Goal: Task Accomplishment & Management: Manage account settings

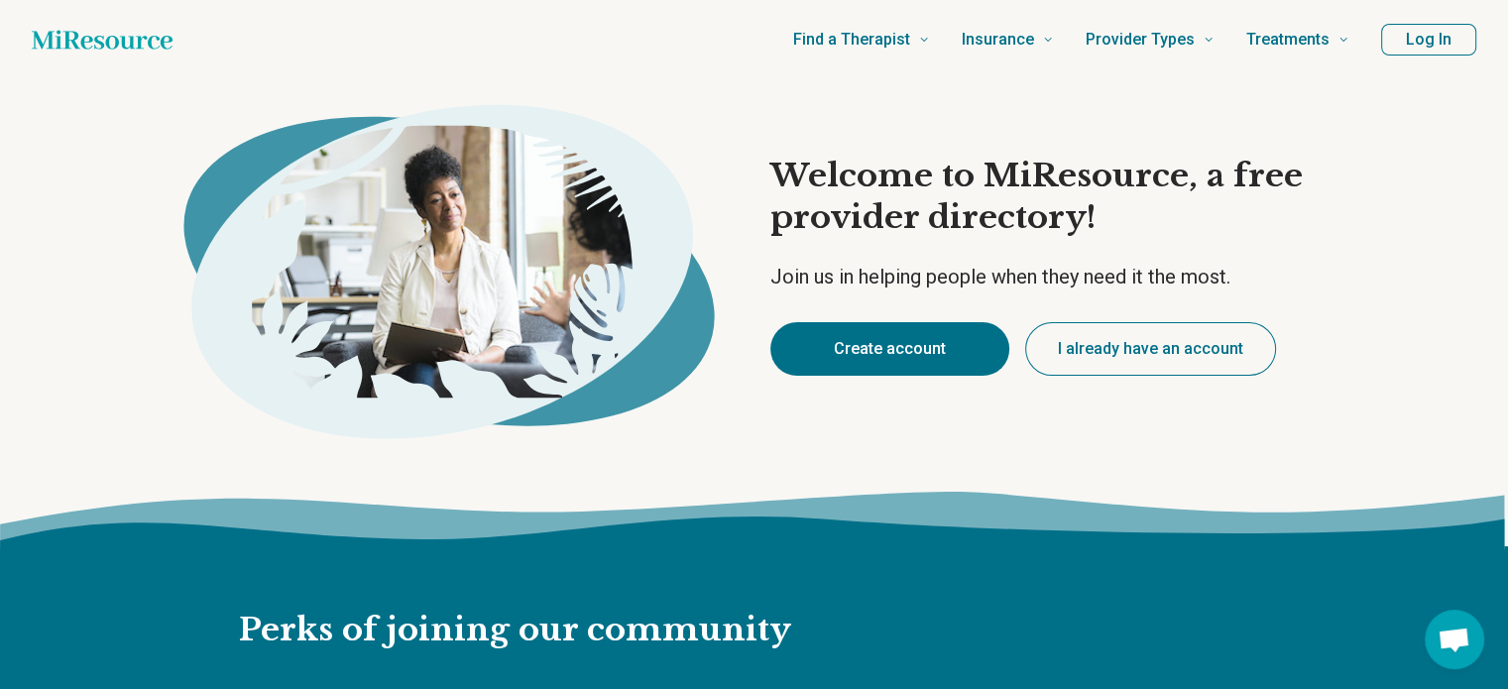
click at [836, 347] on button "Create account" at bounding box center [889, 349] width 239 height 54
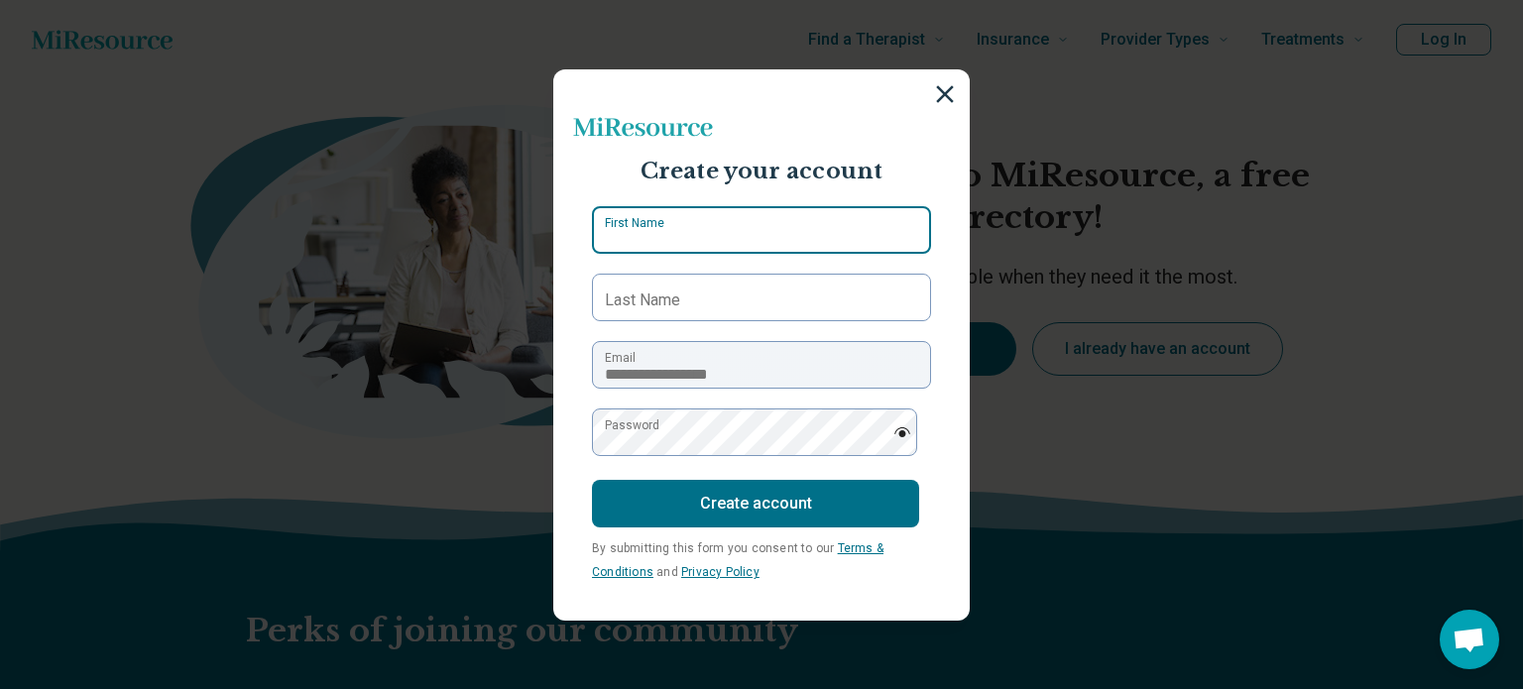
click at [797, 215] on input "First Name" at bounding box center [761, 230] width 339 height 48
type input "*****"
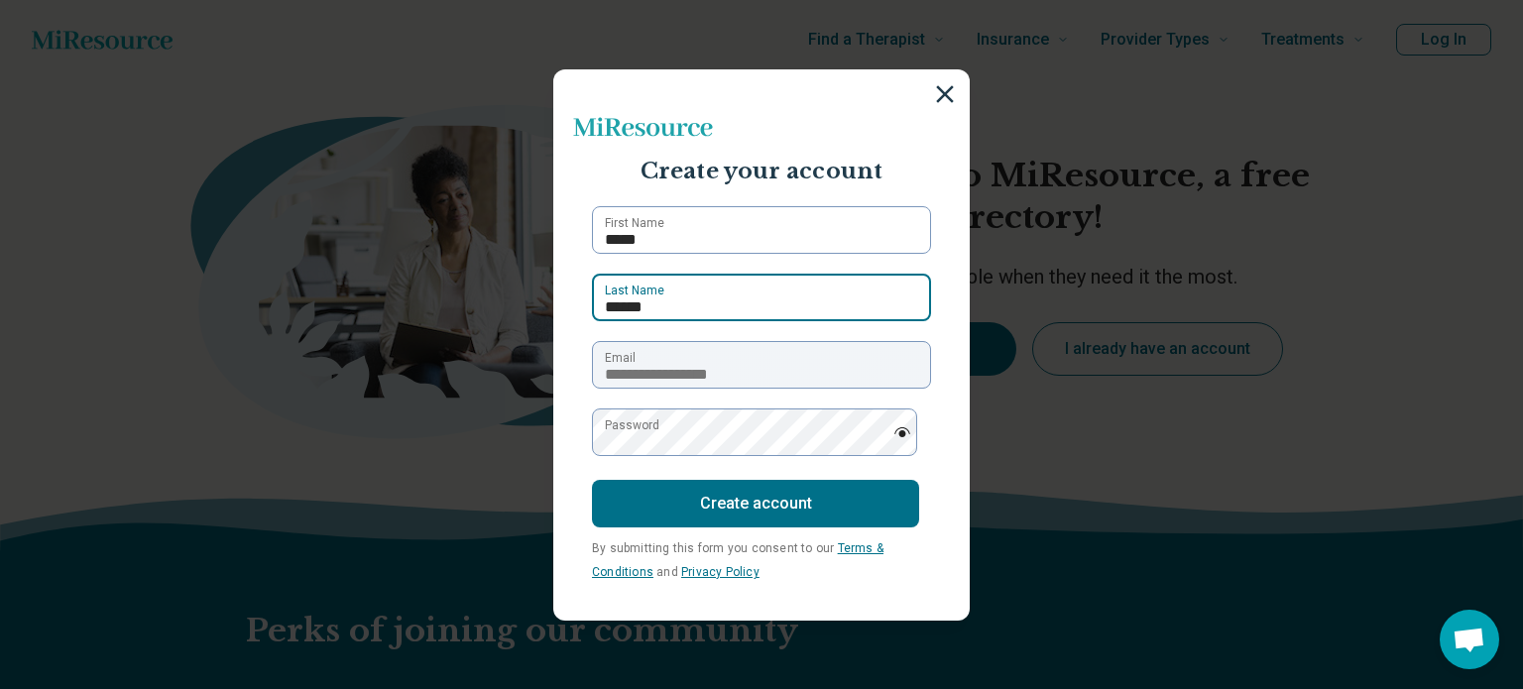
type input "******"
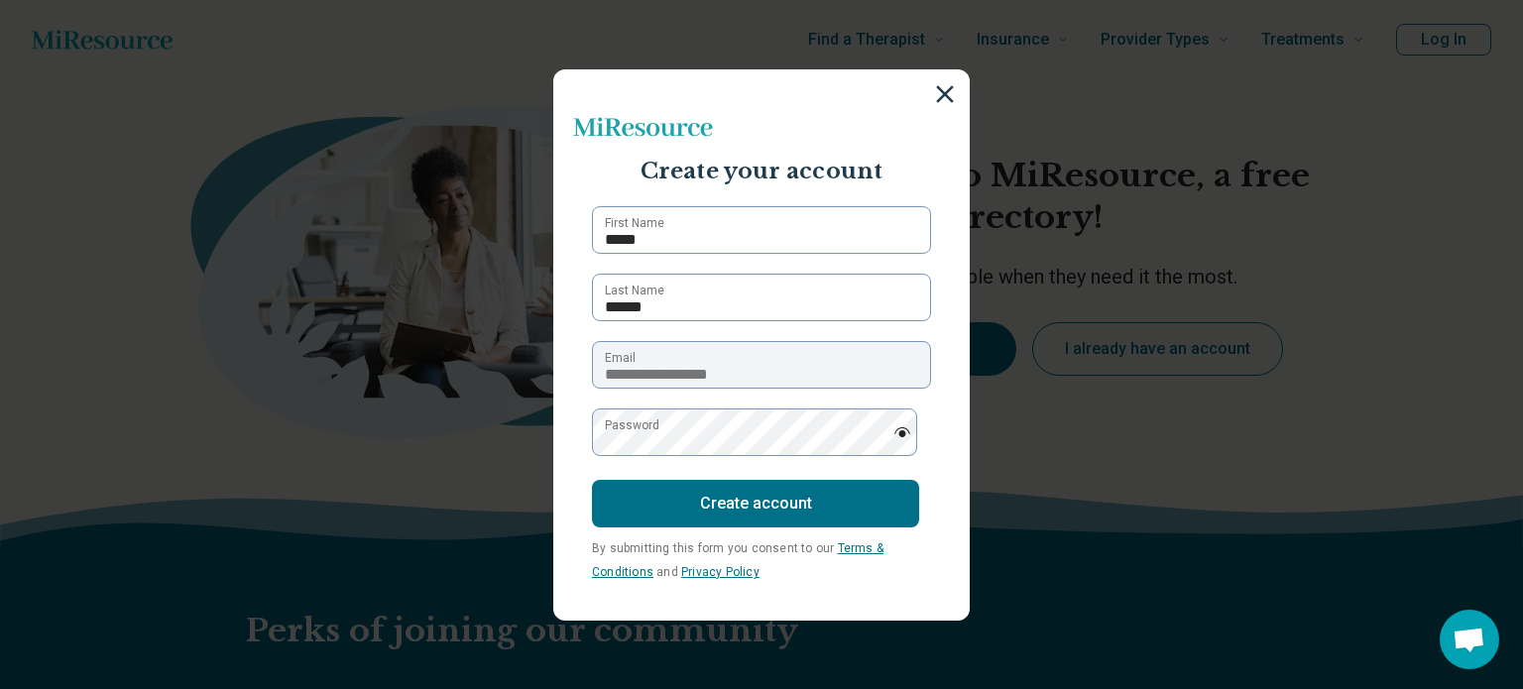
click at [651, 431] on label "Password" at bounding box center [632, 425] width 55 height 18
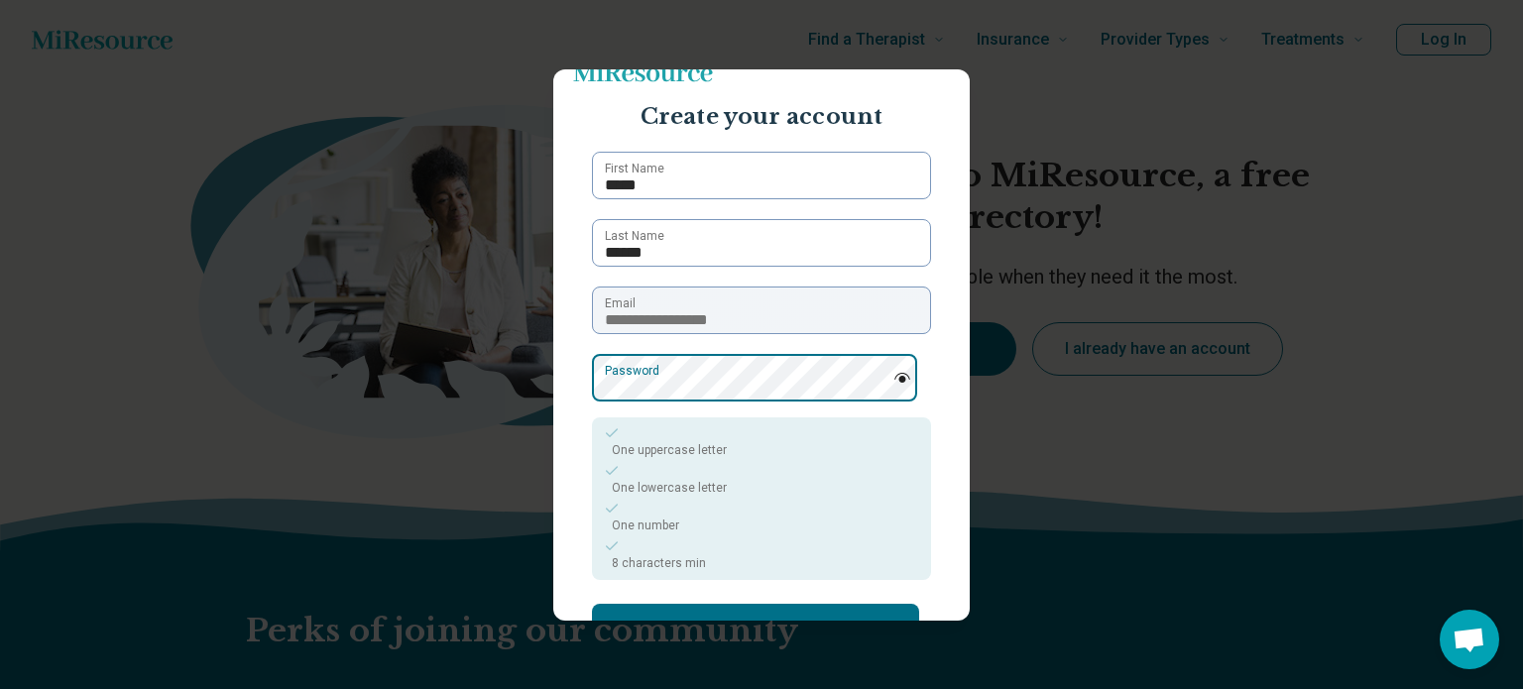
scroll to position [50, 0]
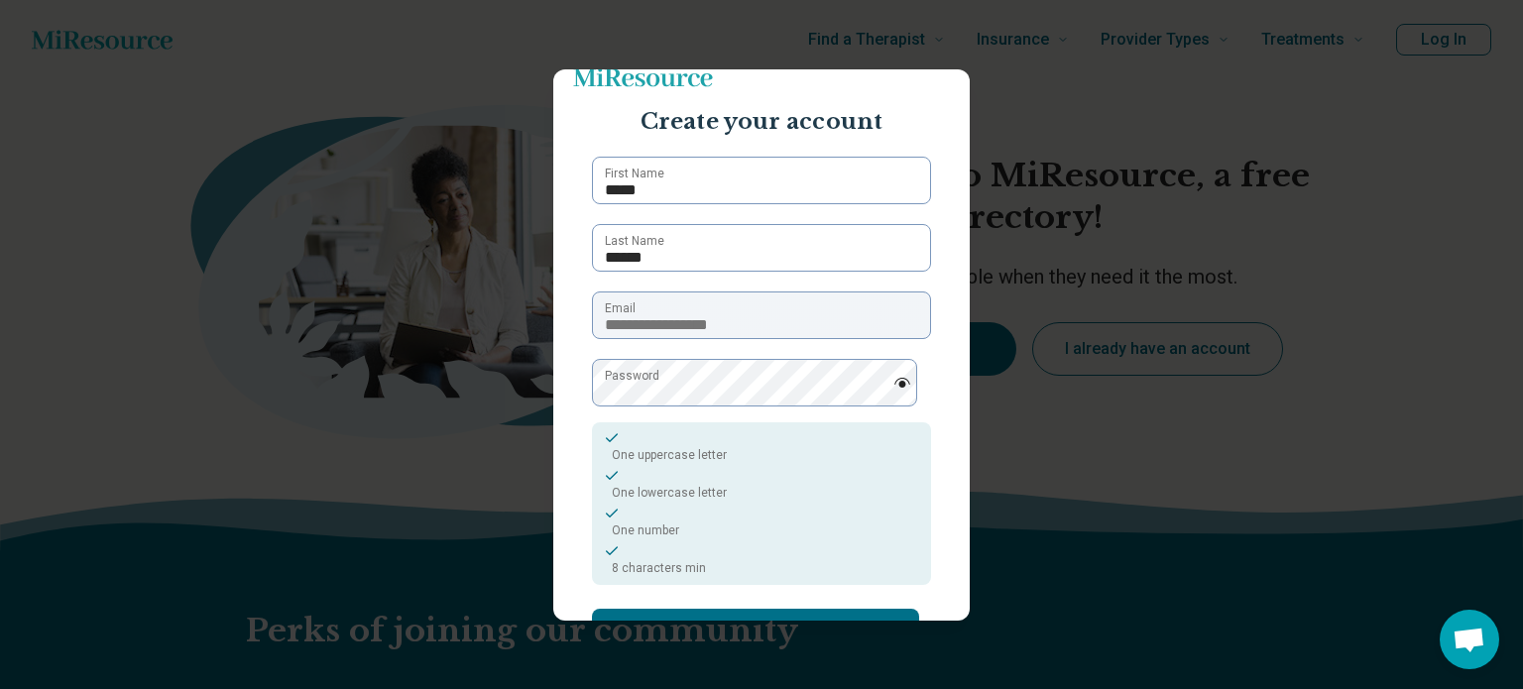
click at [893, 383] on img at bounding box center [902, 383] width 18 height 10
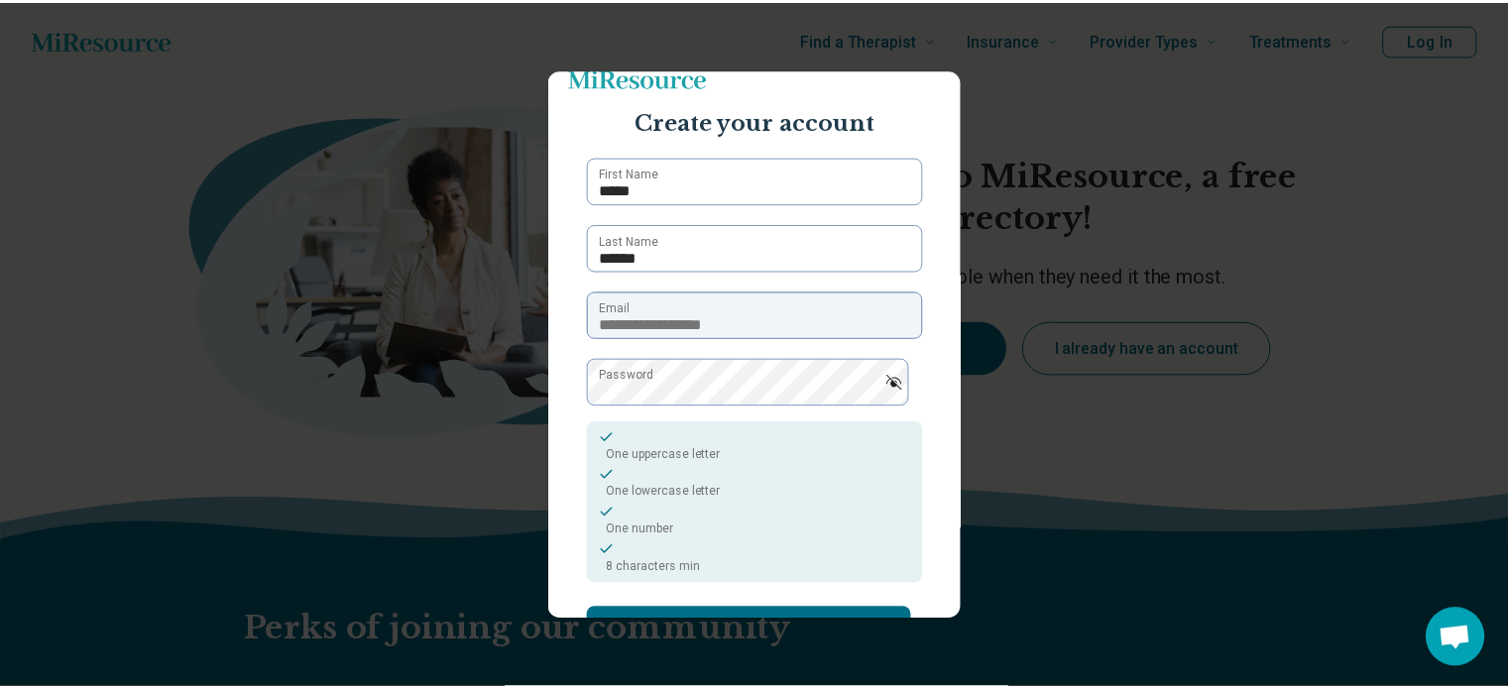
scroll to position [180, 0]
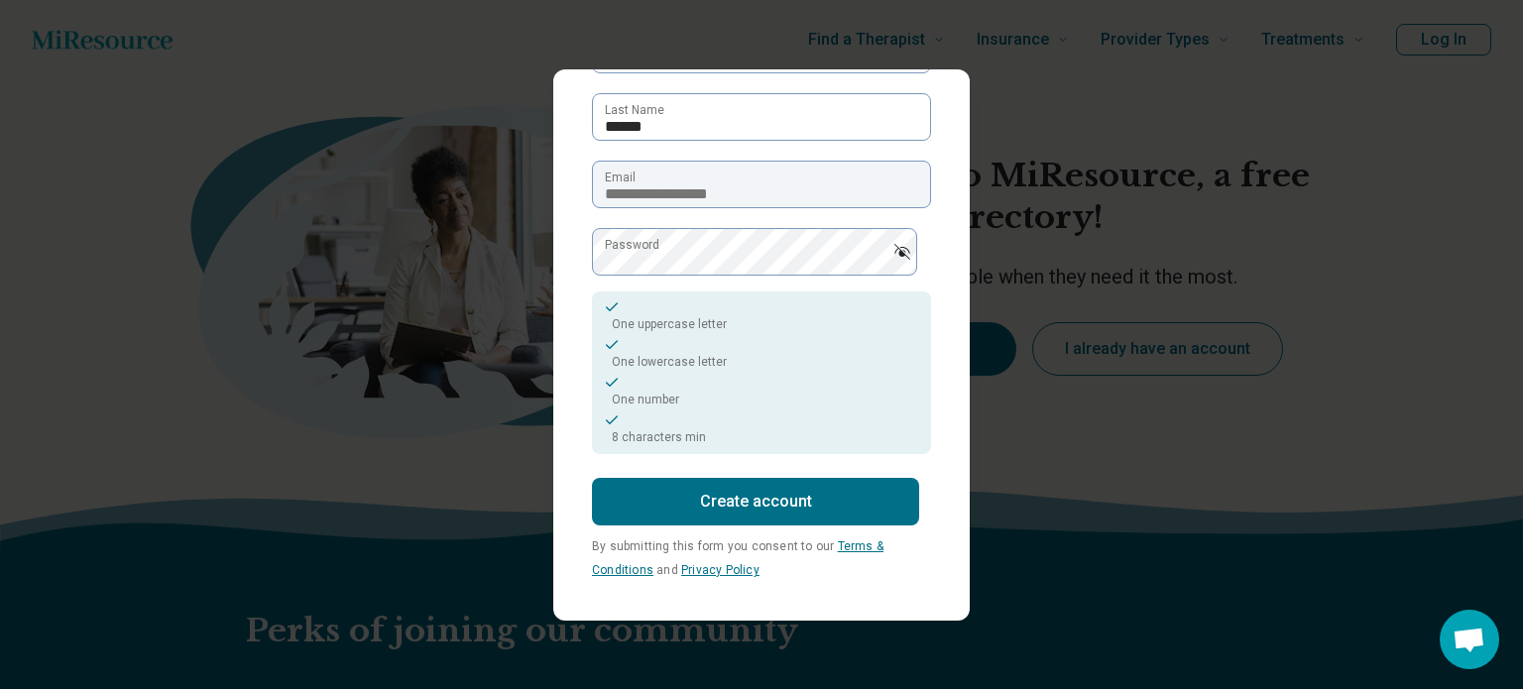
click at [819, 498] on button "Create account" at bounding box center [755, 502] width 327 height 48
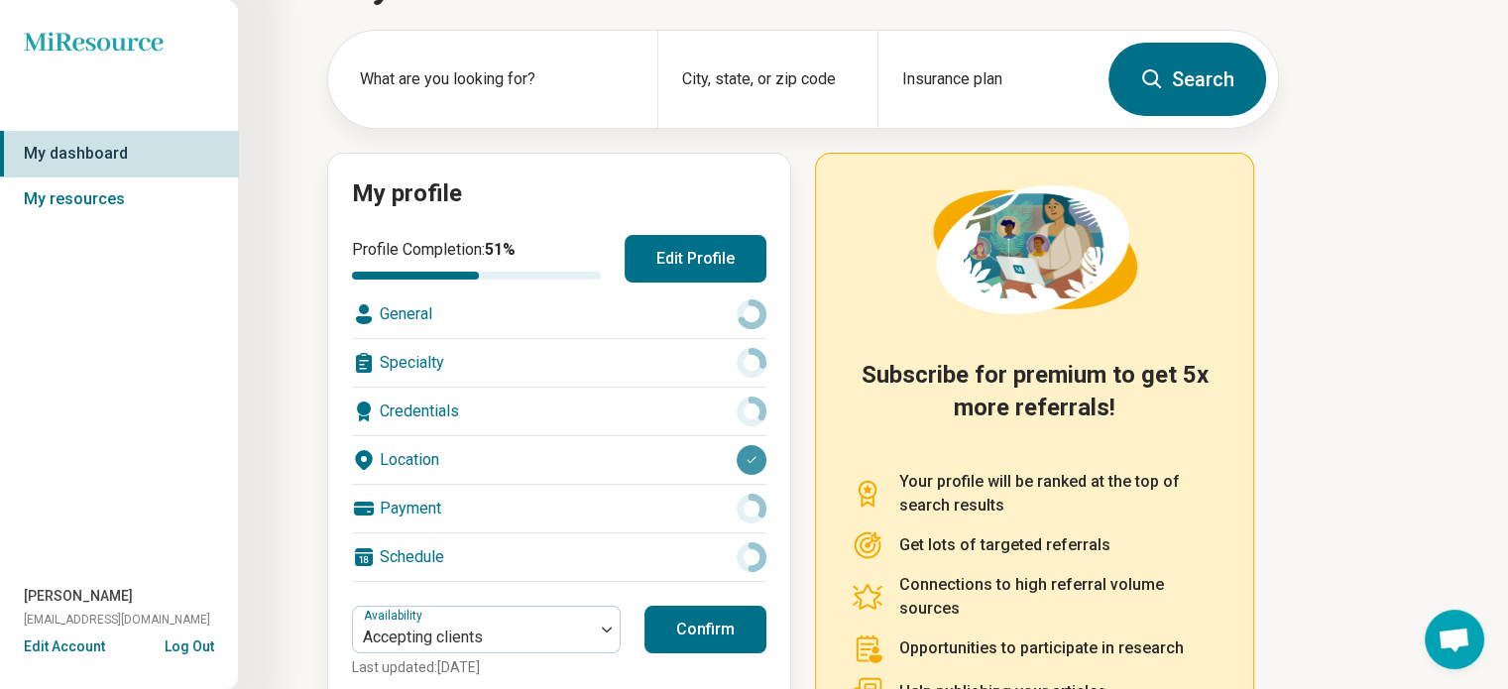
scroll to position [87, 0]
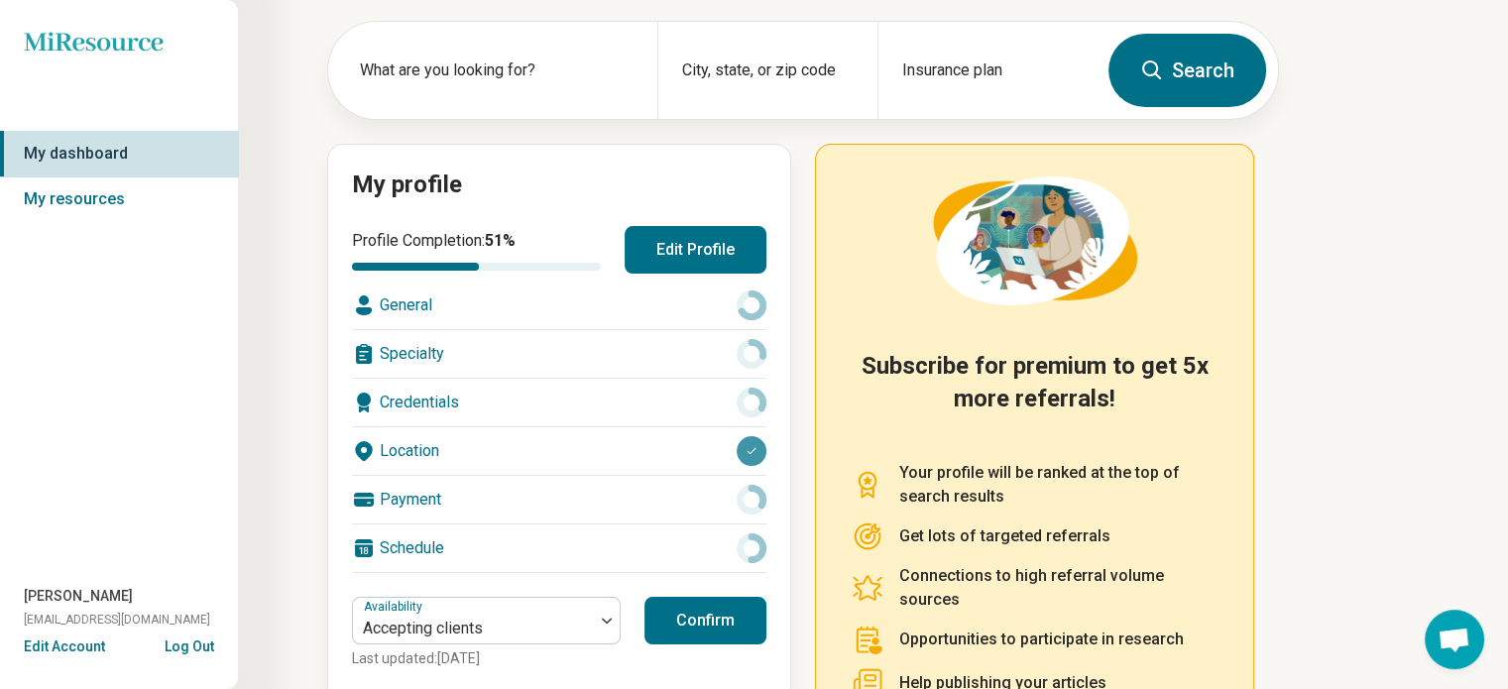
click at [726, 242] on button "Edit Profile" at bounding box center [696, 250] width 142 height 48
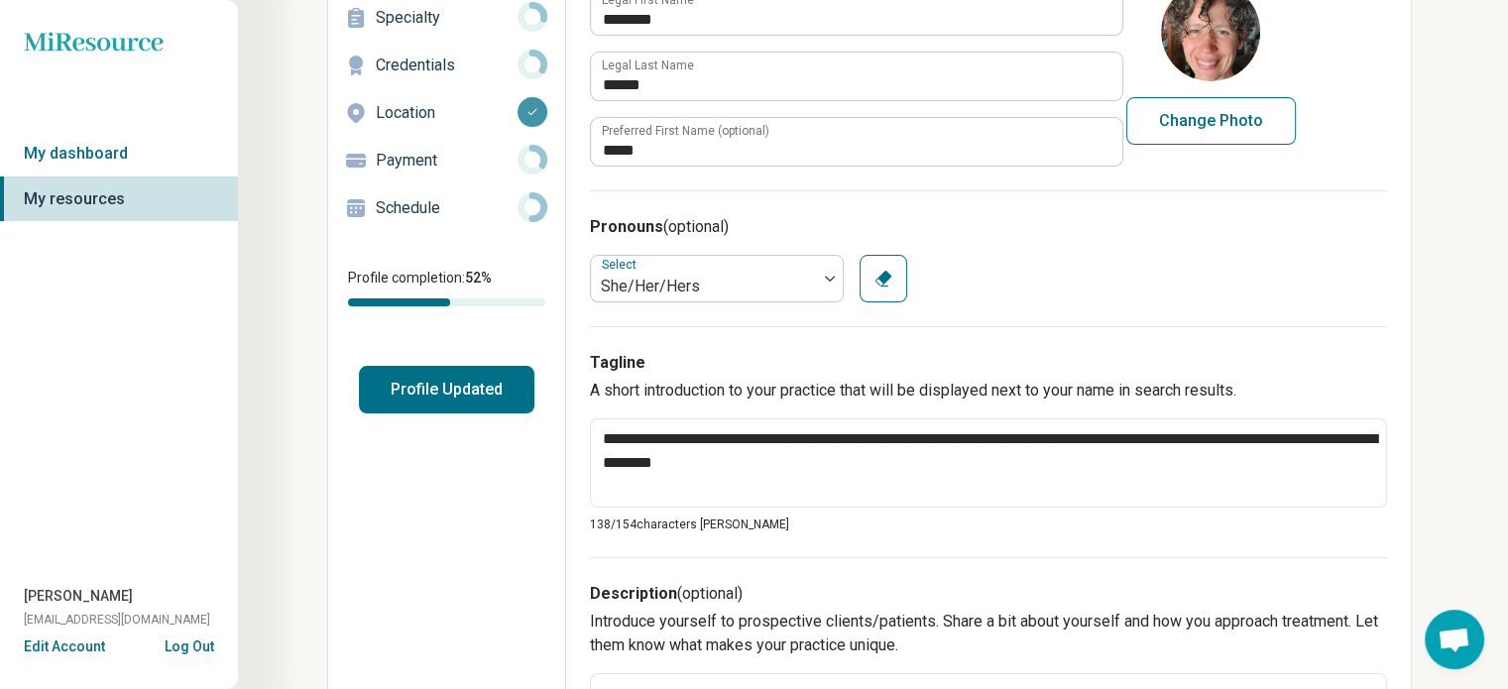
scroll to position [178, 0]
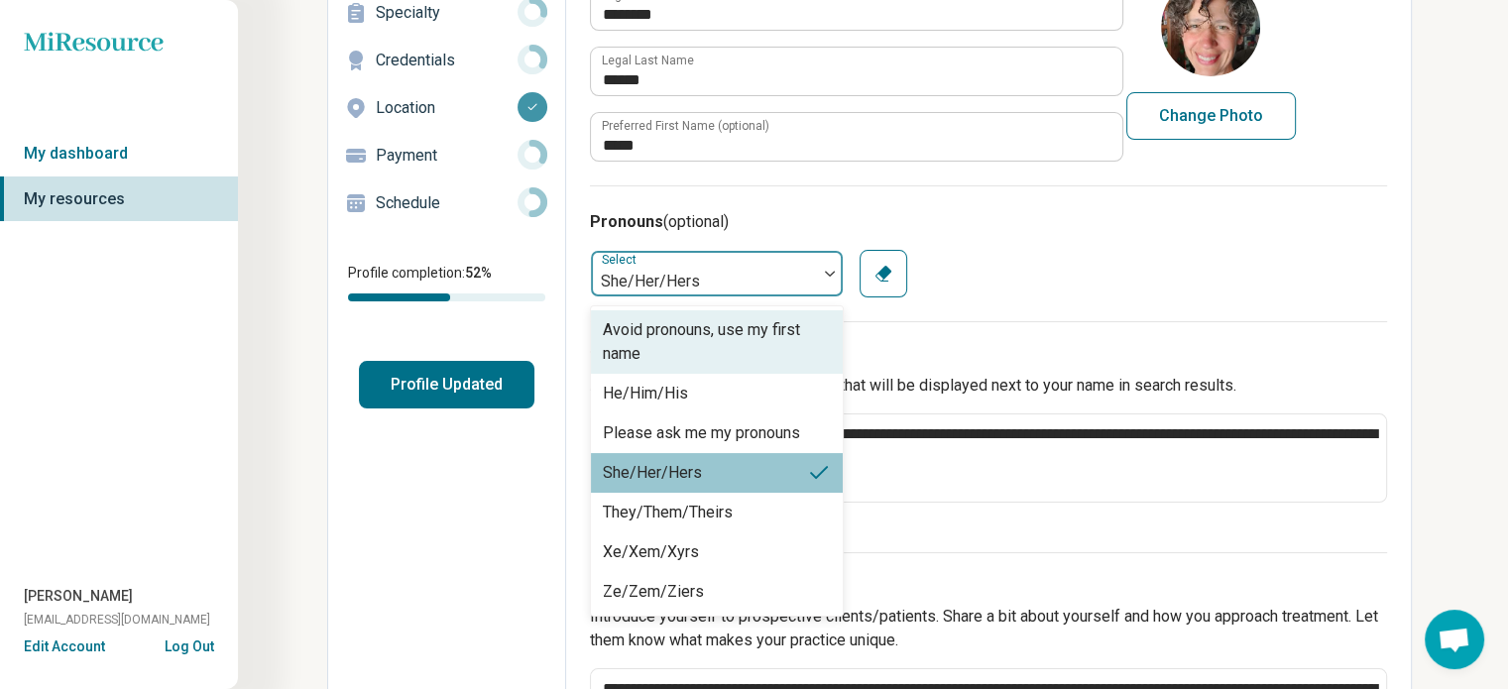
click at [831, 273] on img at bounding box center [830, 274] width 10 height 6
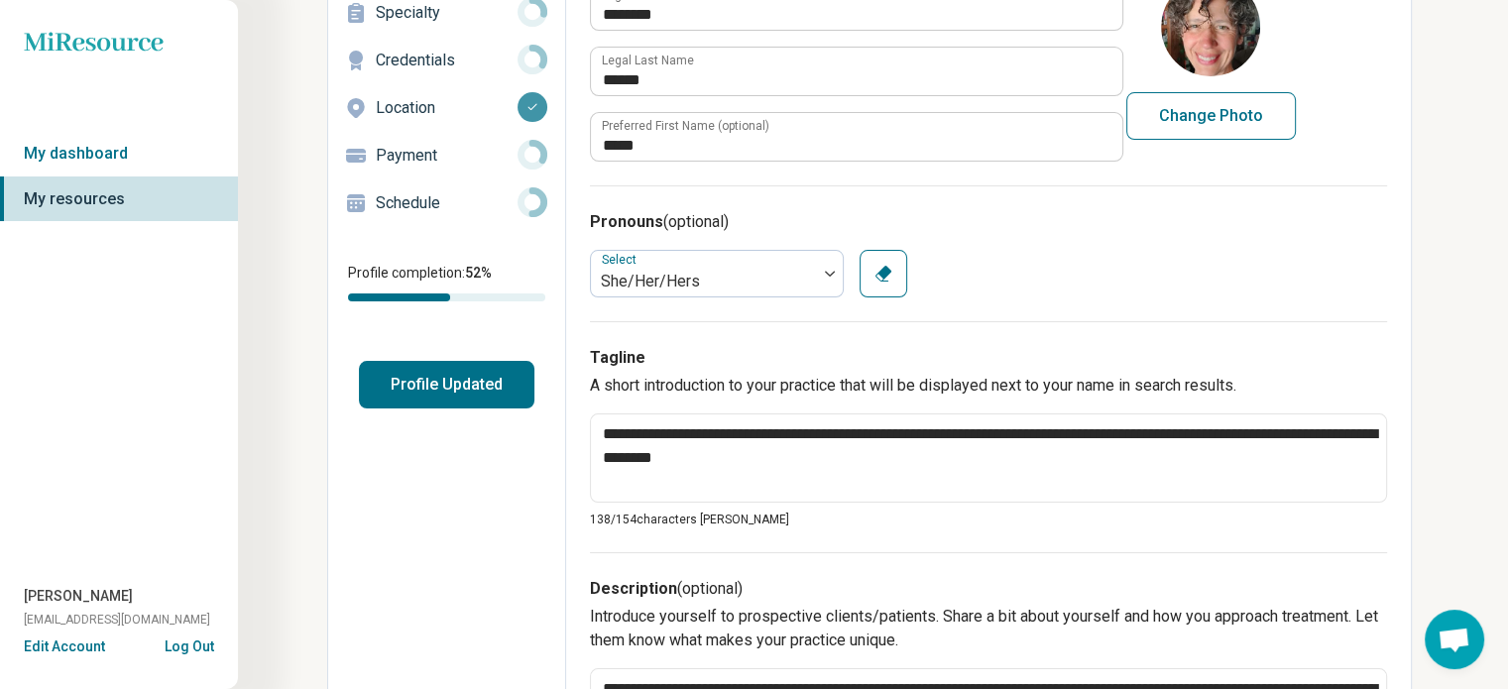
click at [883, 272] on icon "button" at bounding box center [883, 274] width 16 height 16
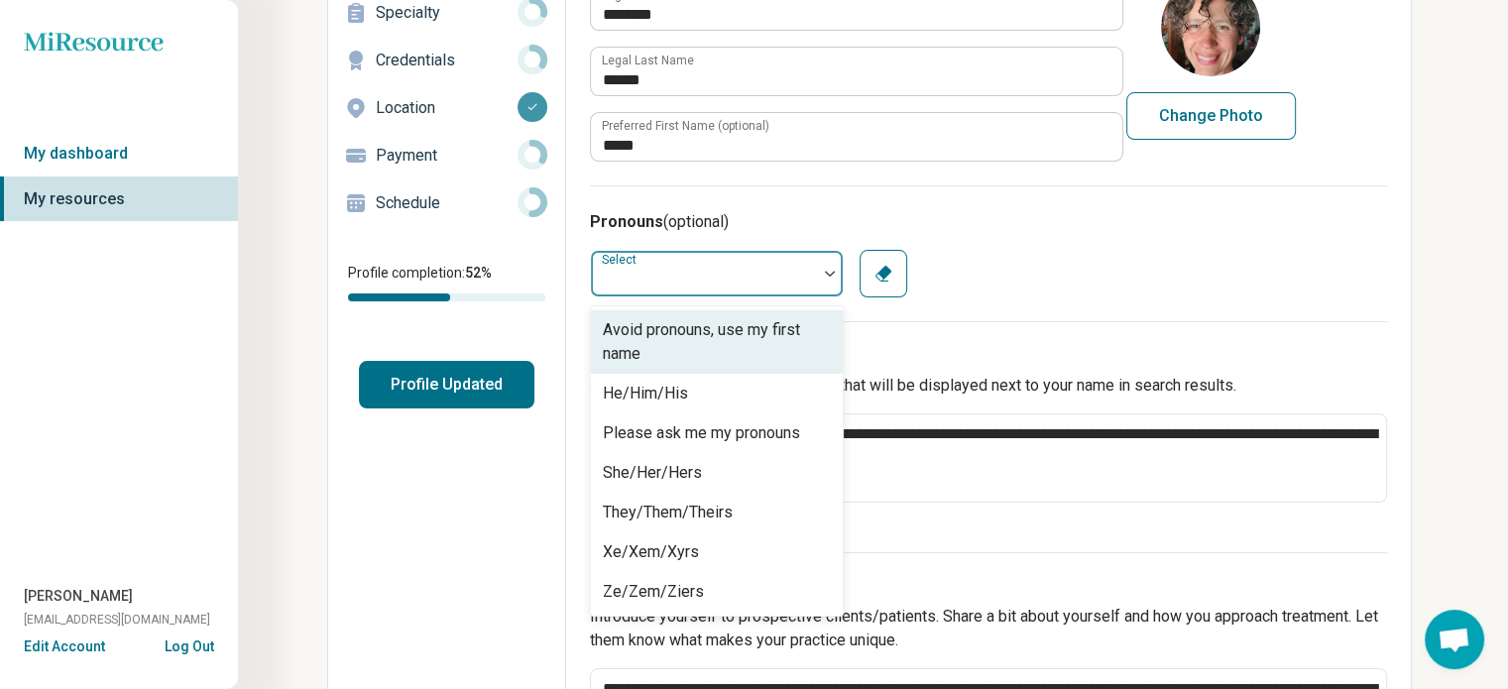
click at [718, 277] on div at bounding box center [704, 274] width 226 height 40
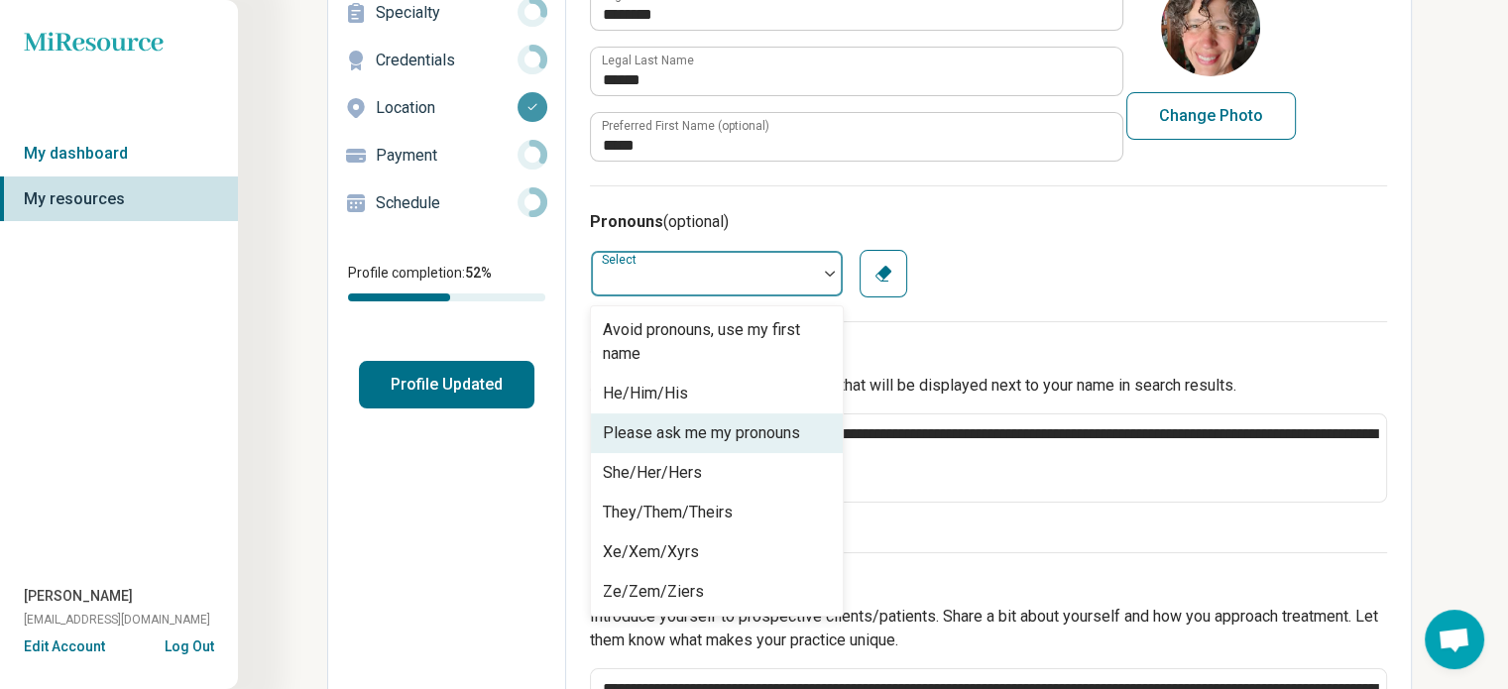
click at [728, 429] on div "Please ask me my pronouns" at bounding box center [701, 433] width 197 height 24
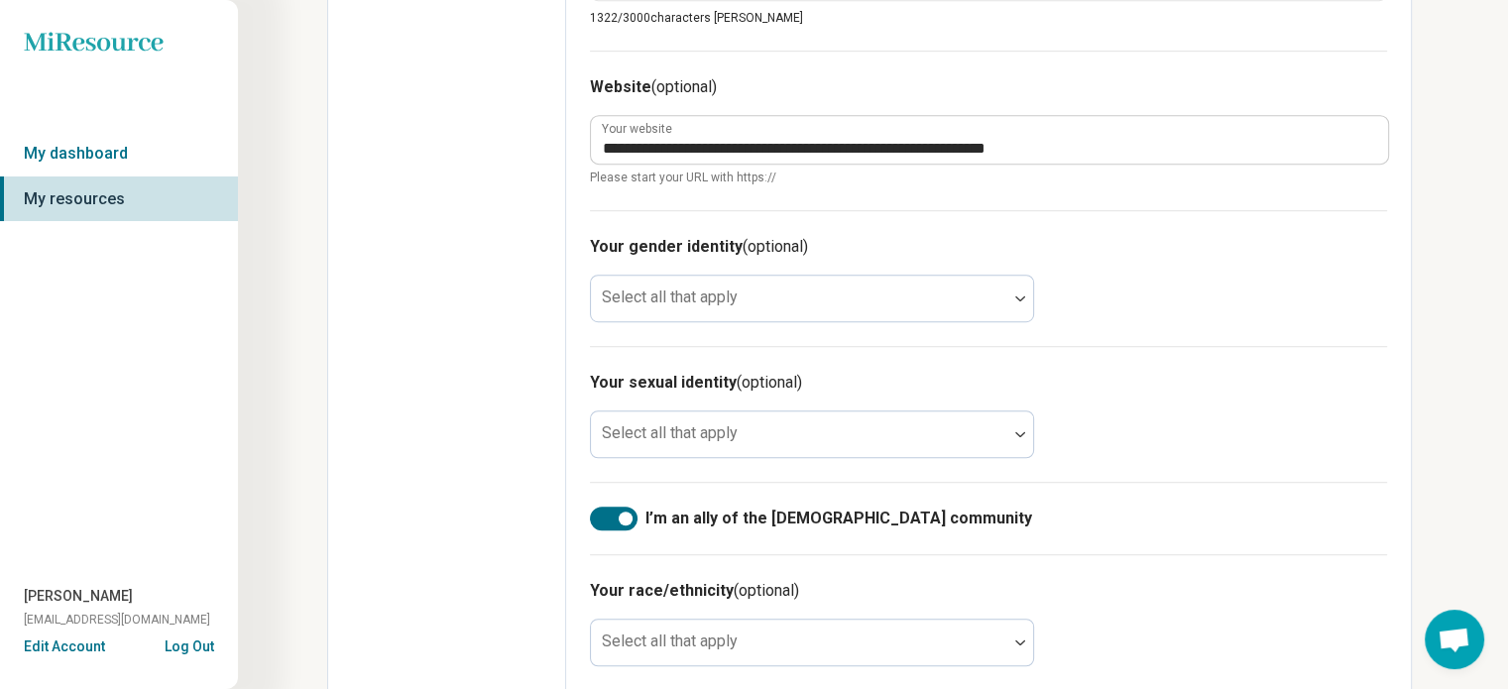
scroll to position [1245, 0]
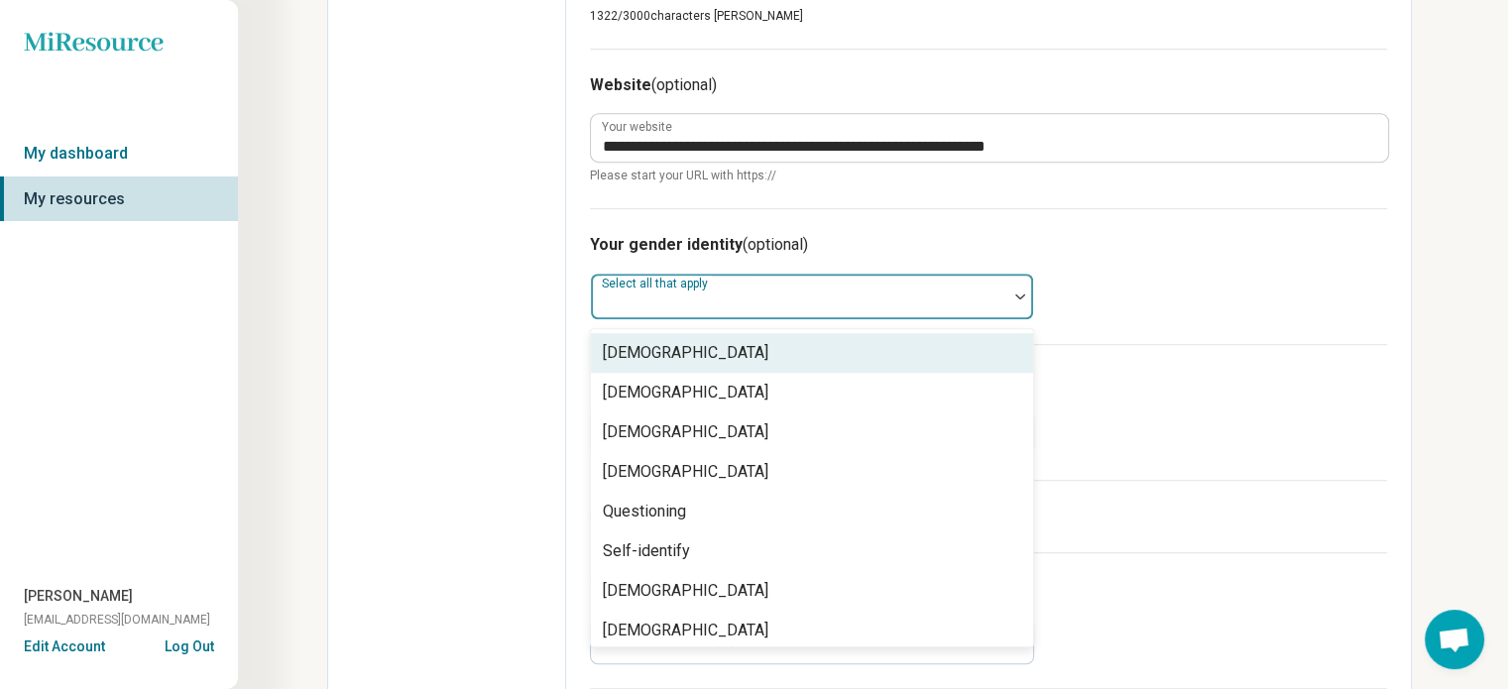
click at [1015, 289] on div at bounding box center [1020, 297] width 26 height 46
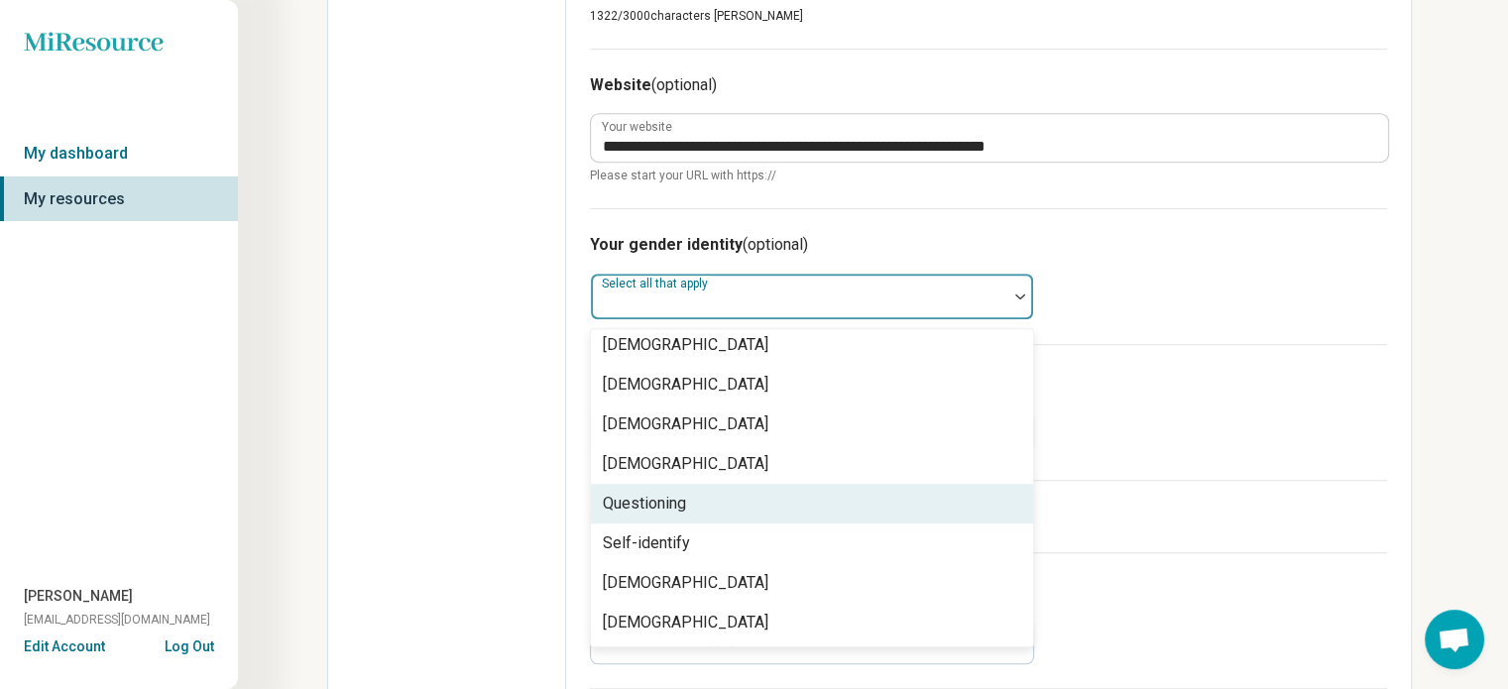
scroll to position [0, 0]
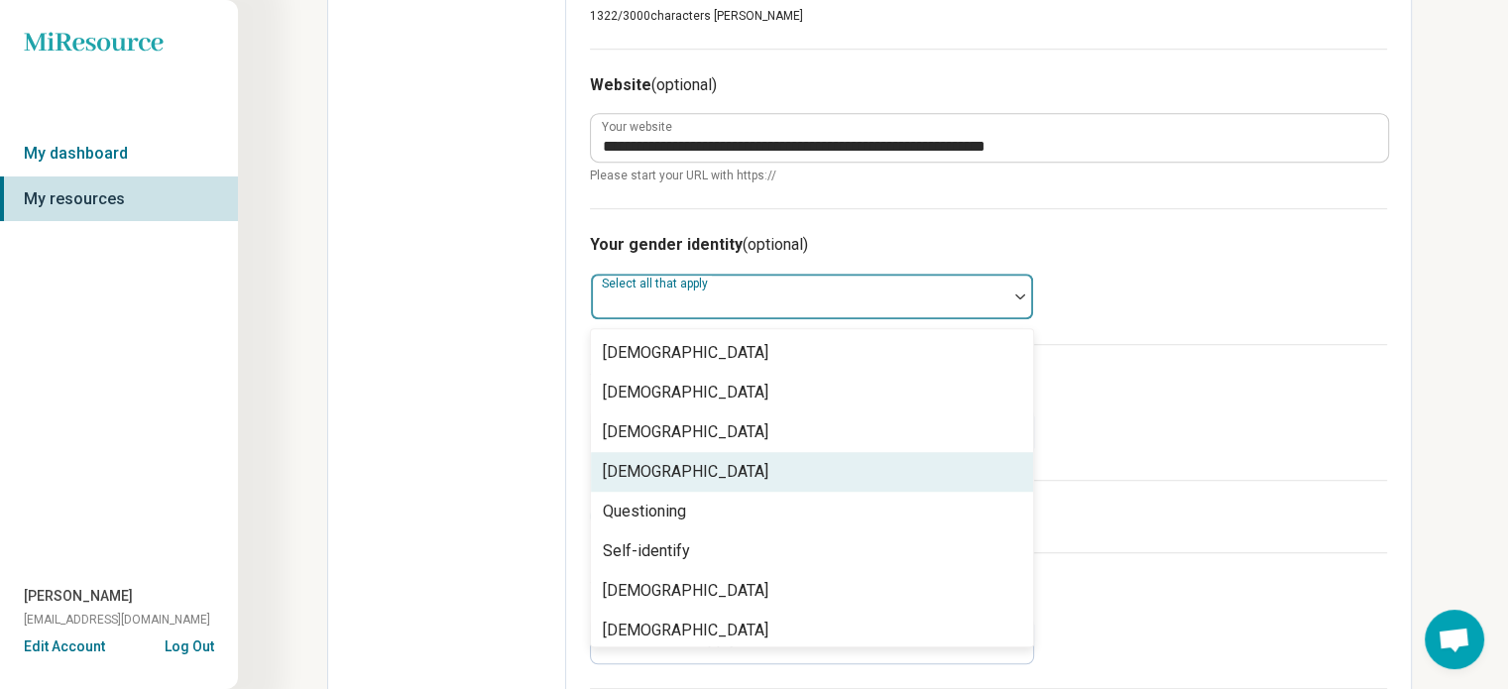
click at [933, 472] on div "[DEMOGRAPHIC_DATA]" at bounding box center [812, 472] width 442 height 40
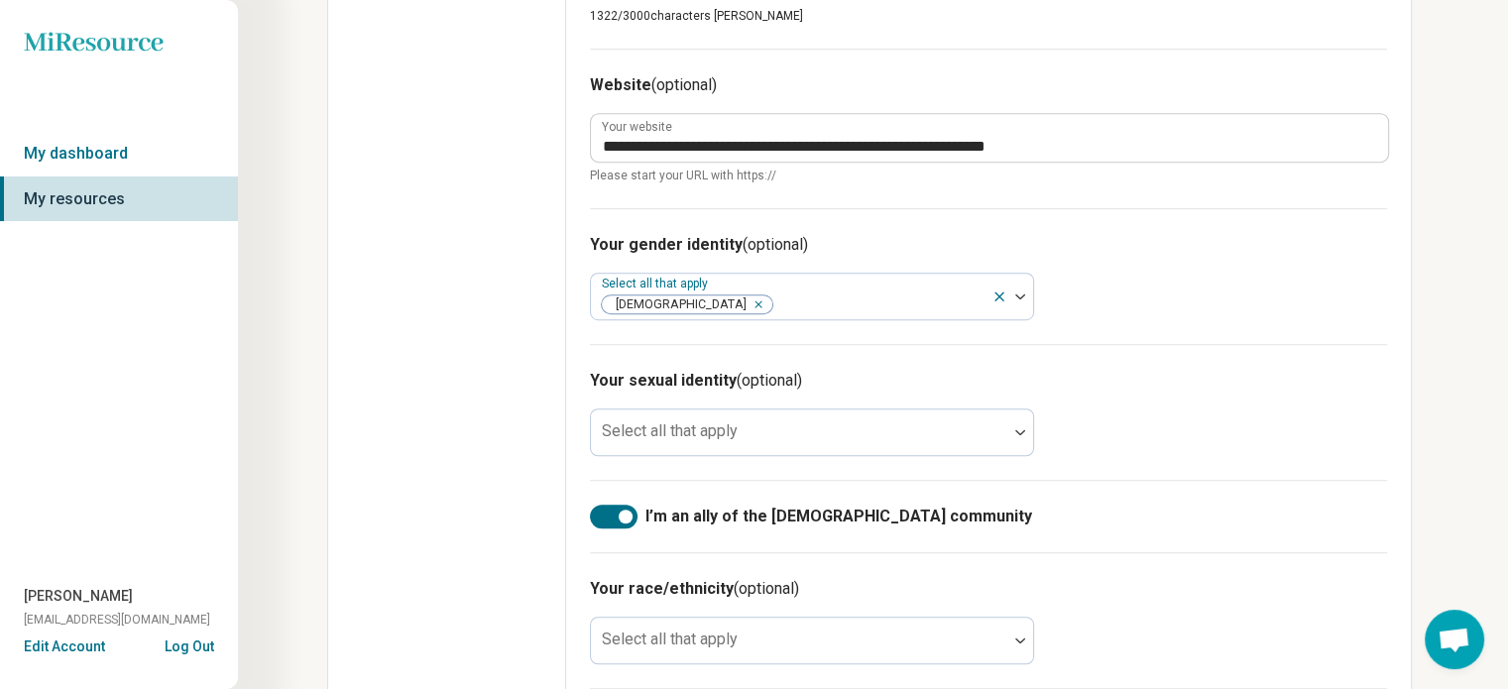
click at [1210, 406] on div "Your sexual identity (optional) Select all that apply" at bounding box center [988, 412] width 797 height 136
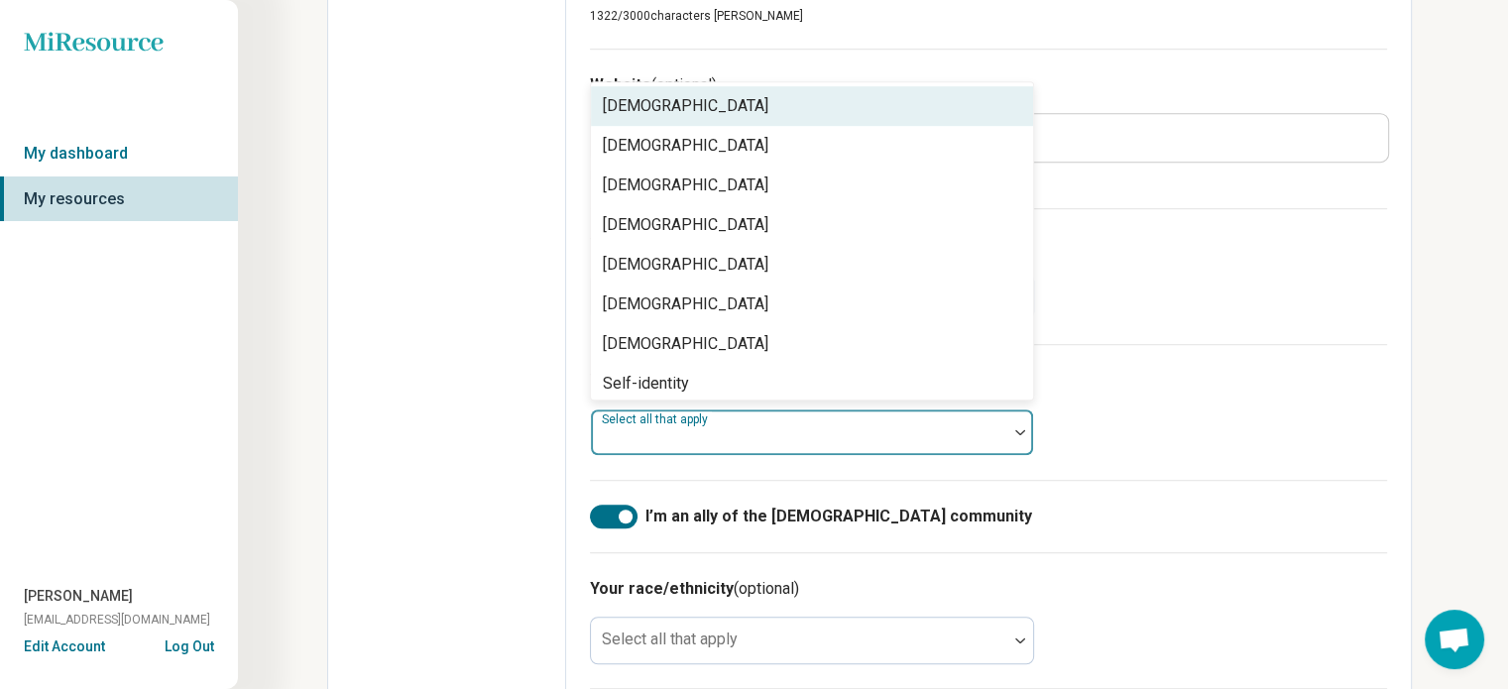
click at [1011, 429] on div at bounding box center [1020, 432] width 26 height 6
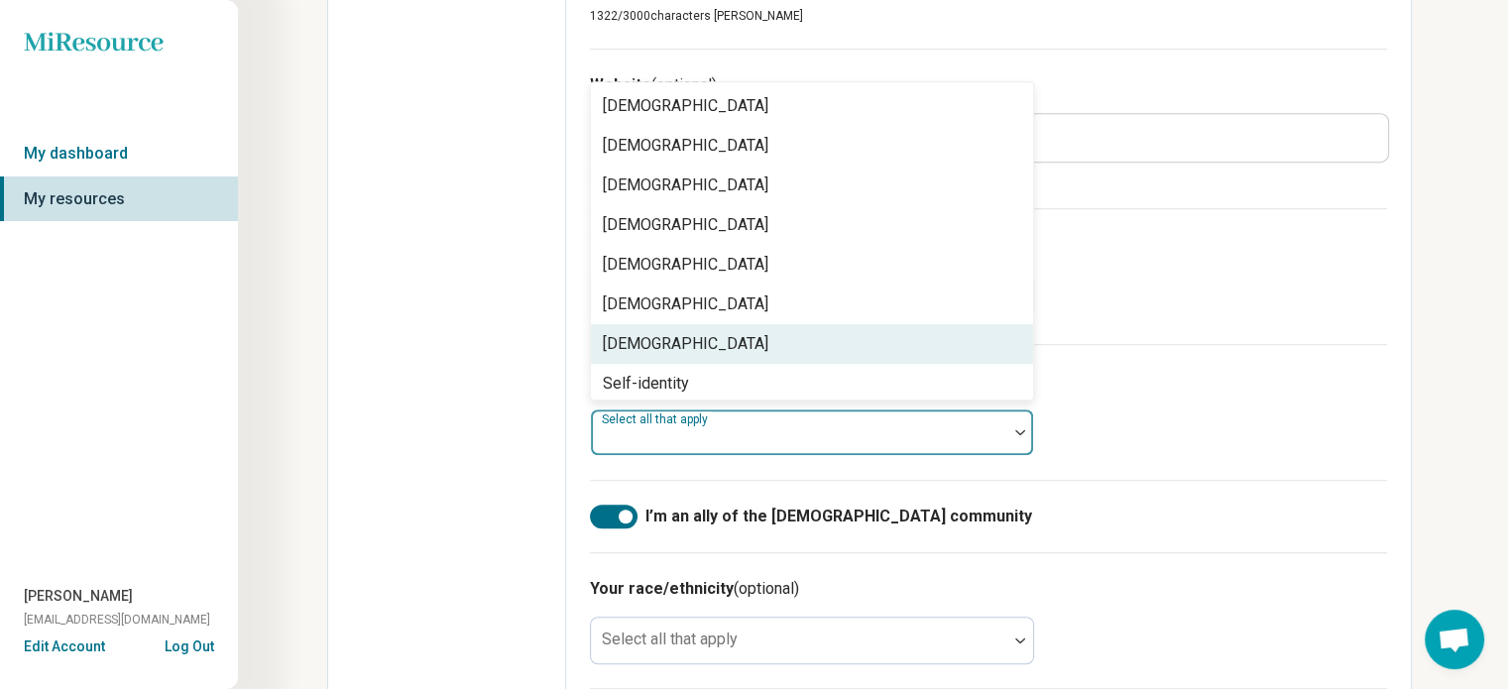
click at [1000, 347] on div "[DEMOGRAPHIC_DATA]" at bounding box center [812, 344] width 442 height 40
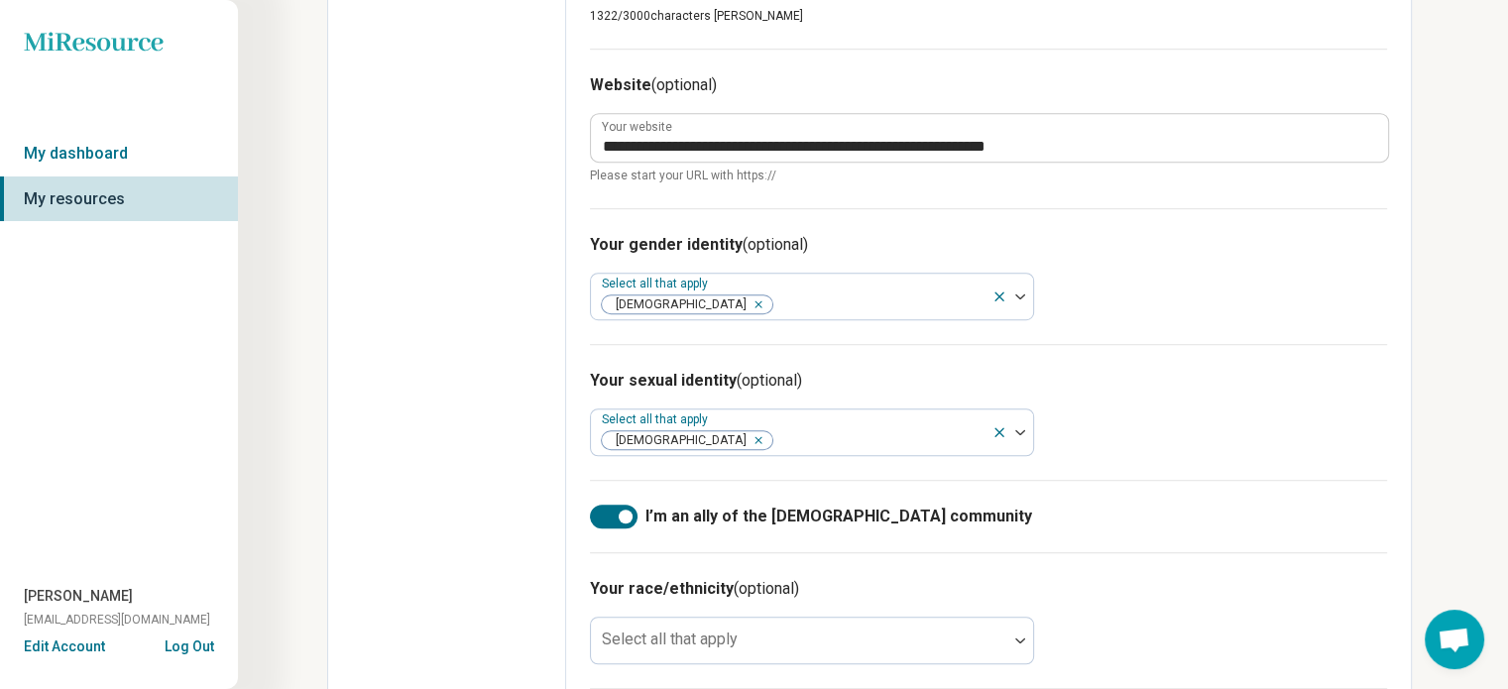
click at [1203, 411] on div "Your sexual identity (optional) Select all that apply [DEMOGRAPHIC_DATA]" at bounding box center [988, 412] width 797 height 136
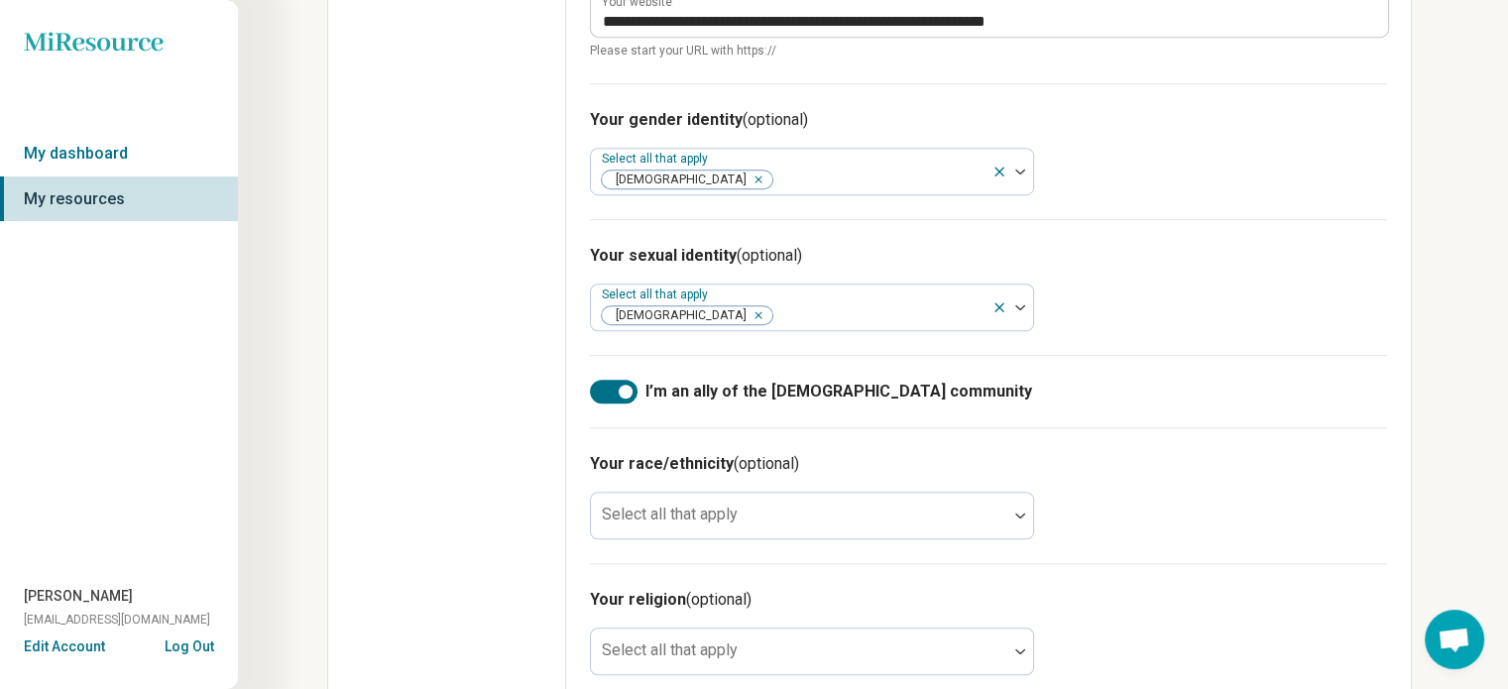
scroll to position [1403, 0]
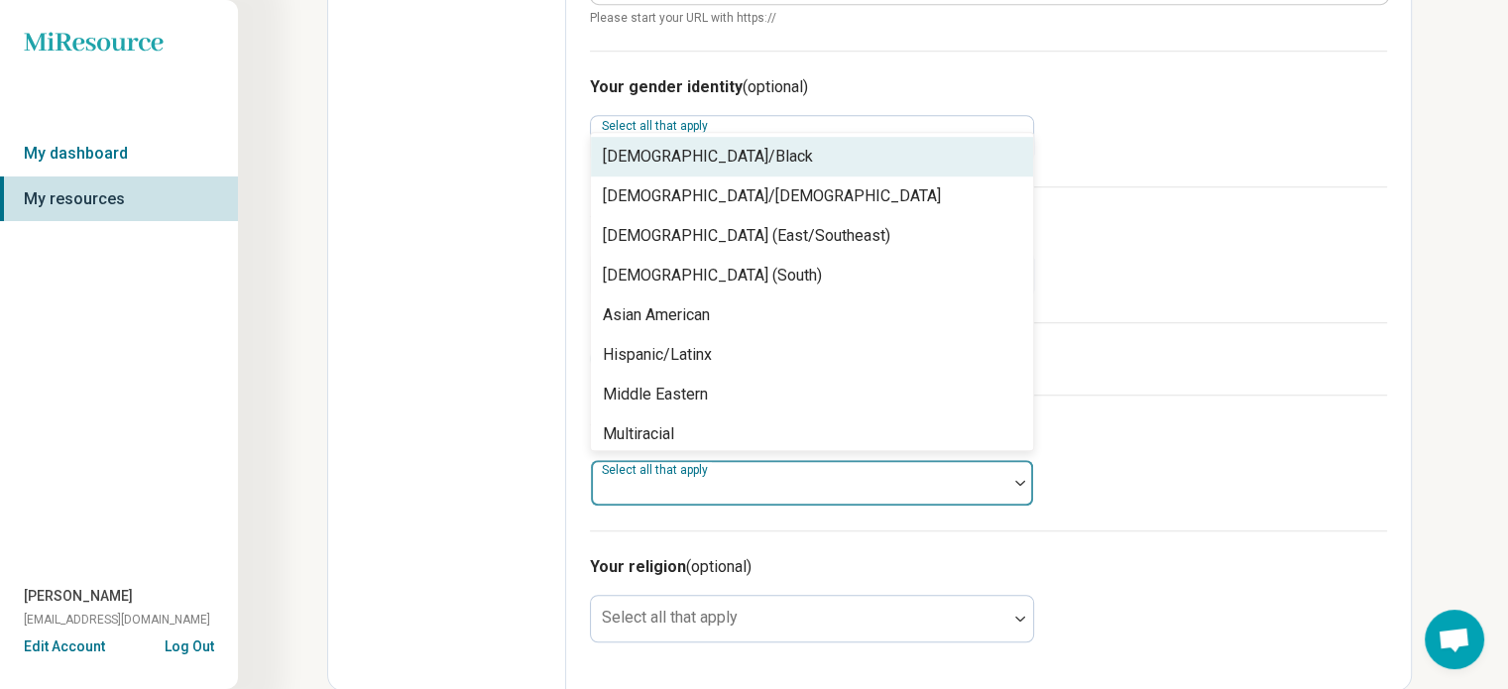
click at [1021, 480] on img at bounding box center [1020, 483] width 10 height 6
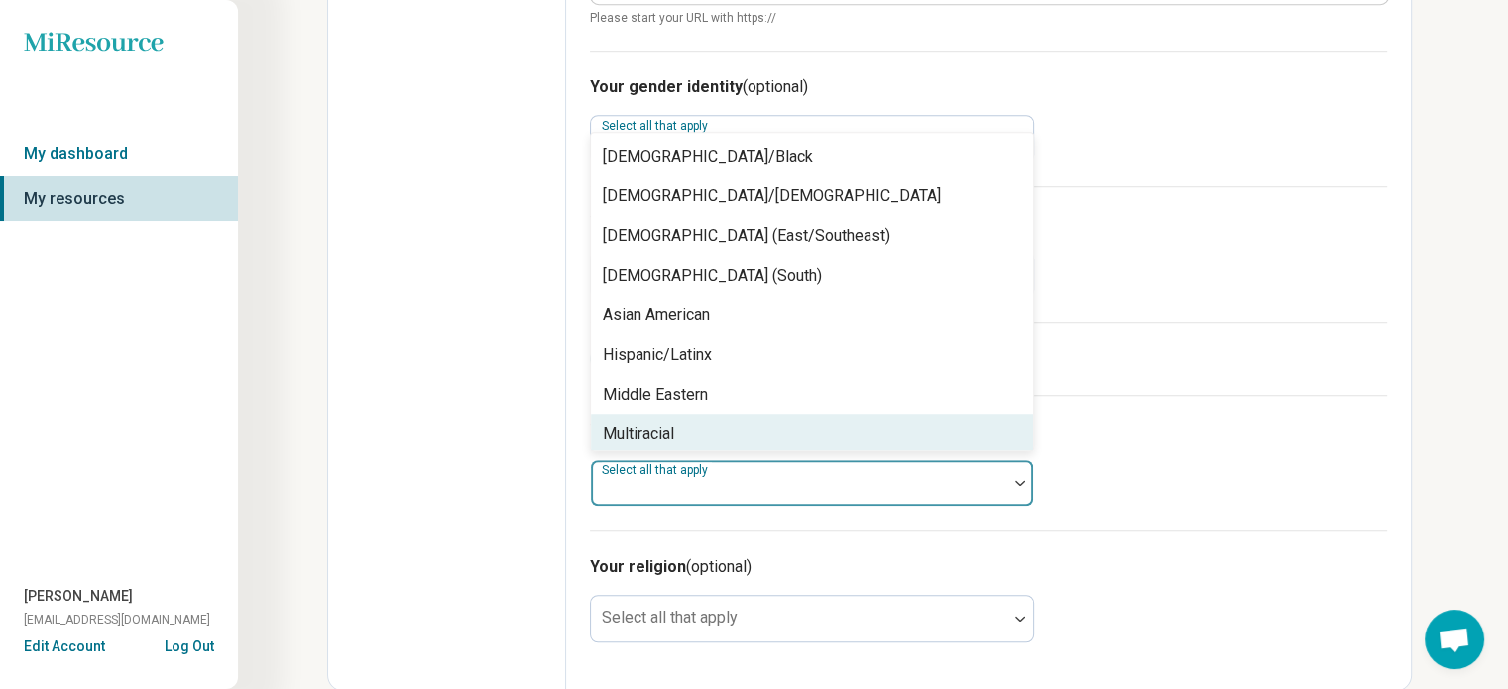
scroll to position [127, 0]
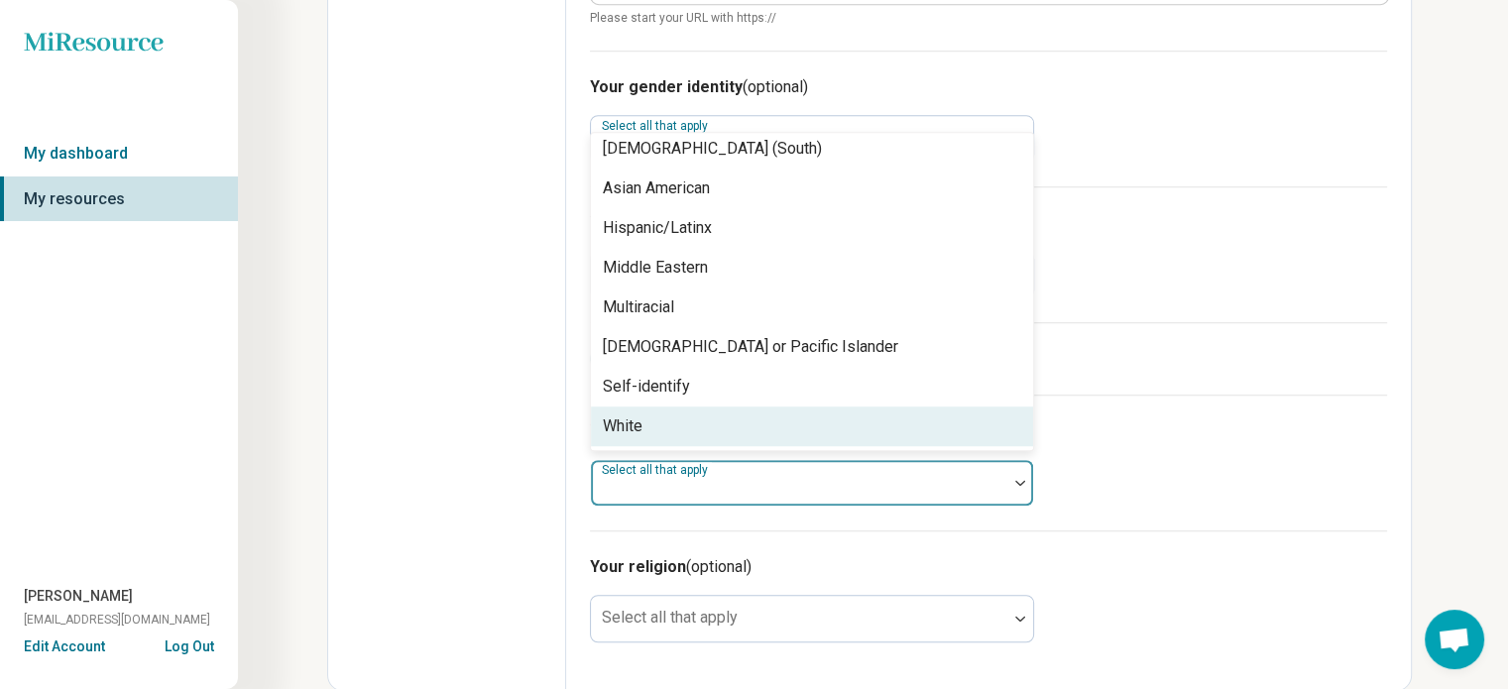
click at [957, 420] on div "White" at bounding box center [812, 426] width 442 height 40
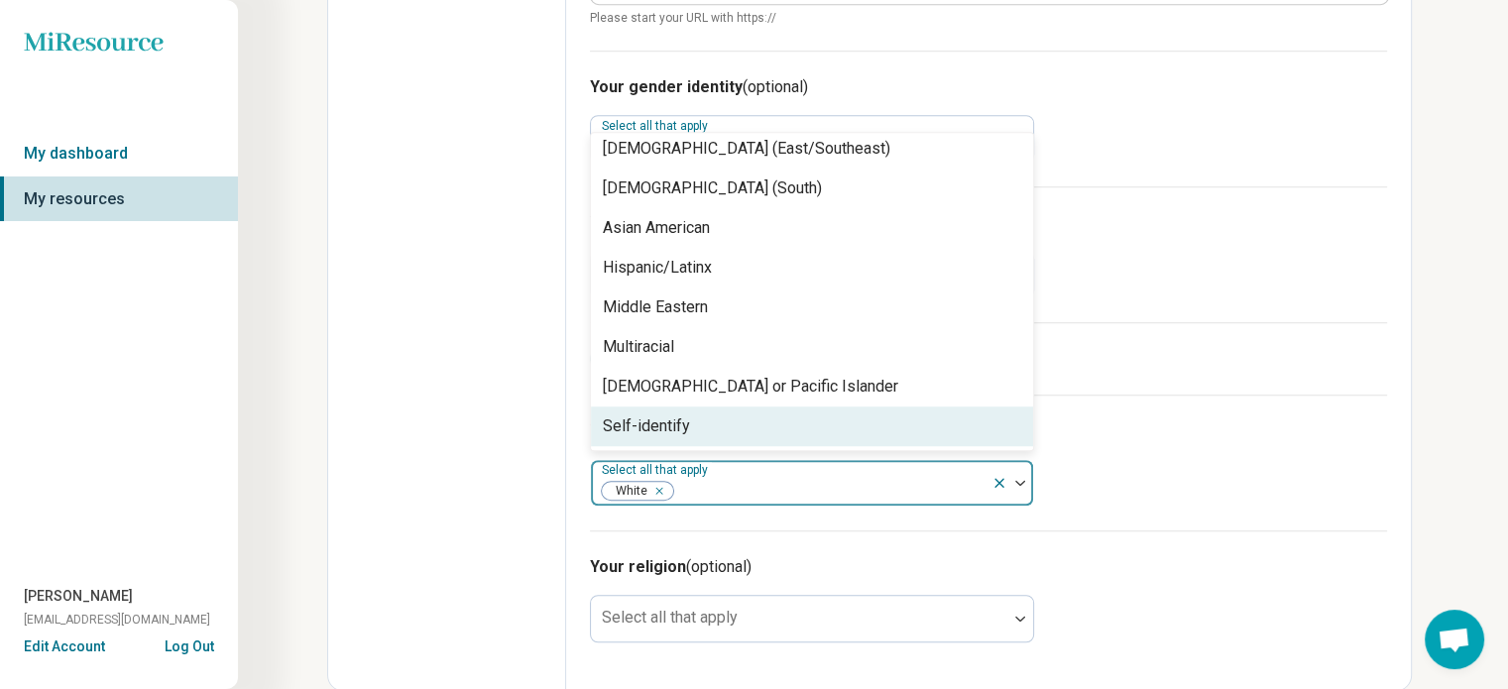
click at [957, 420] on div "Self-identify" at bounding box center [812, 426] width 442 height 40
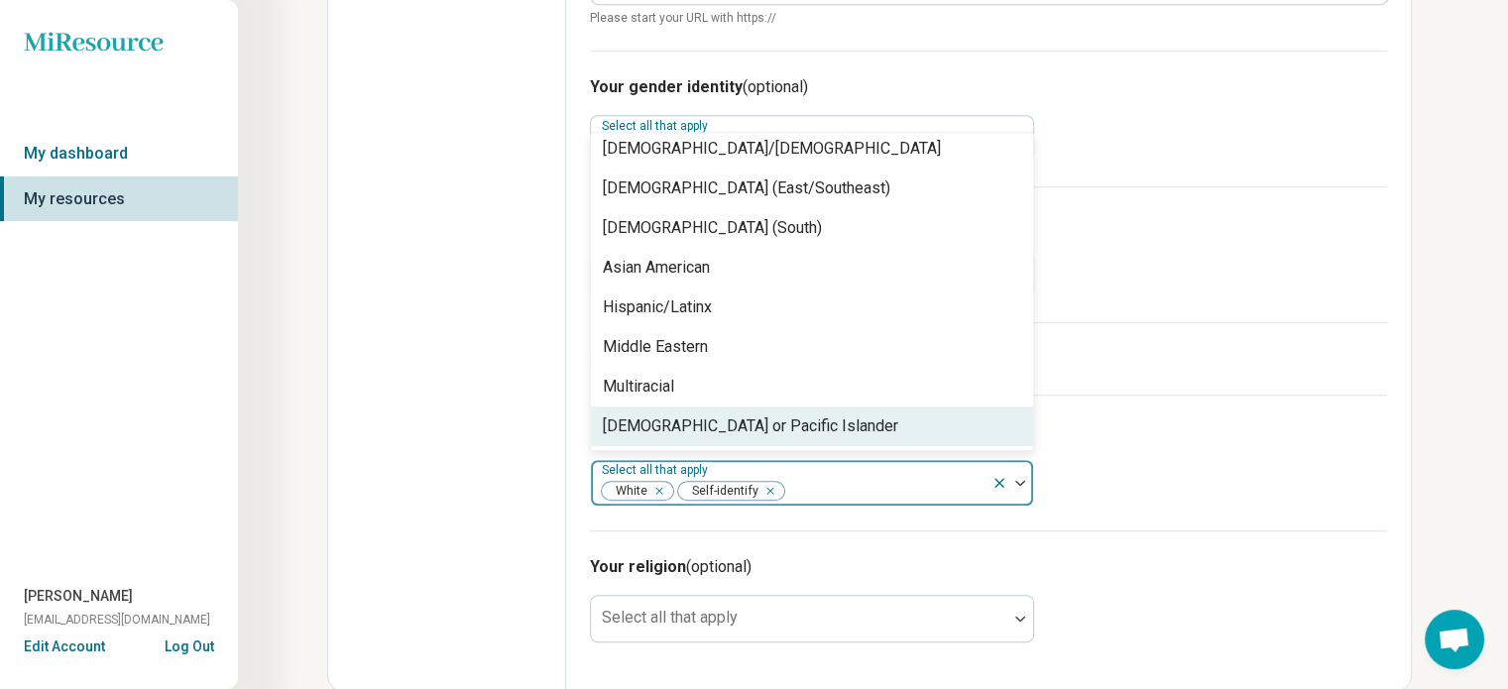
click at [768, 490] on icon "Remove [object Object]" at bounding box center [765, 491] width 14 height 14
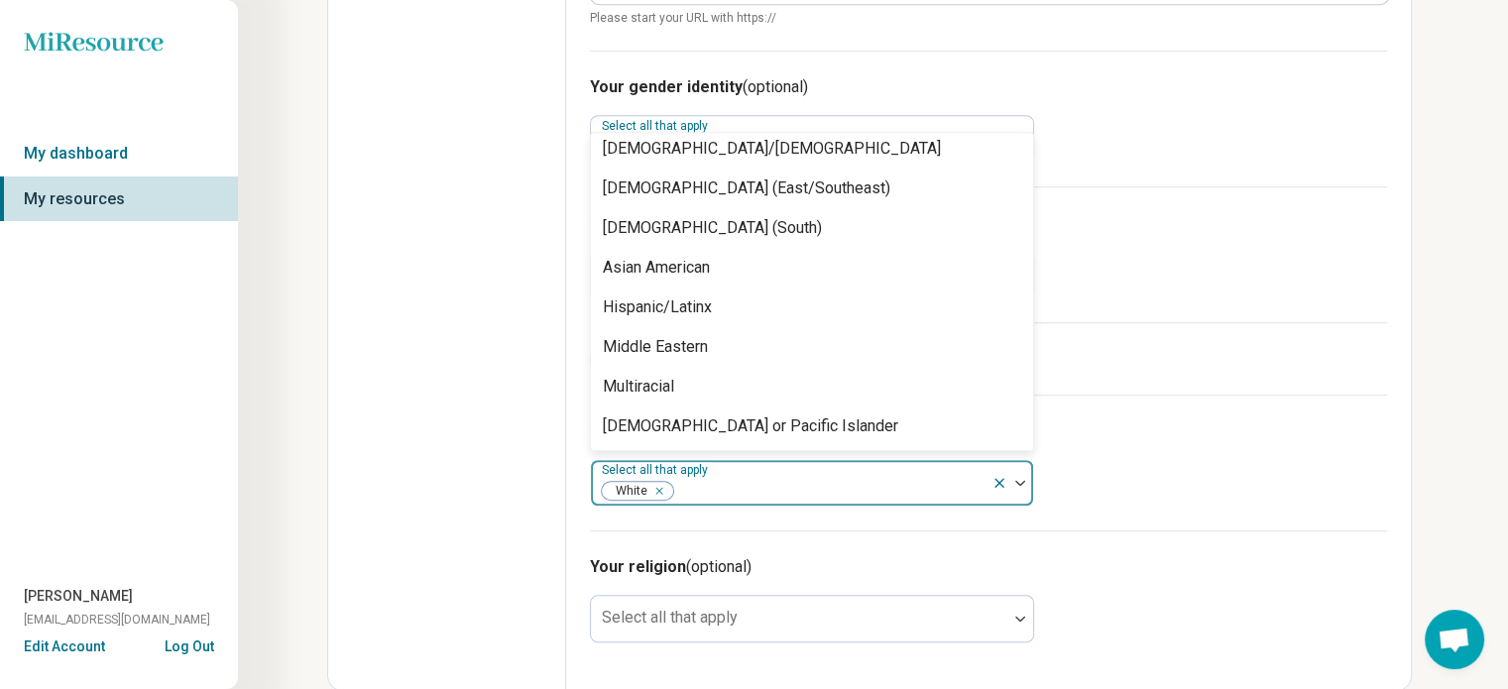
scroll to position [87, 0]
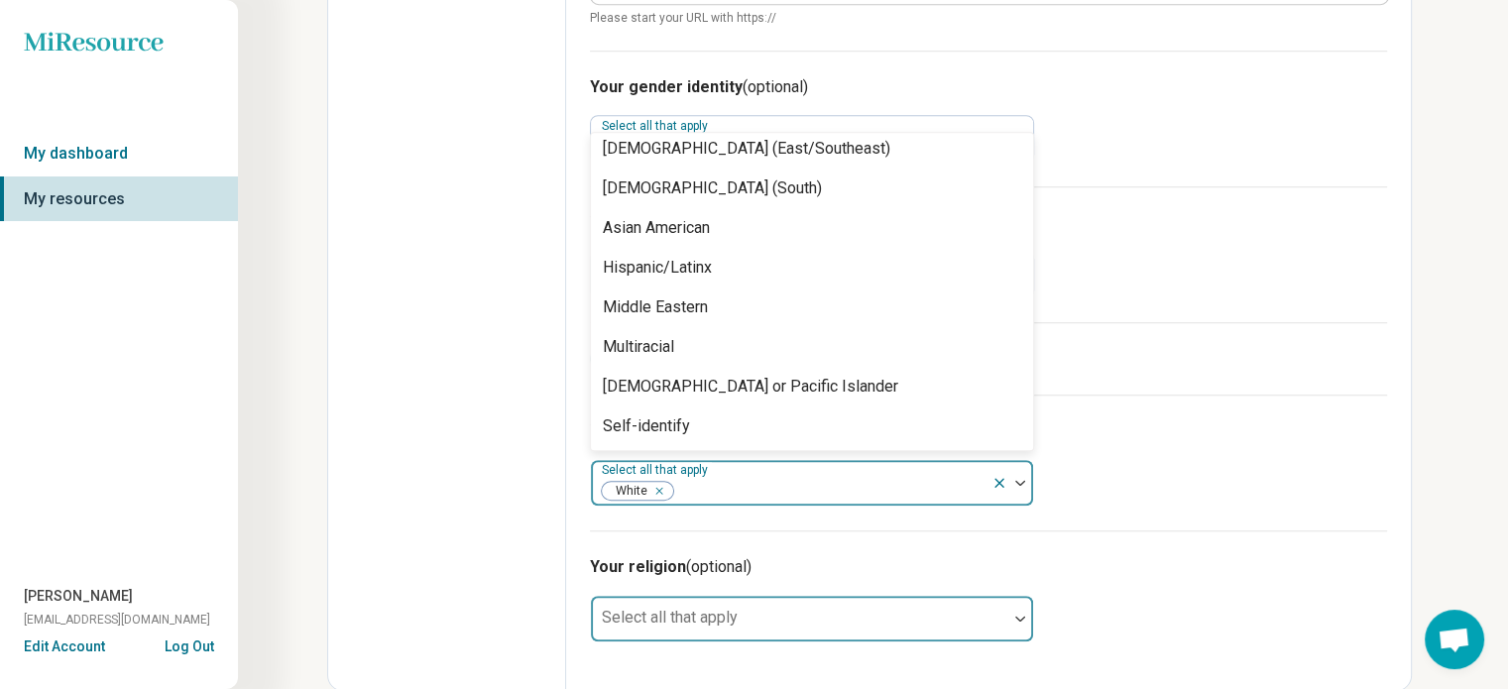
click at [1020, 618] on img at bounding box center [1020, 619] width 10 height 6
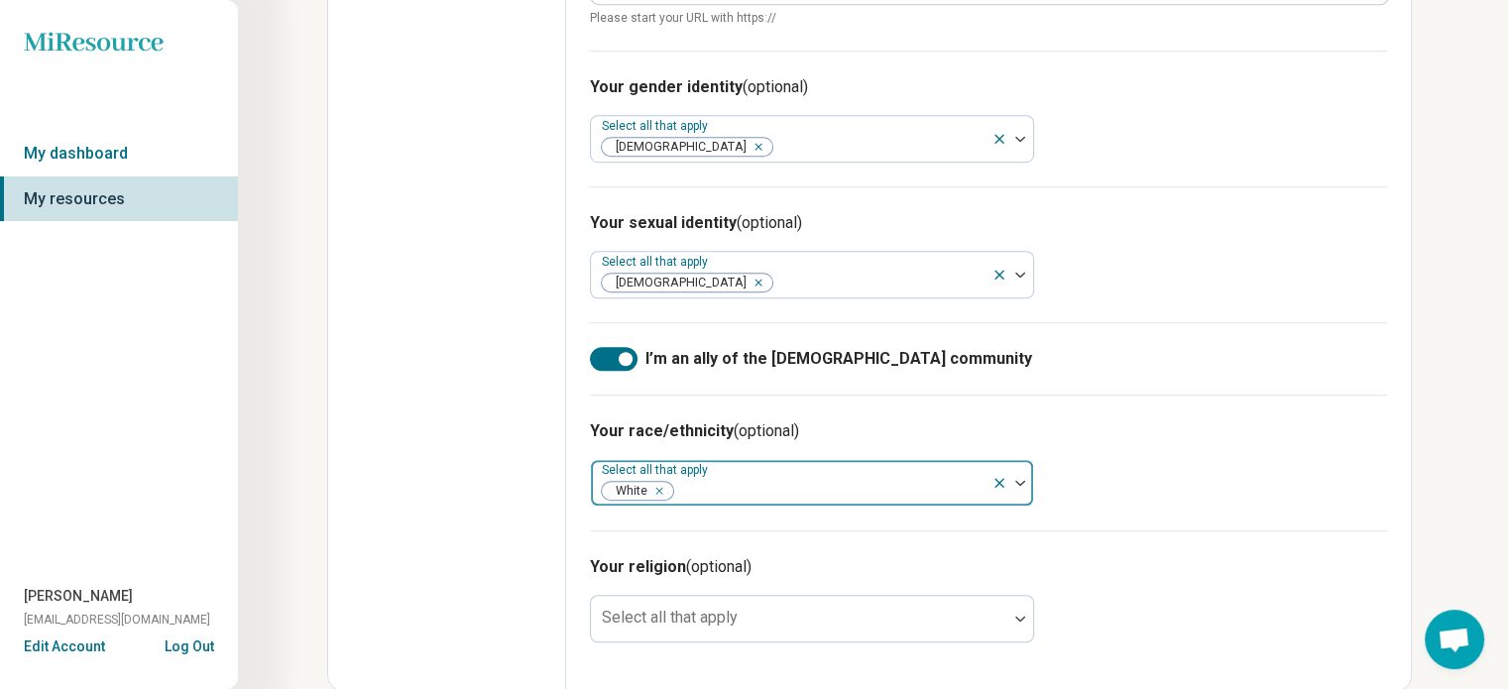
click at [1184, 588] on div "Your religion (optional) Select all that apply" at bounding box center [988, 598] width 797 height 136
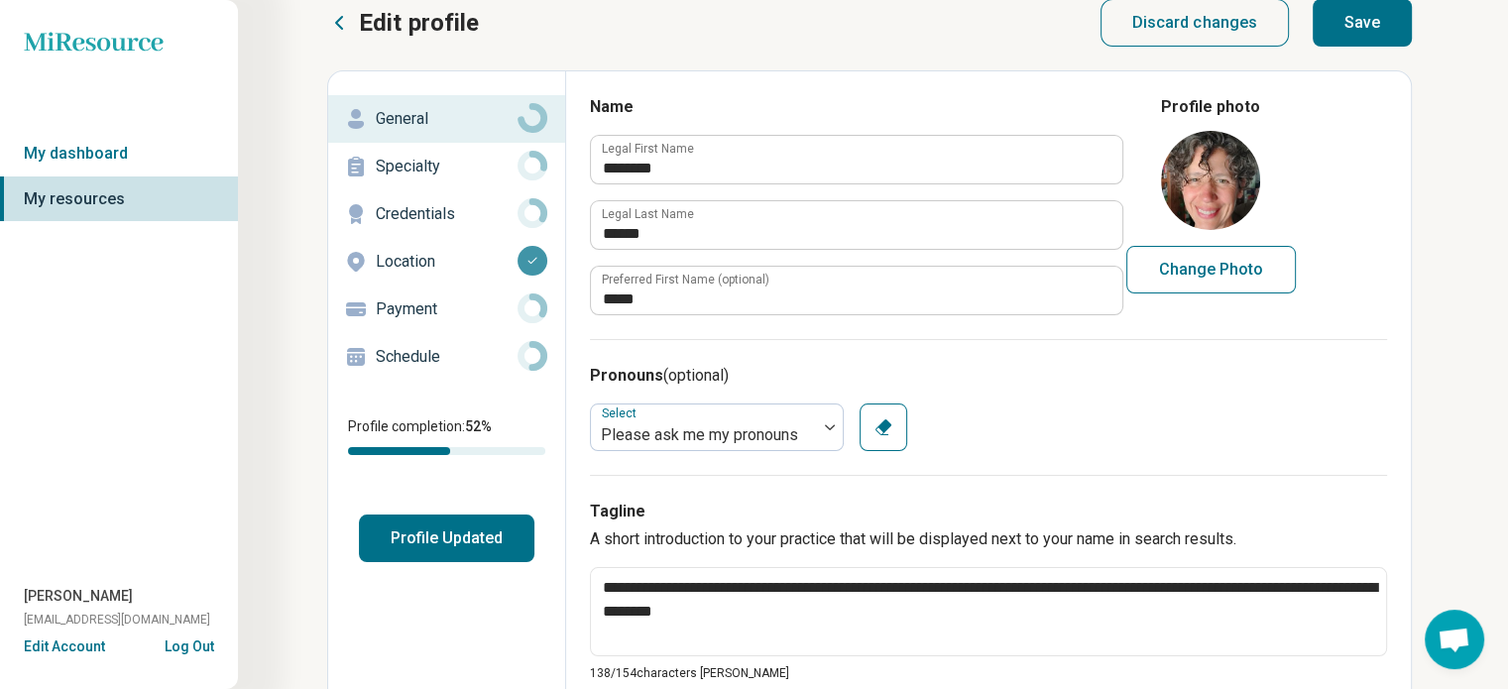
scroll to position [24, 0]
click at [1348, 21] on button "Save" at bounding box center [1362, 24] width 99 height 48
click at [420, 164] on p "Specialty" at bounding box center [447, 168] width 142 height 24
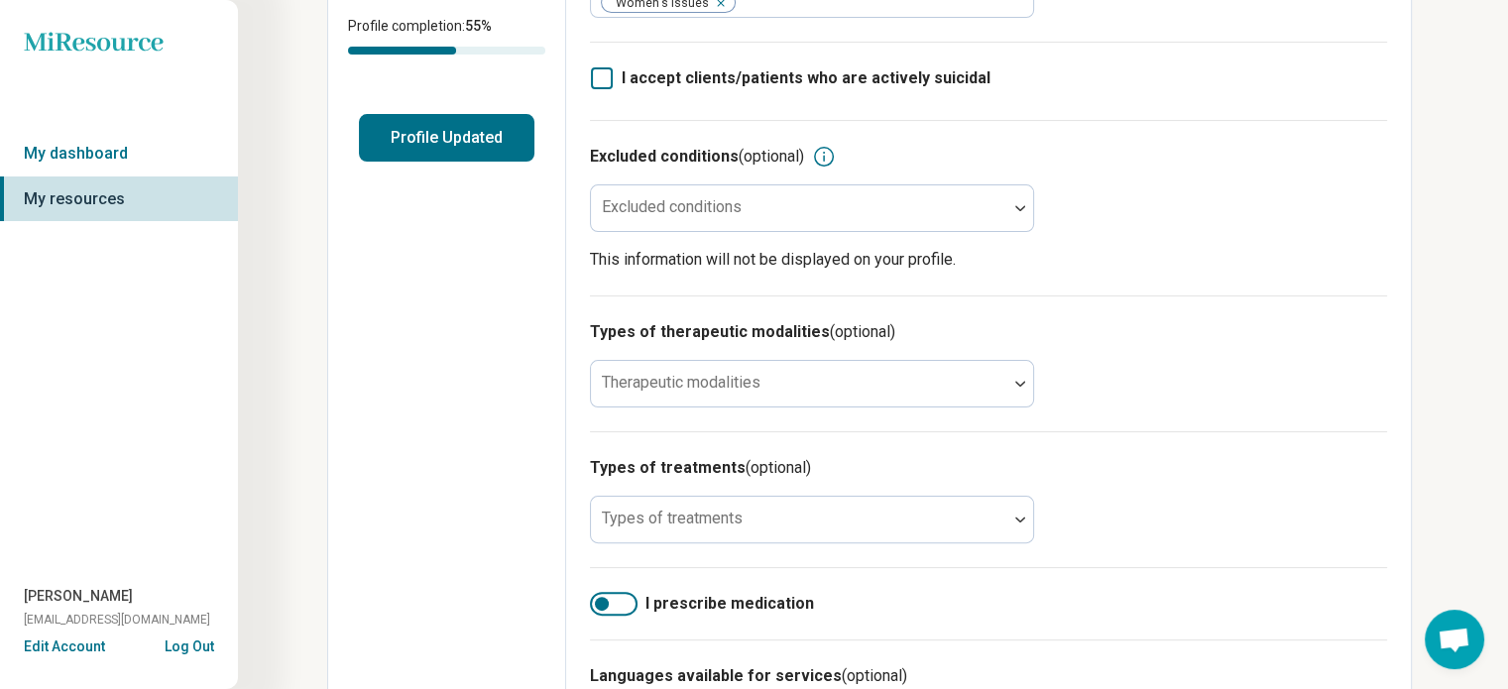
scroll to position [436, 0]
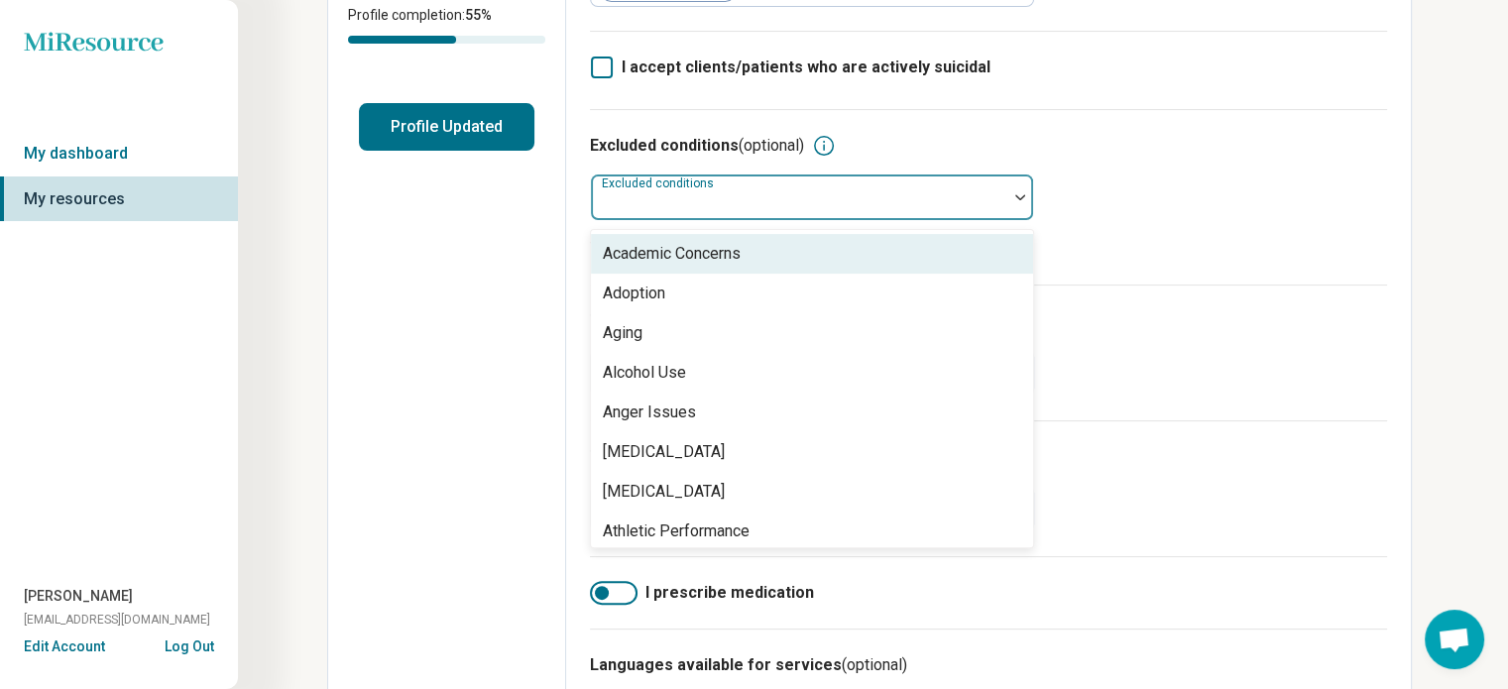
click at [1017, 194] on img at bounding box center [1020, 197] width 10 height 6
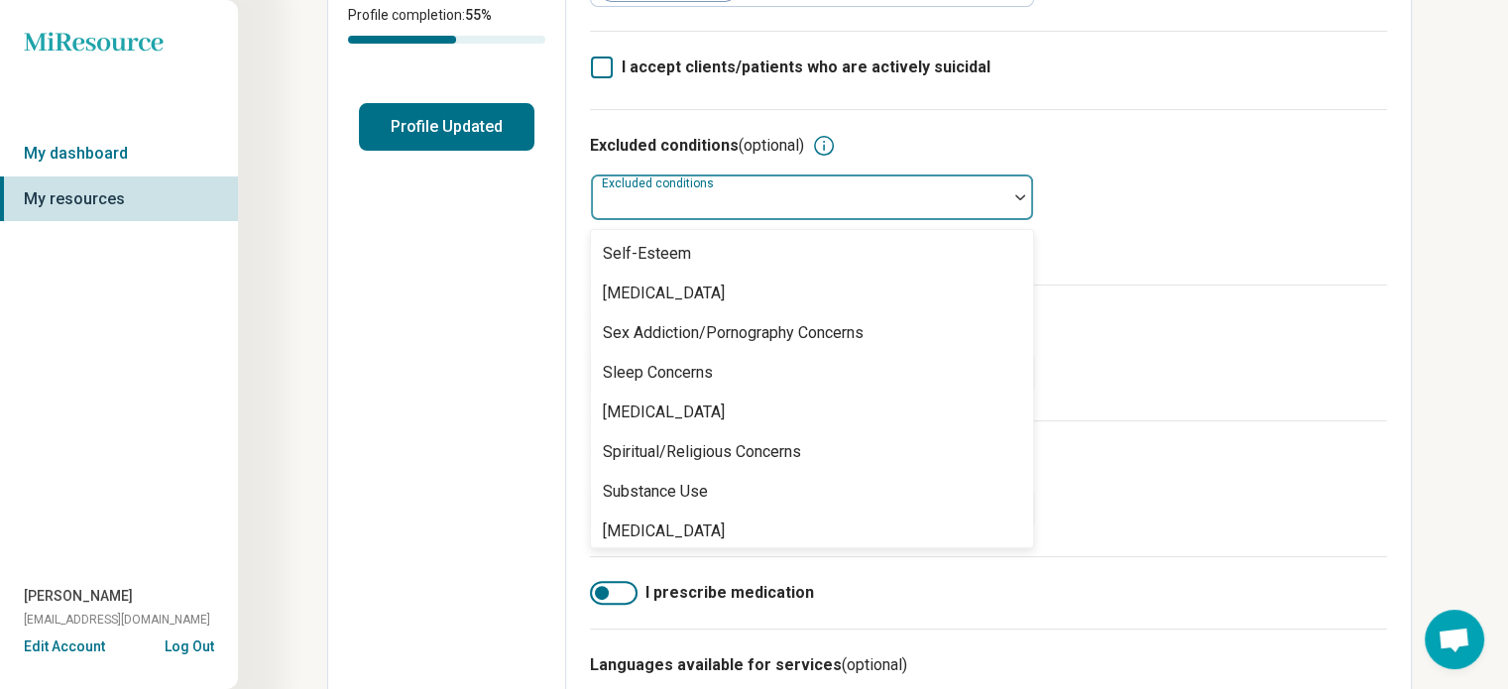
scroll to position [2863, 0]
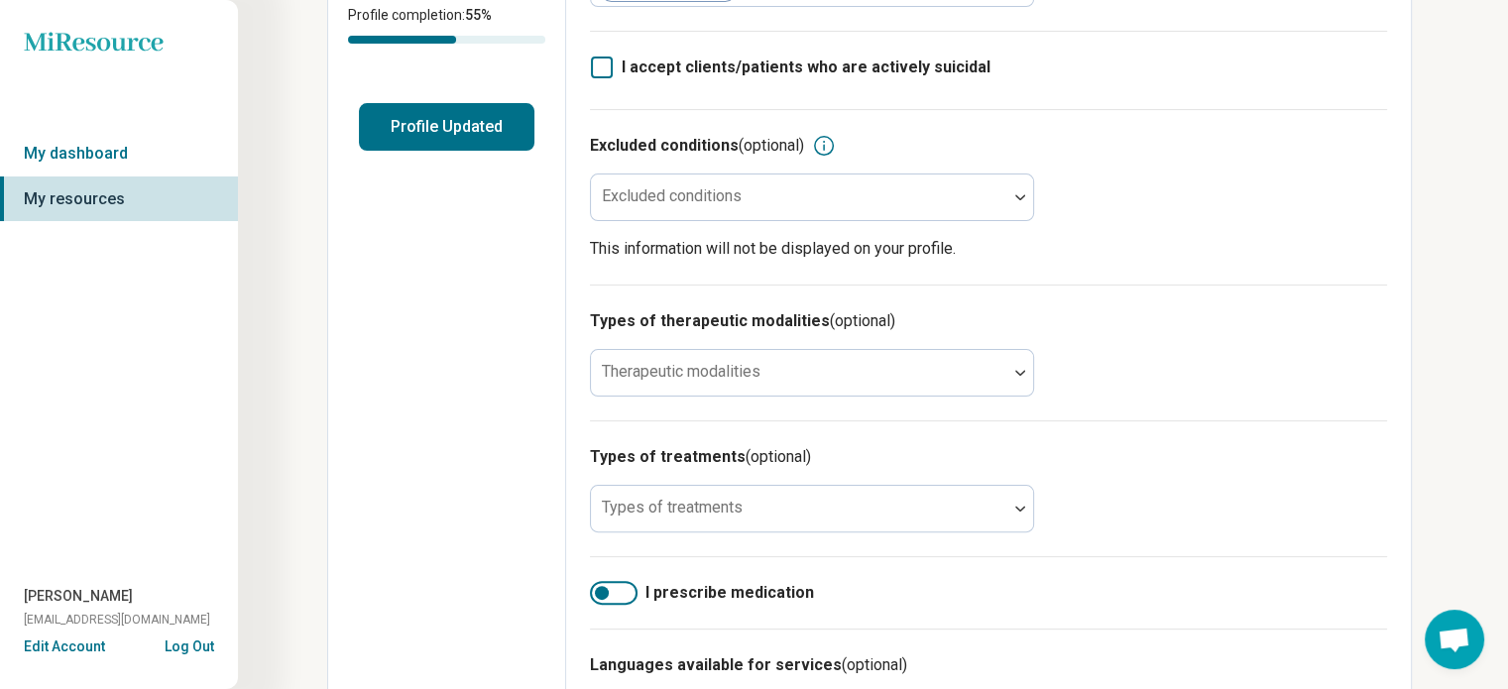
click at [1249, 250] on div "Excluded conditions (optional) Excluded conditions This information will not be…" at bounding box center [988, 196] width 797 height 175
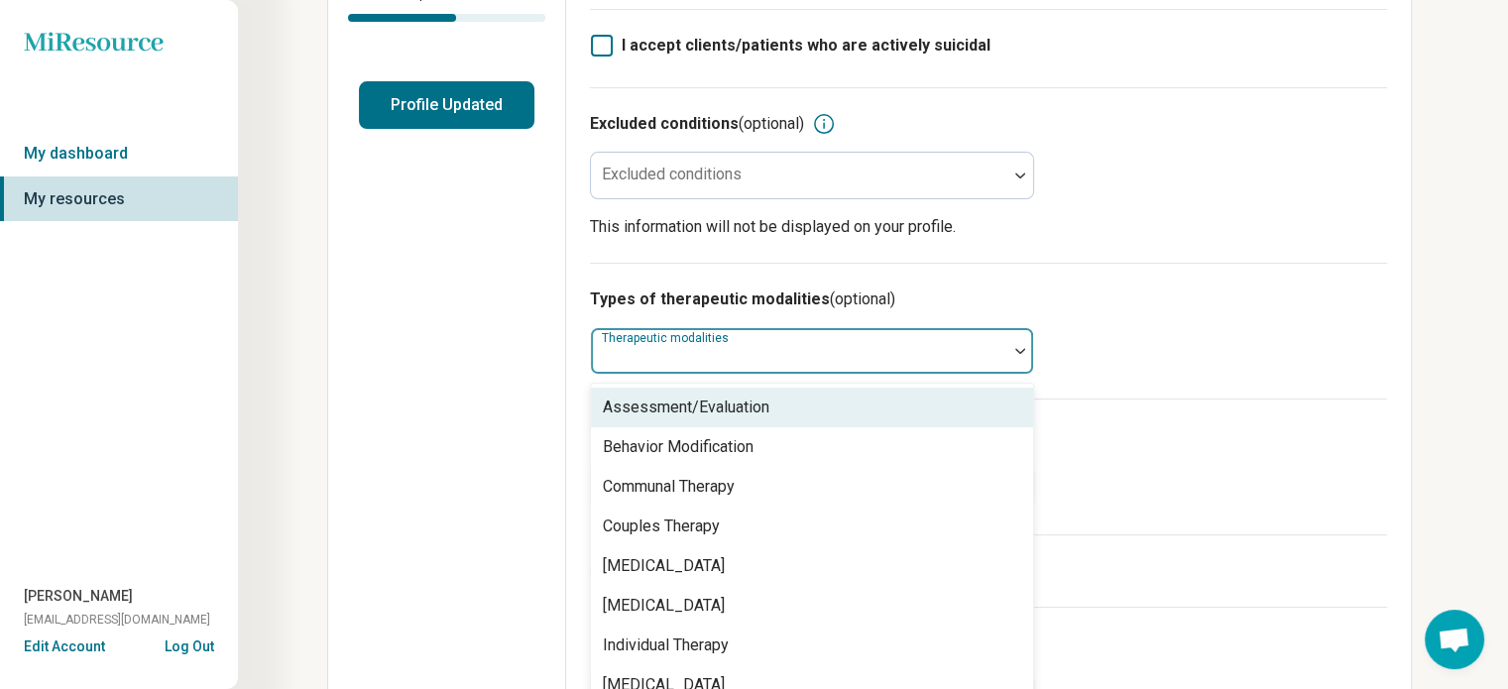
click at [1021, 357] on div "Types of therapeutic modalities (optional) 8 results available. Use Up and Down…" at bounding box center [988, 331] width 797 height 136
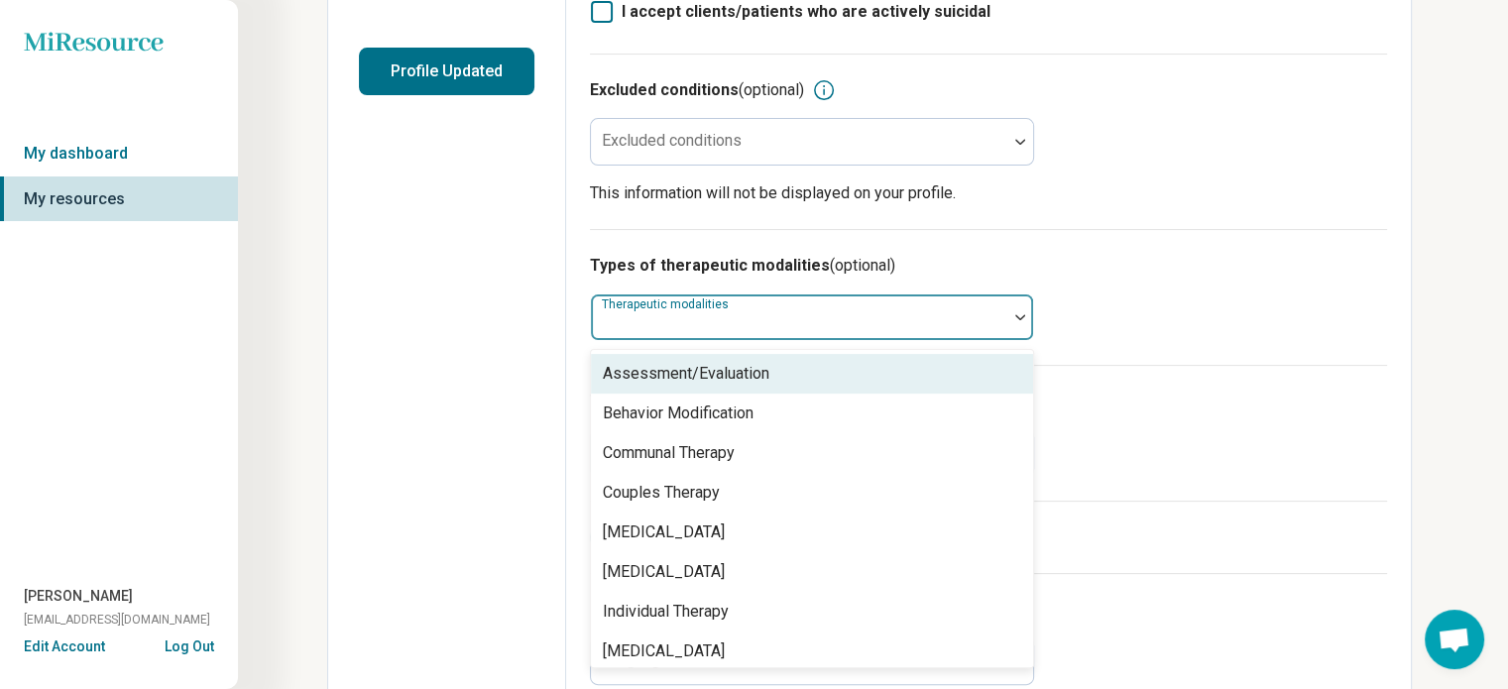
scroll to position [496, 0]
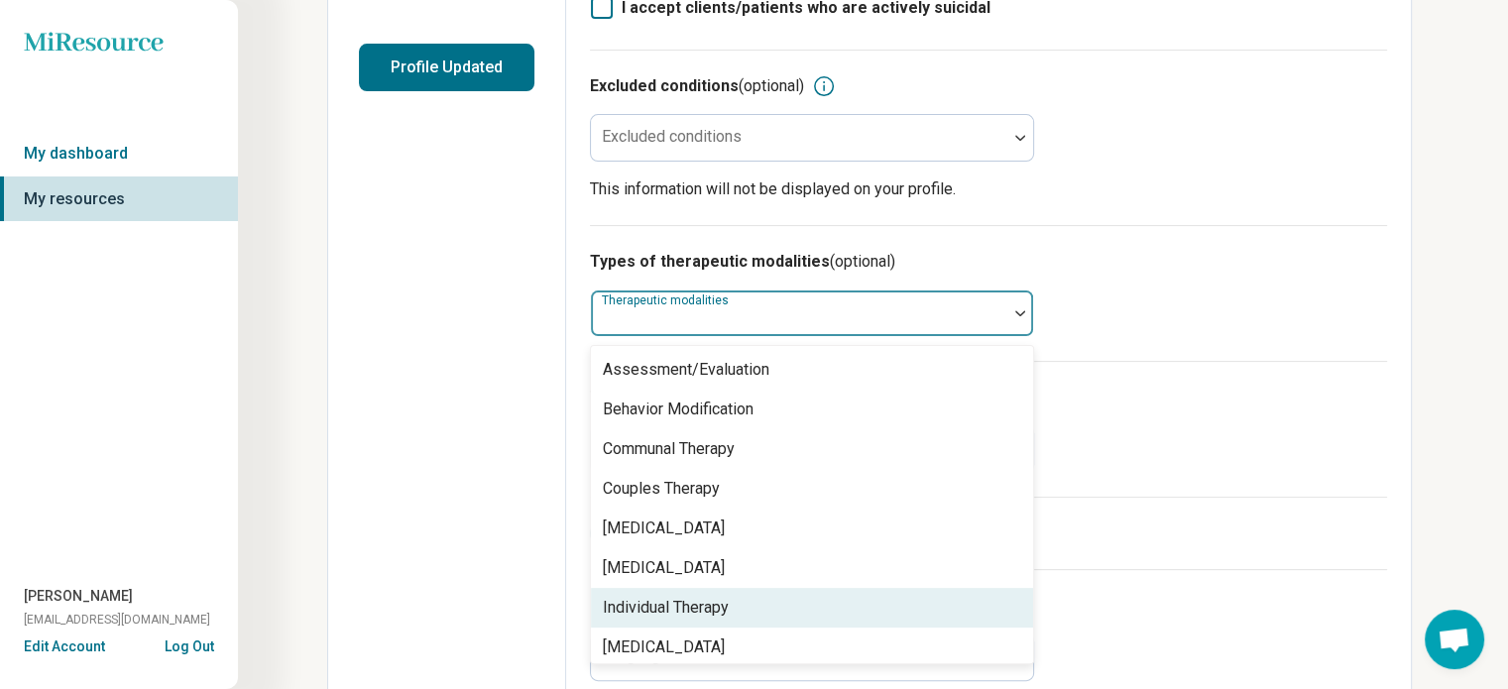
click at [913, 606] on div "Individual Therapy" at bounding box center [812, 608] width 442 height 40
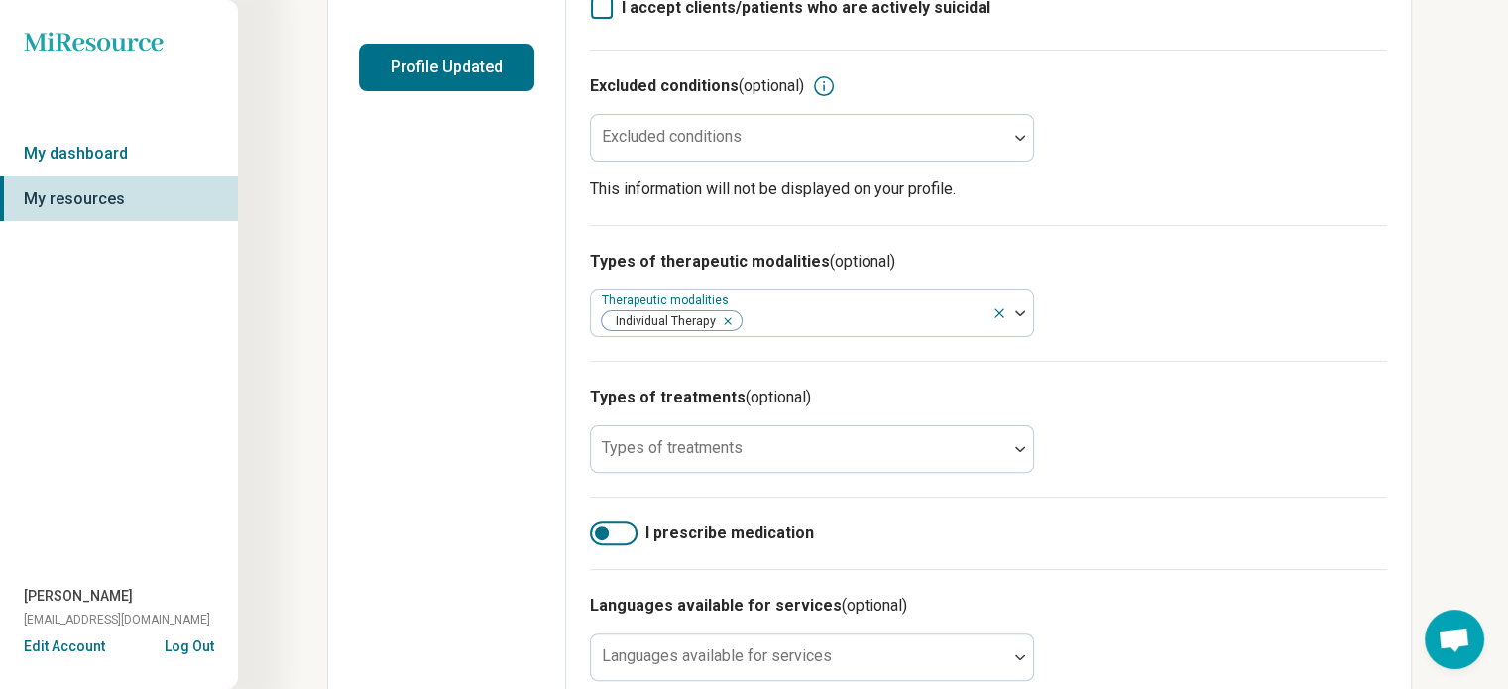
click at [1212, 388] on h3 "Types of treatments (optional)" at bounding box center [988, 398] width 797 height 24
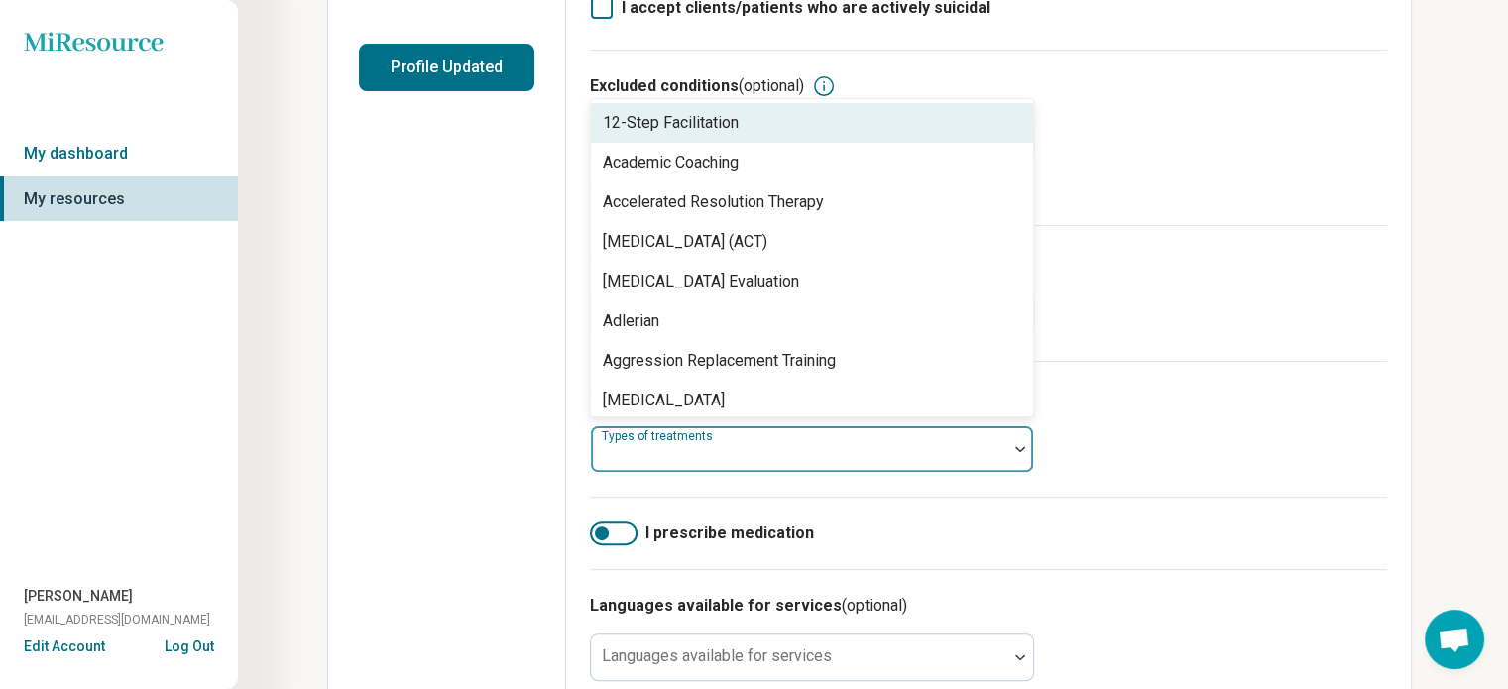
click at [1020, 446] on img at bounding box center [1020, 449] width 10 height 6
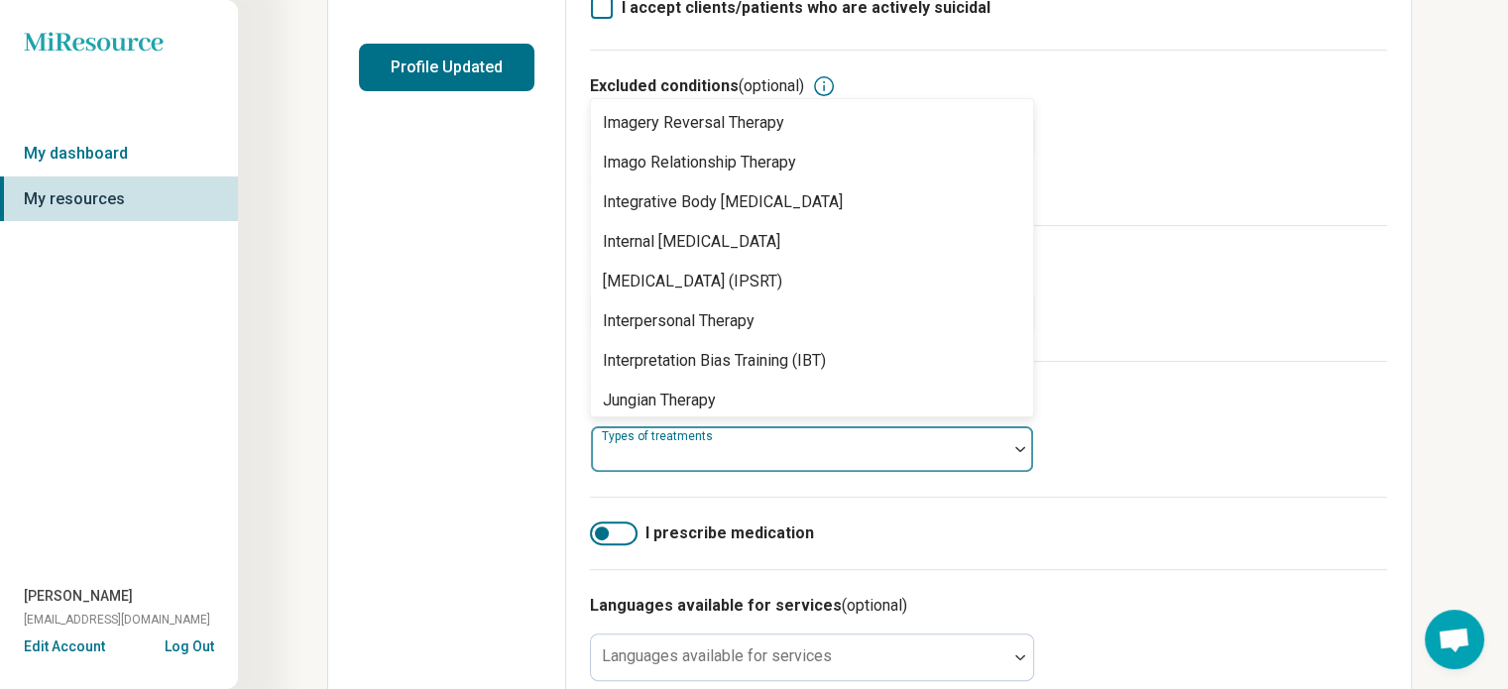
scroll to position [2084, 0]
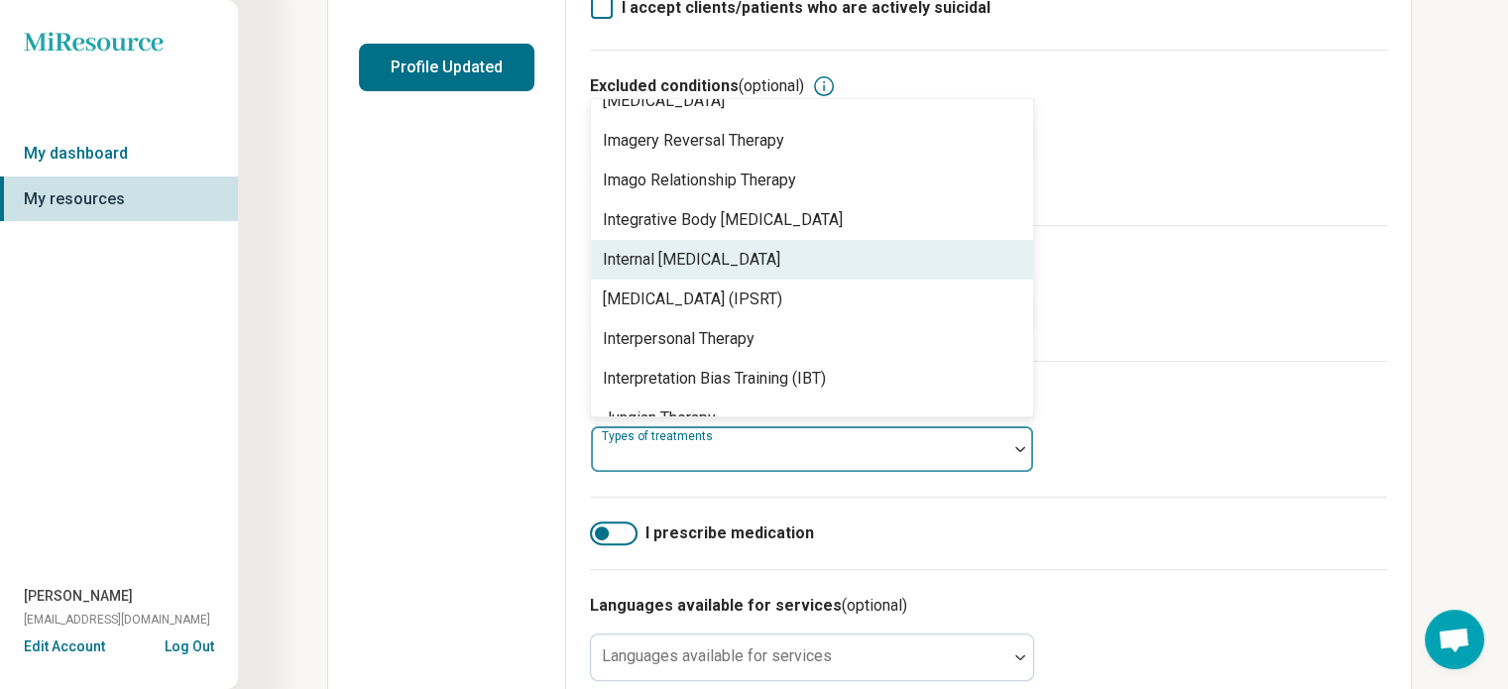
click at [973, 240] on div "Internal [MEDICAL_DATA]" at bounding box center [812, 260] width 442 height 40
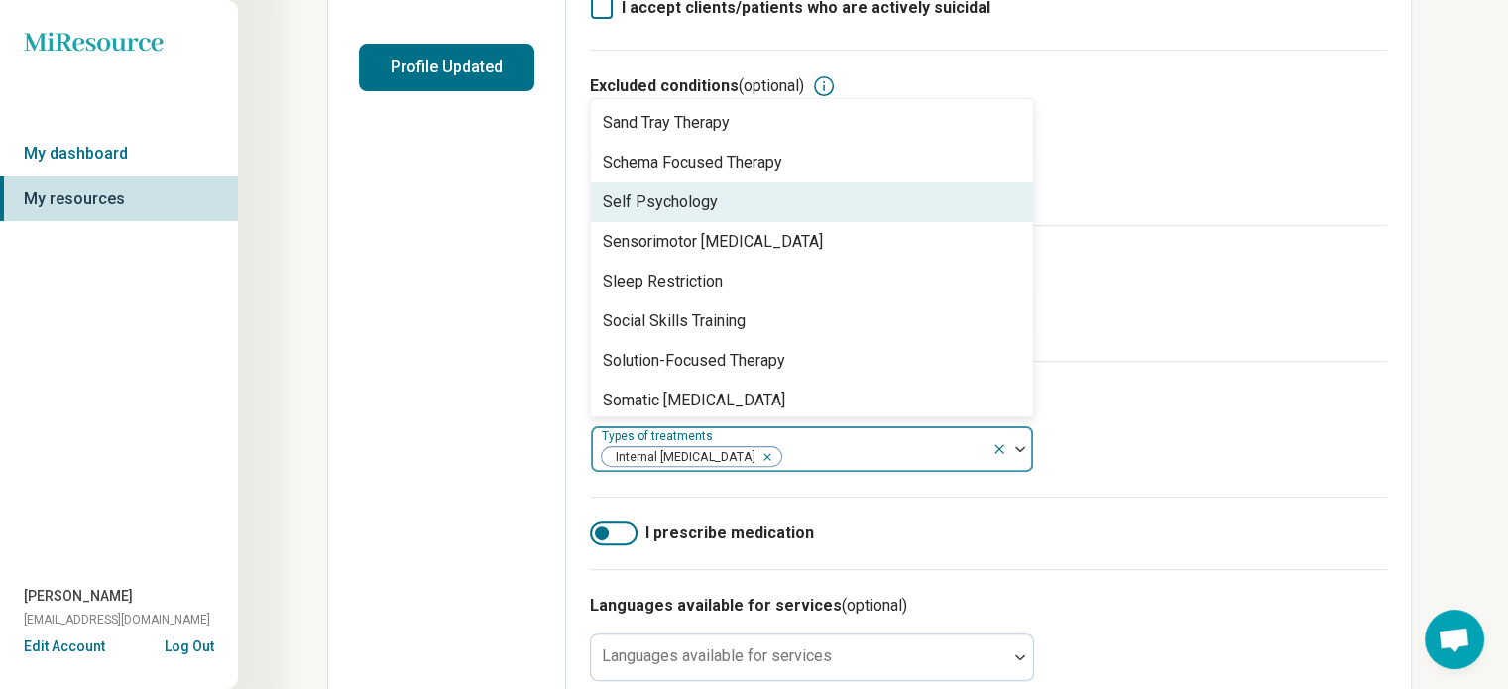
scroll to position [3490, 0]
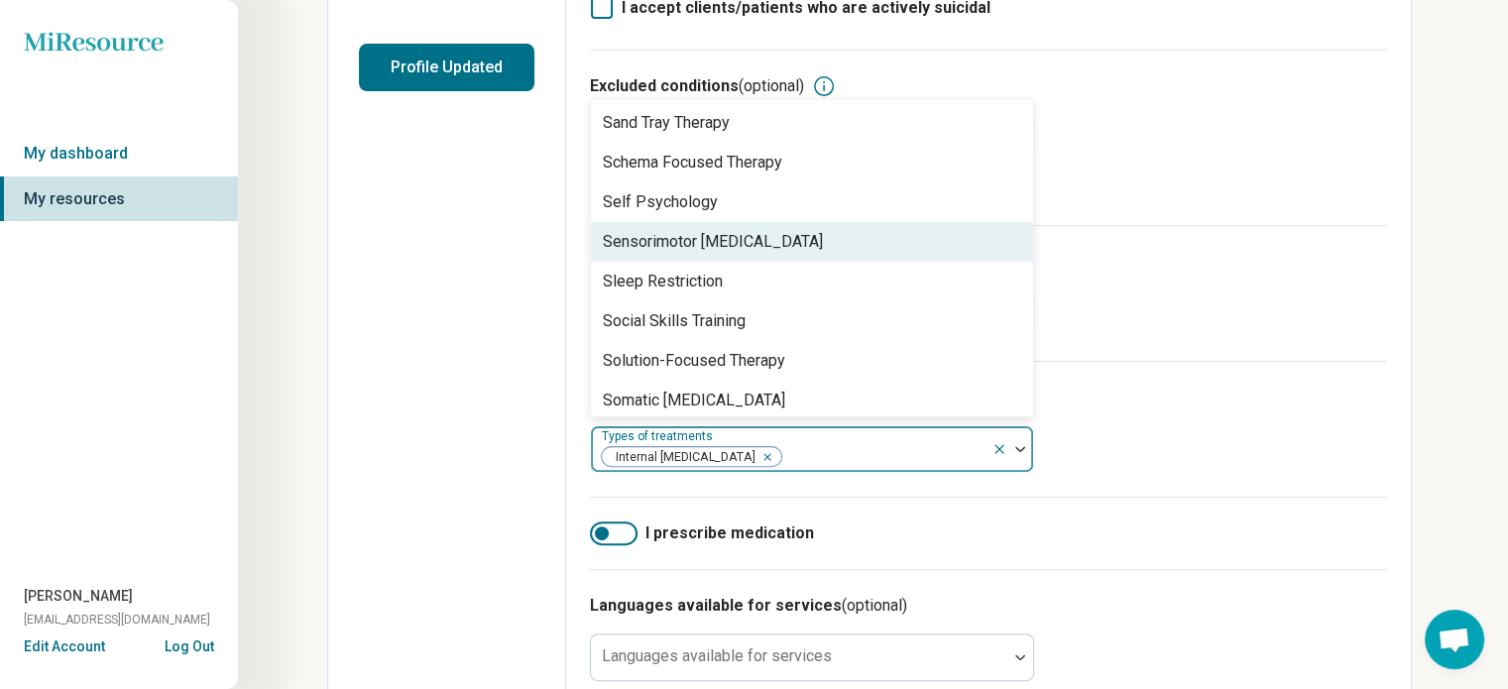
click at [952, 237] on div "Sensorimotor [MEDICAL_DATA]" at bounding box center [812, 242] width 442 height 40
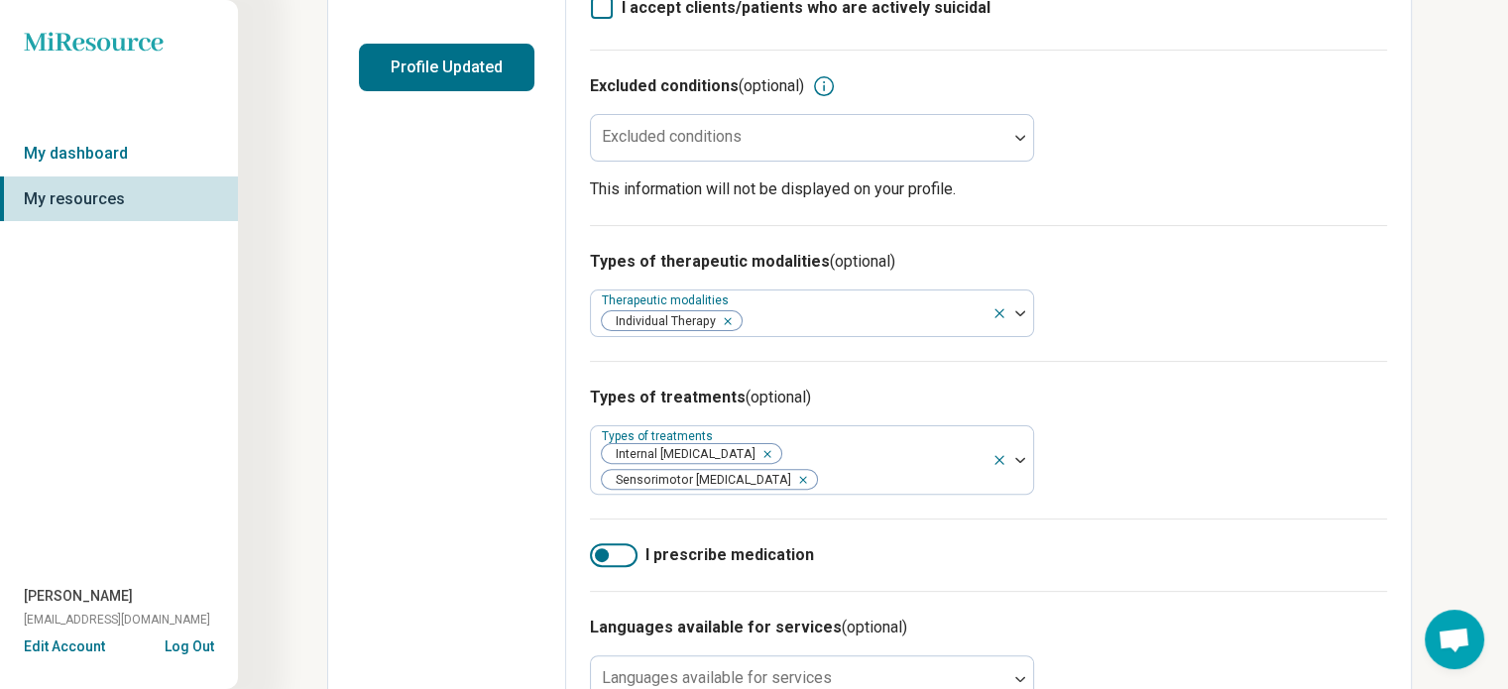
click at [1224, 386] on h3 "Types of treatments (optional)" at bounding box center [988, 398] width 797 height 24
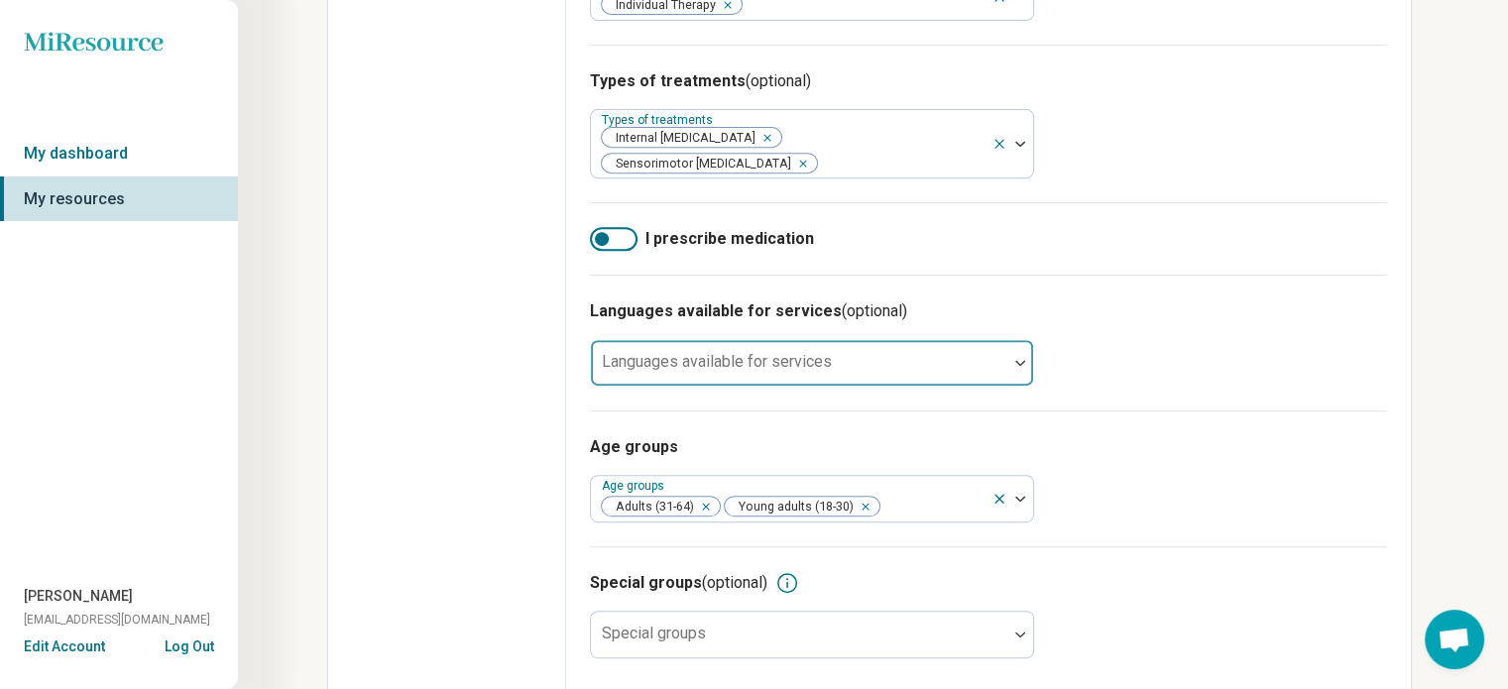
scroll to position [819, 0]
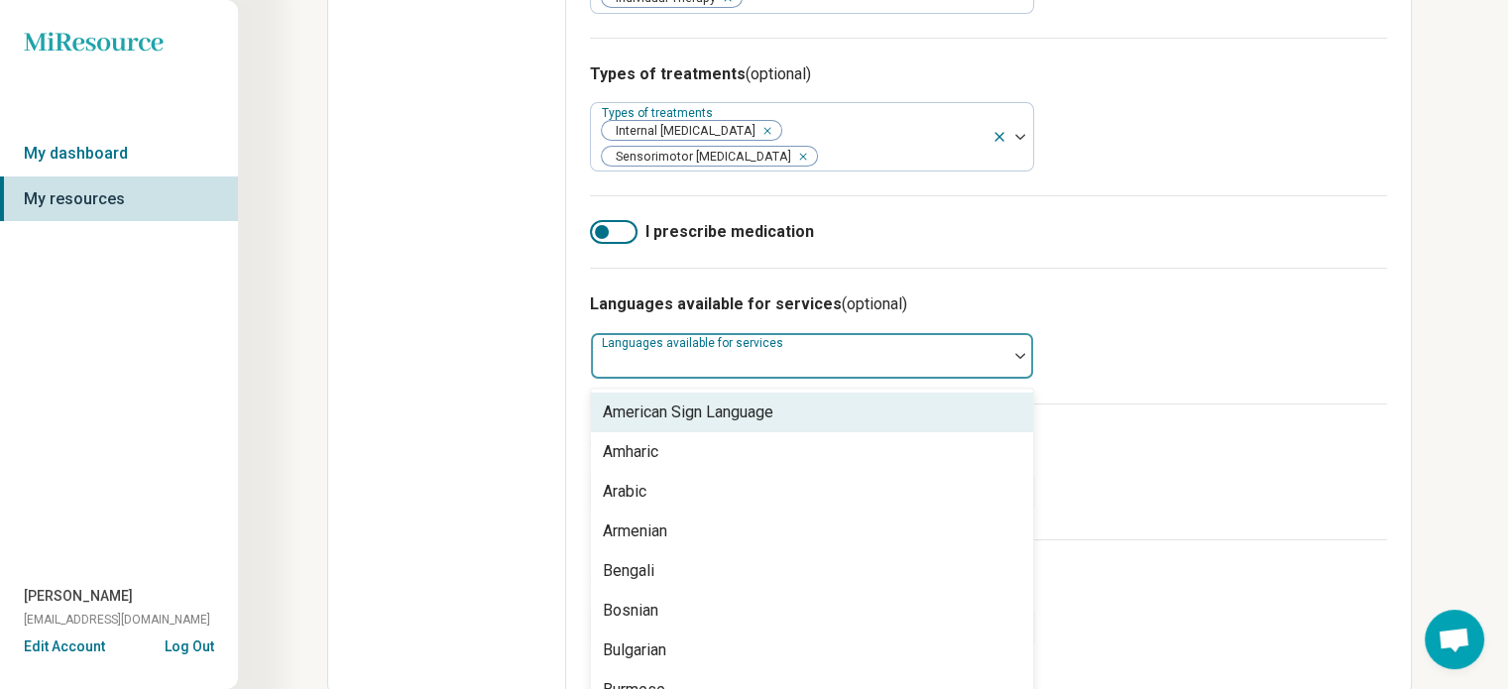
click at [1018, 349] on div at bounding box center [1020, 356] width 26 height 46
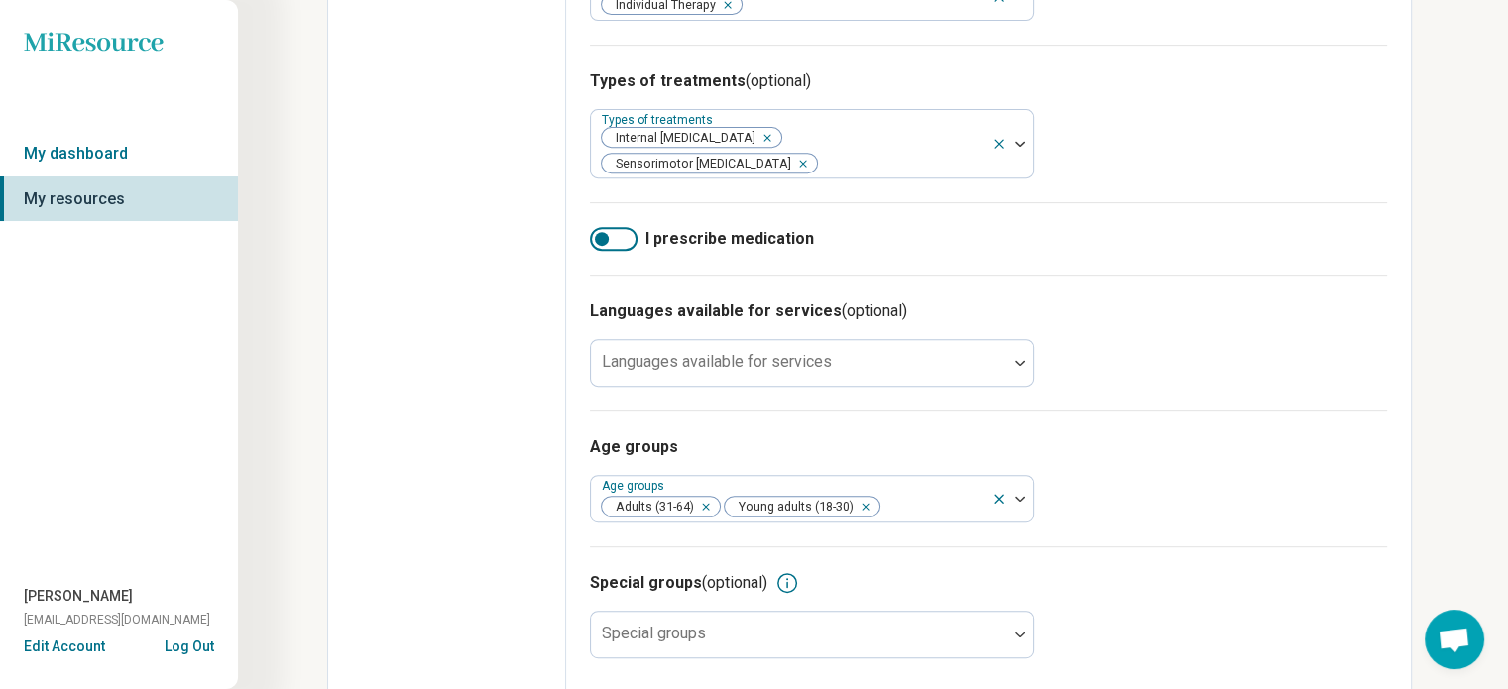
click at [1149, 348] on div "Languages available for services (optional) Languages available for services" at bounding box center [988, 343] width 797 height 136
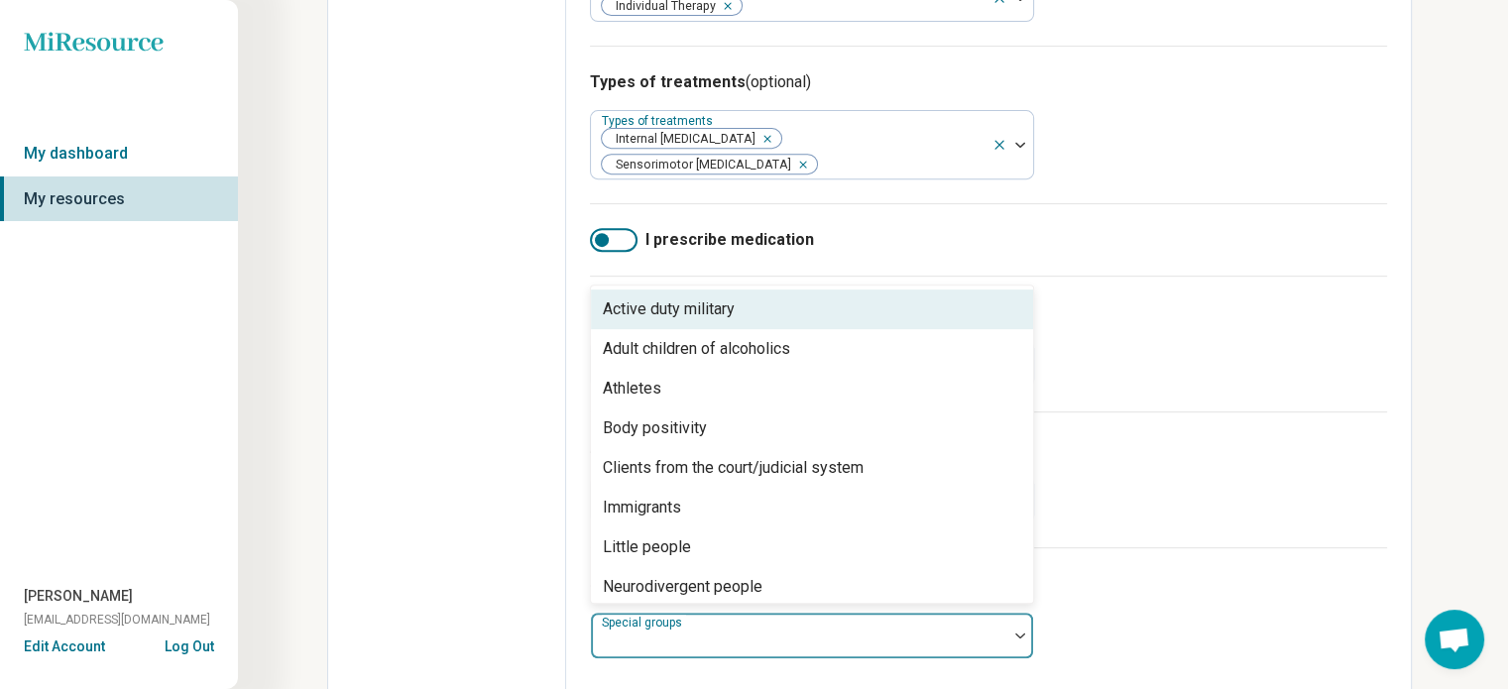
click at [1019, 633] on img at bounding box center [1020, 636] width 10 height 6
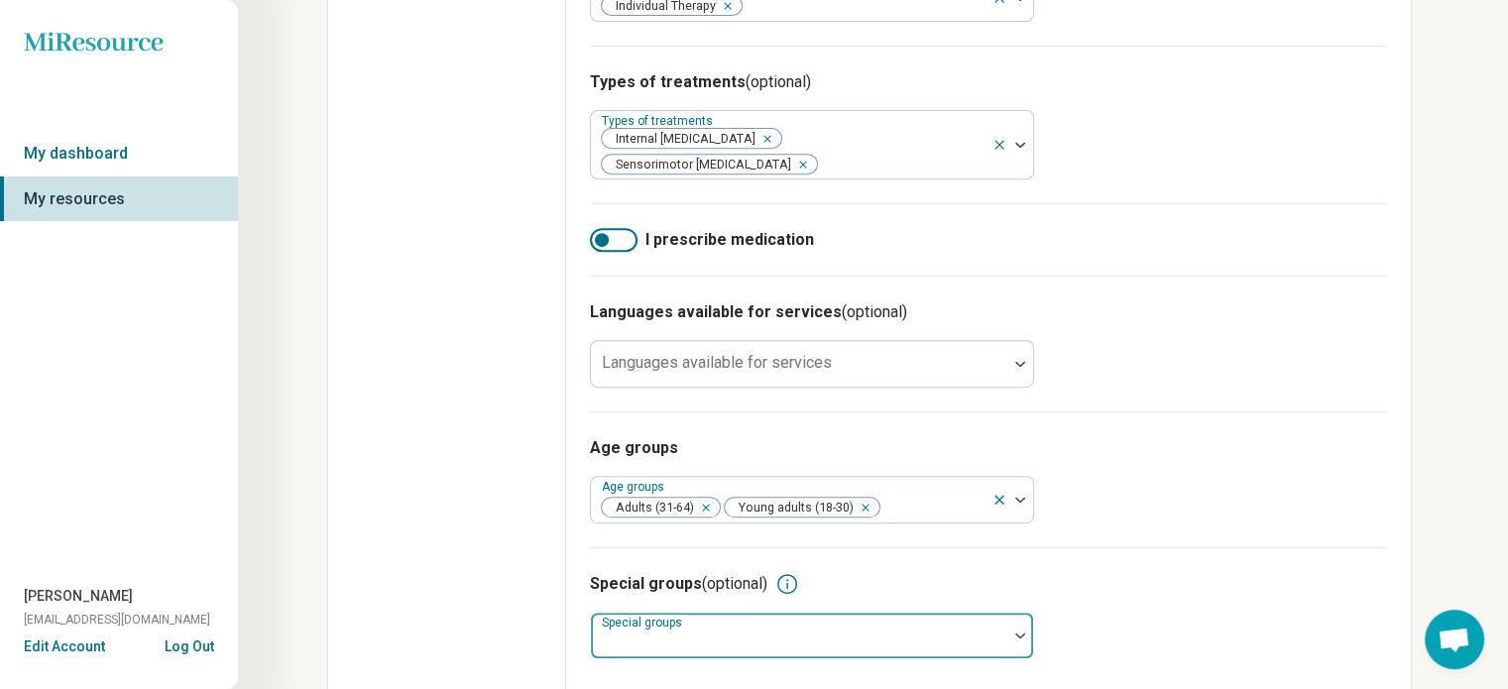
click at [1019, 633] on img at bounding box center [1020, 636] width 10 height 6
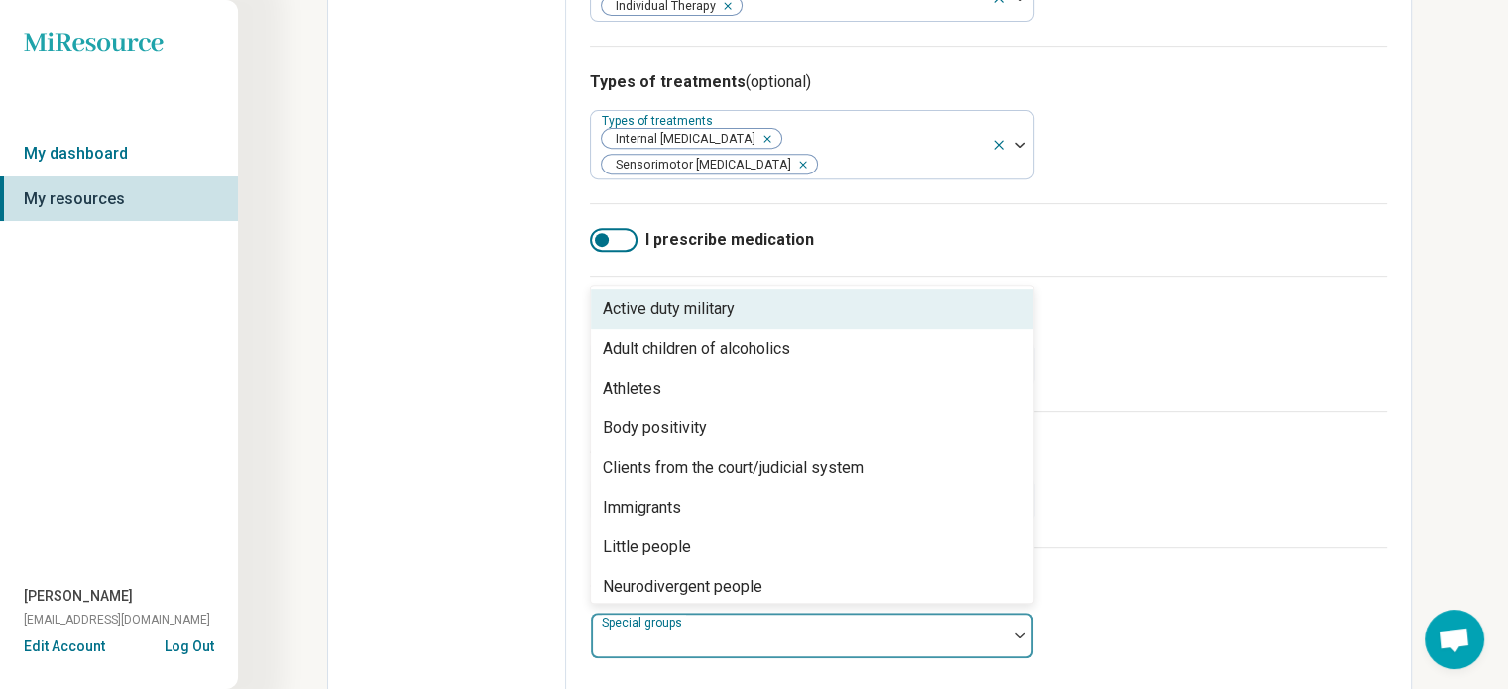
click at [1019, 633] on img at bounding box center [1020, 636] width 10 height 6
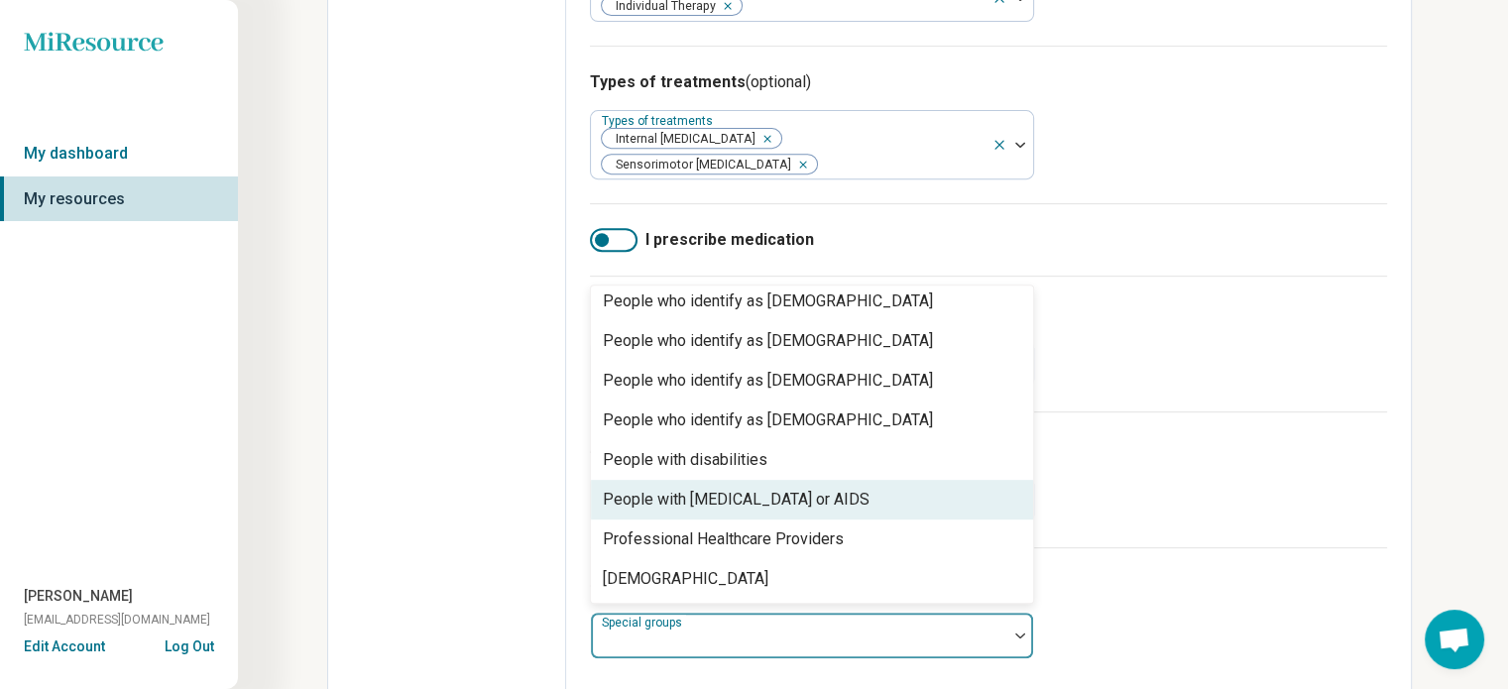
scroll to position [603, 0]
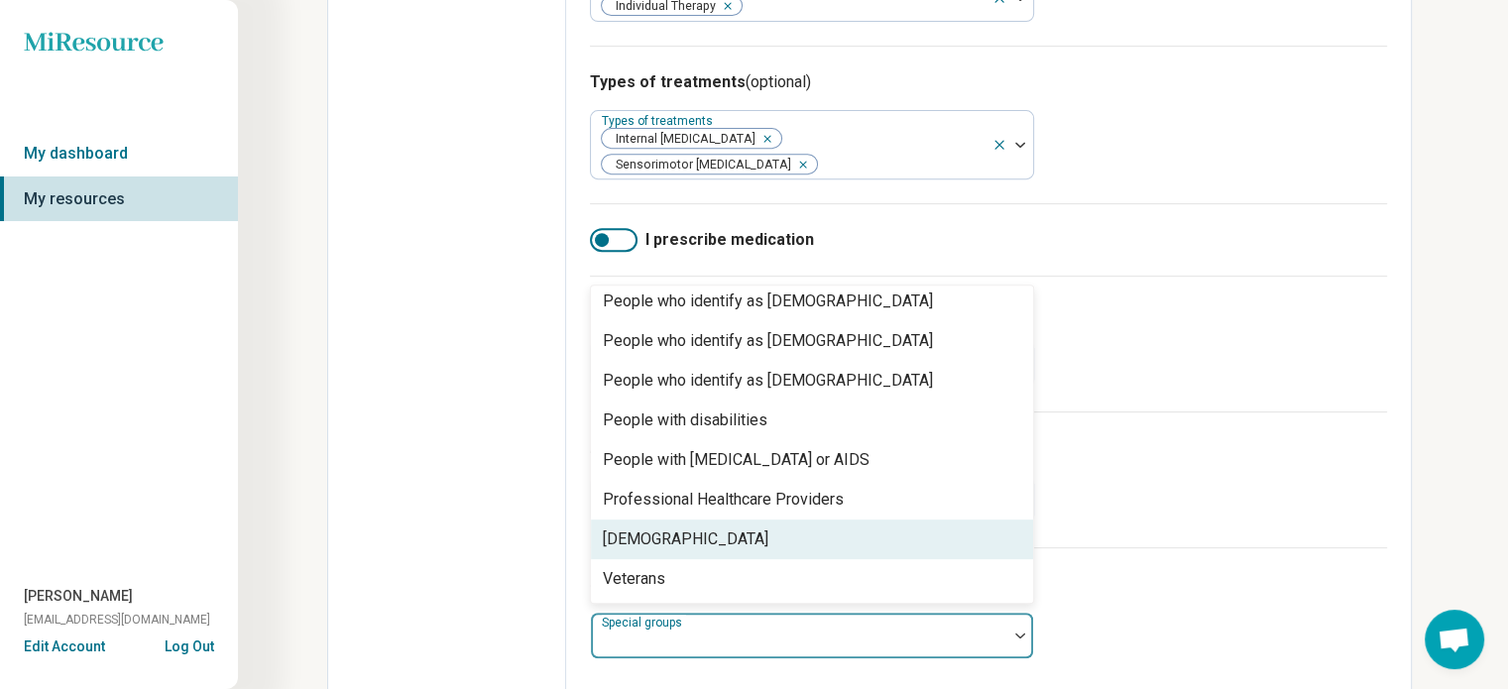
click at [892, 520] on div "[DEMOGRAPHIC_DATA]" at bounding box center [812, 540] width 442 height 40
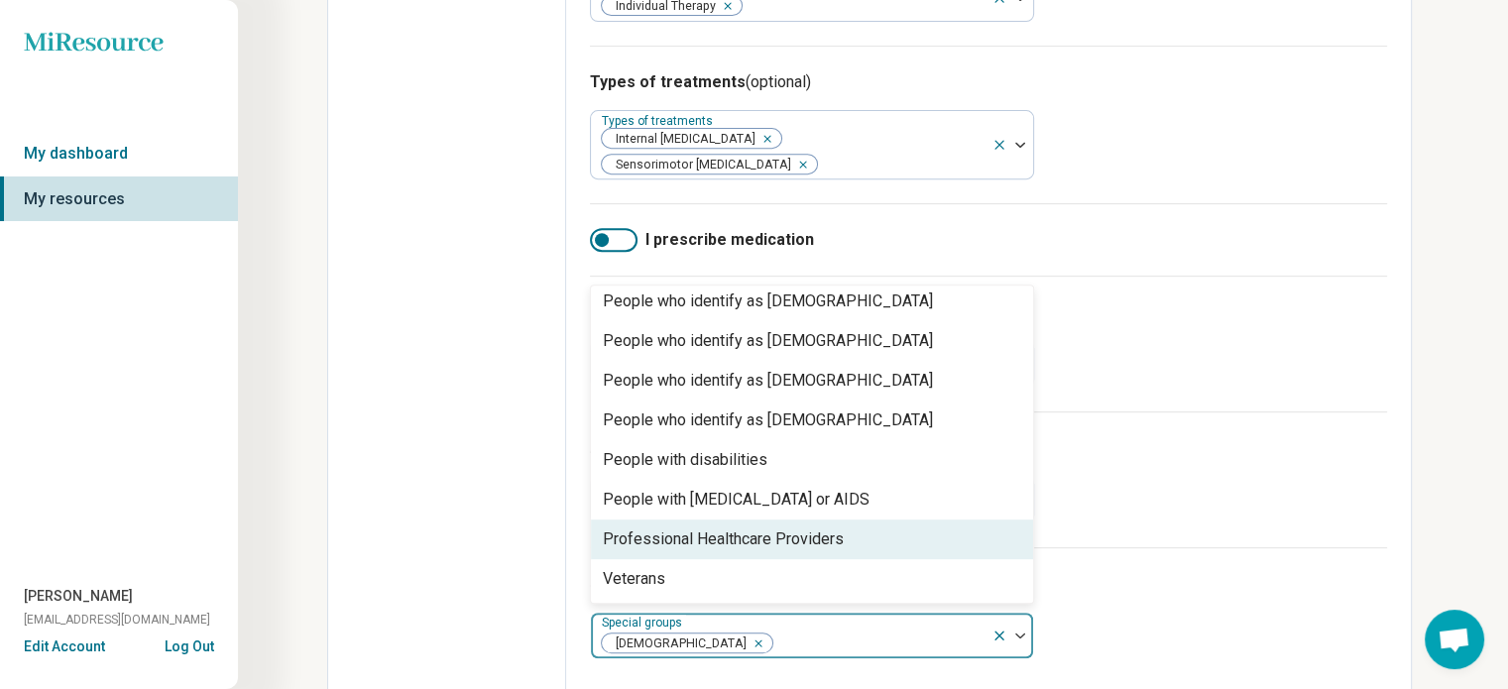
scroll to position [563, 0]
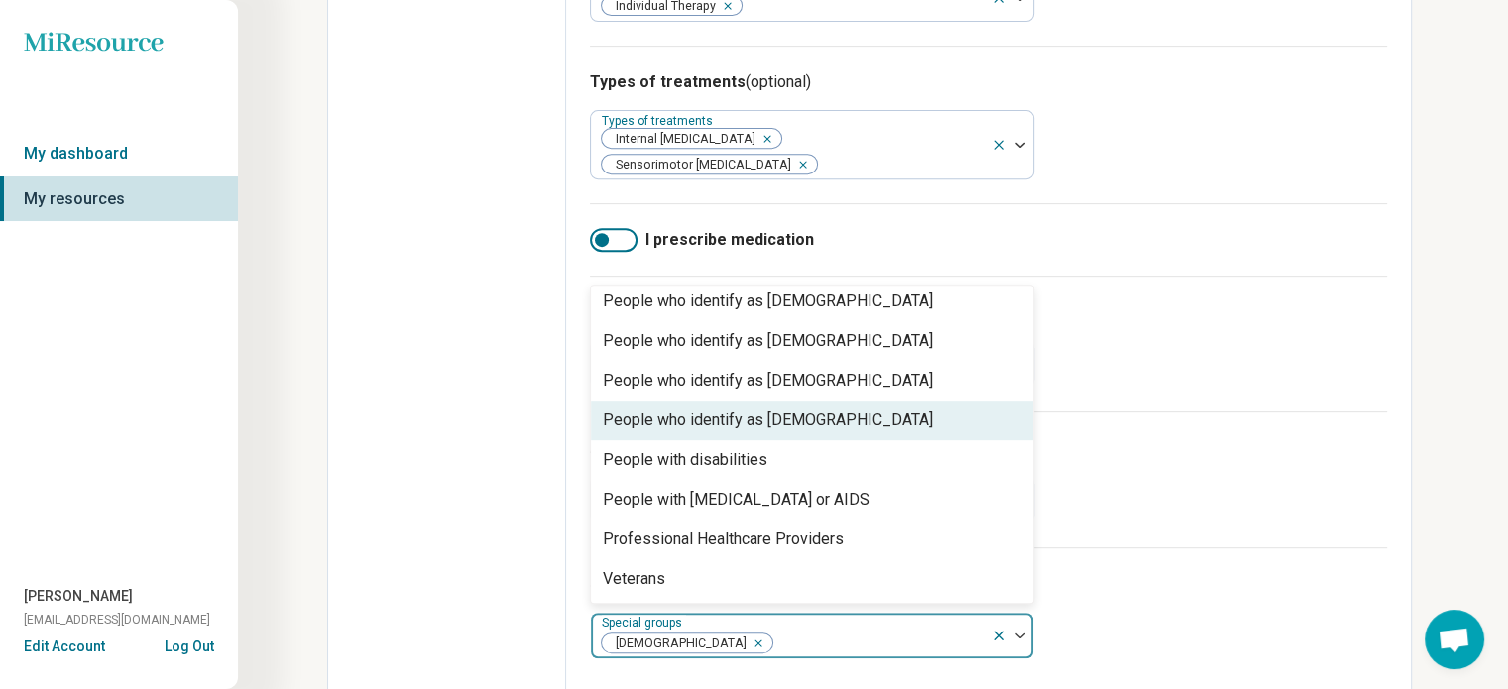
click at [894, 407] on div "People who identify as [DEMOGRAPHIC_DATA]" at bounding box center [812, 421] width 442 height 40
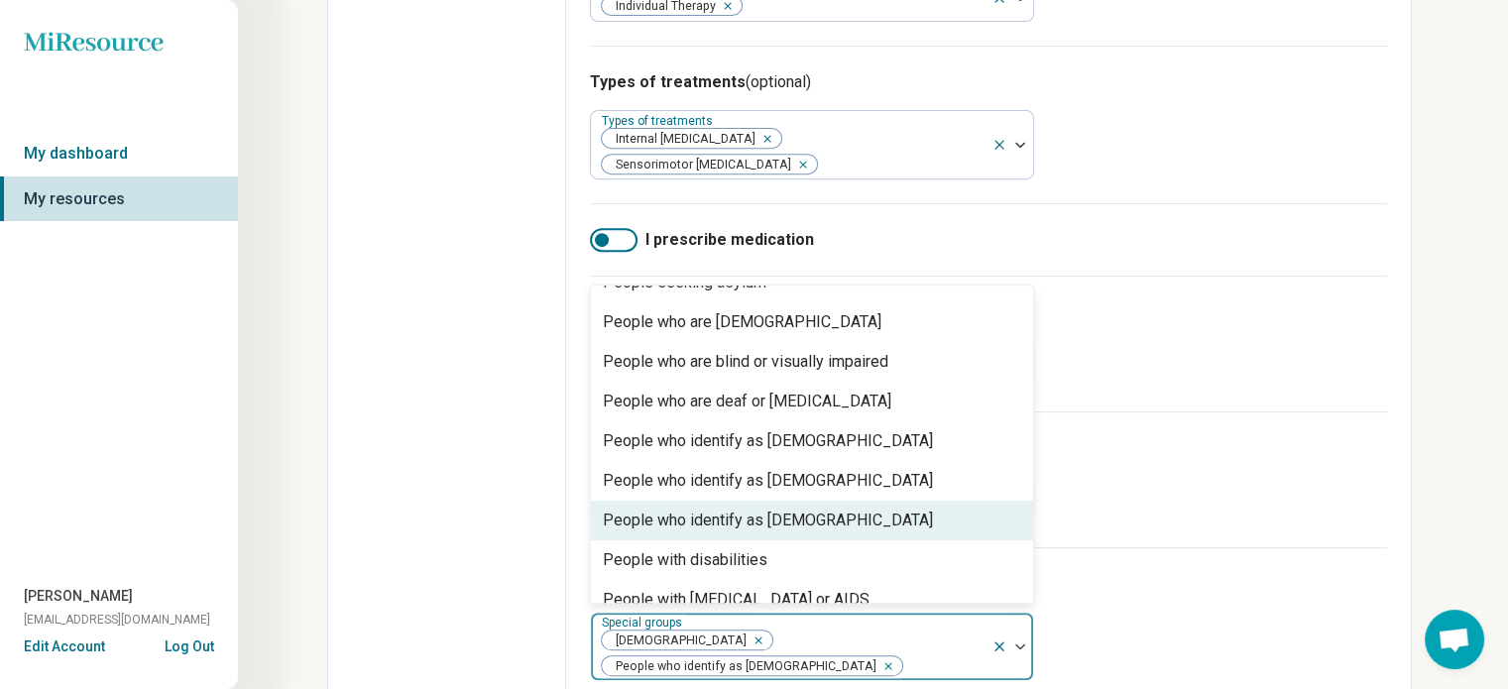
scroll to position [422, 0]
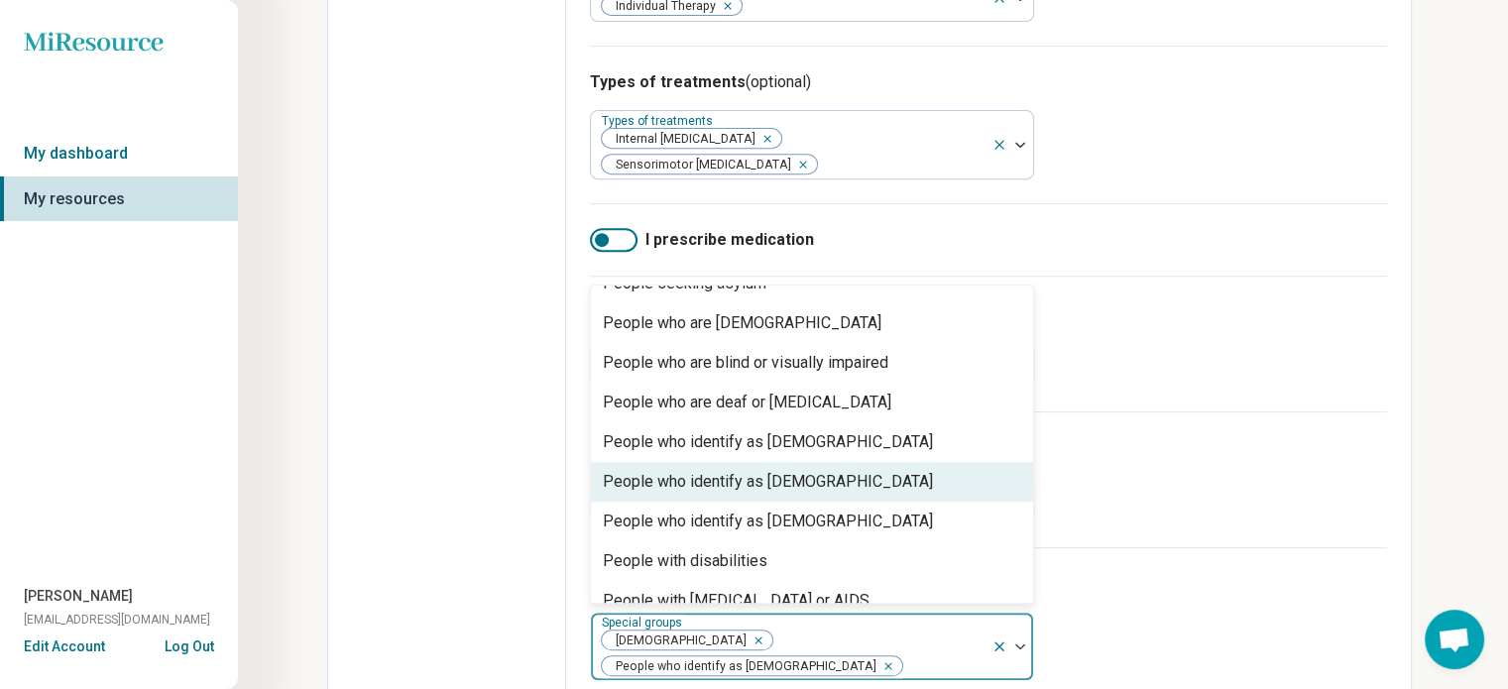
click at [872, 469] on div "People who identify as [DEMOGRAPHIC_DATA]" at bounding box center [812, 482] width 442 height 40
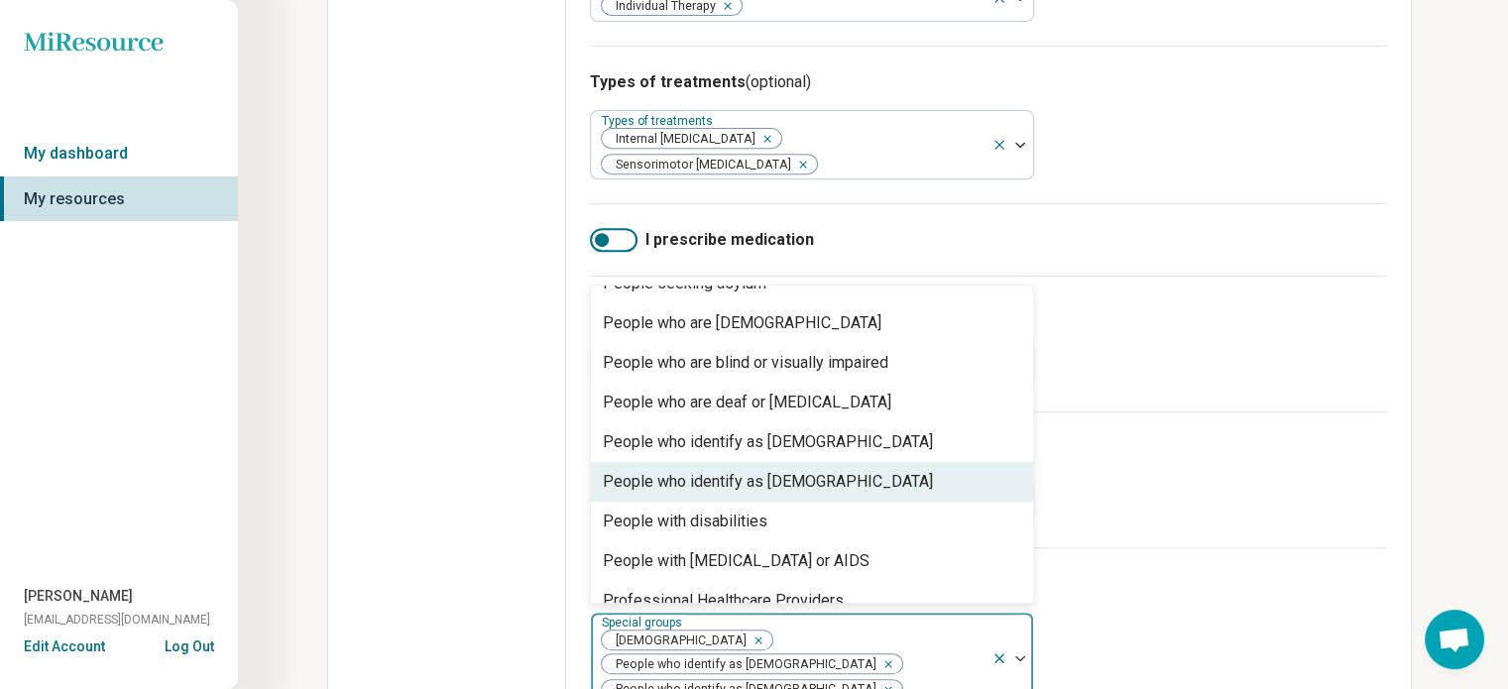
click at [869, 462] on div "People who identify as [DEMOGRAPHIC_DATA]" at bounding box center [812, 482] width 442 height 40
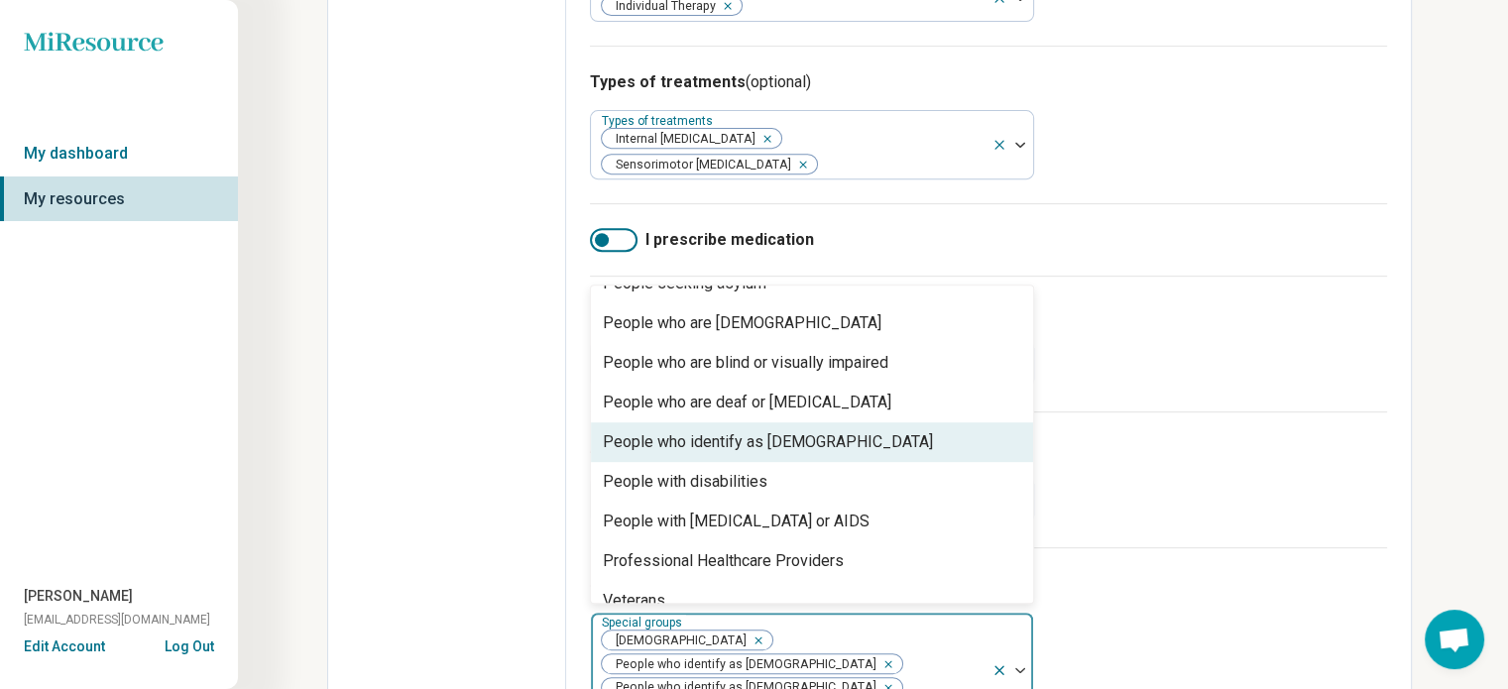
click at [869, 427] on div "People who identify as [DEMOGRAPHIC_DATA]" at bounding box center [812, 442] width 442 height 40
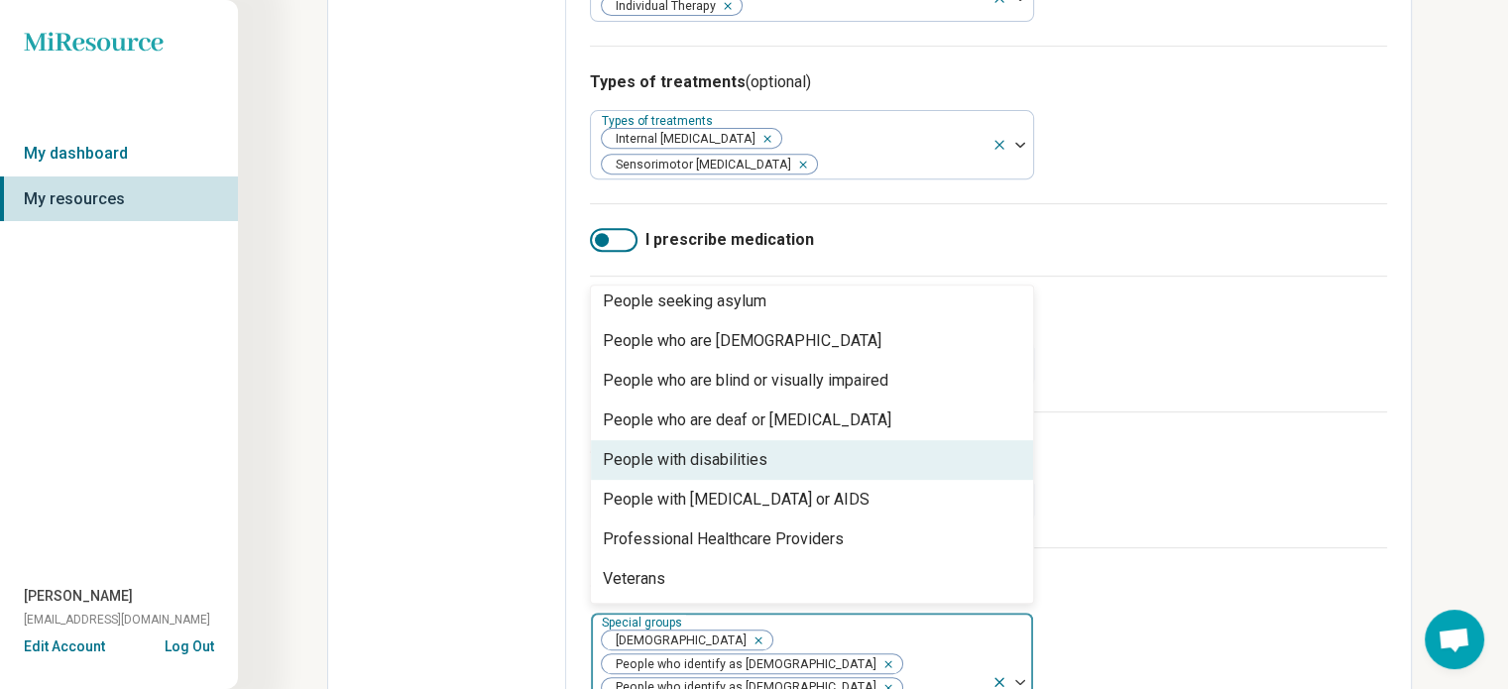
scroll to position [405, 0]
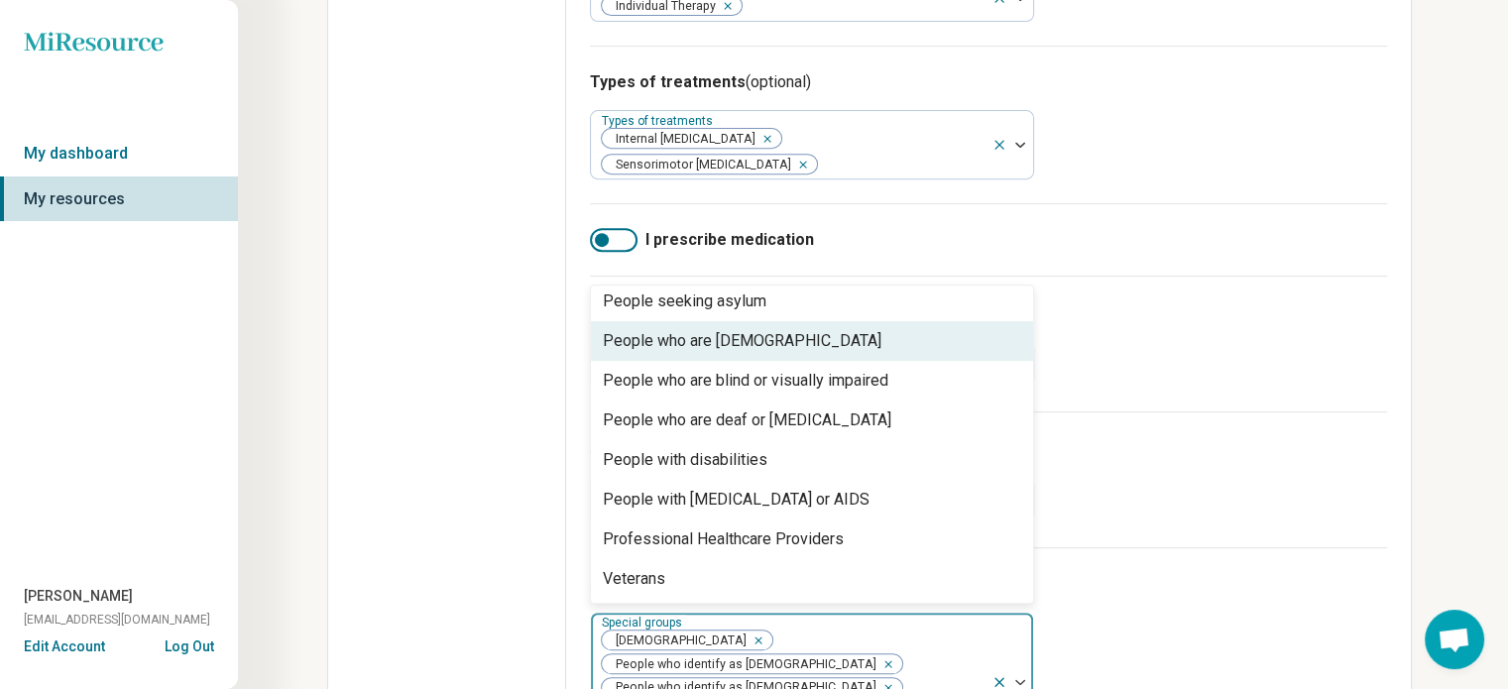
click at [872, 324] on div "People who are [DEMOGRAPHIC_DATA]" at bounding box center [812, 341] width 442 height 40
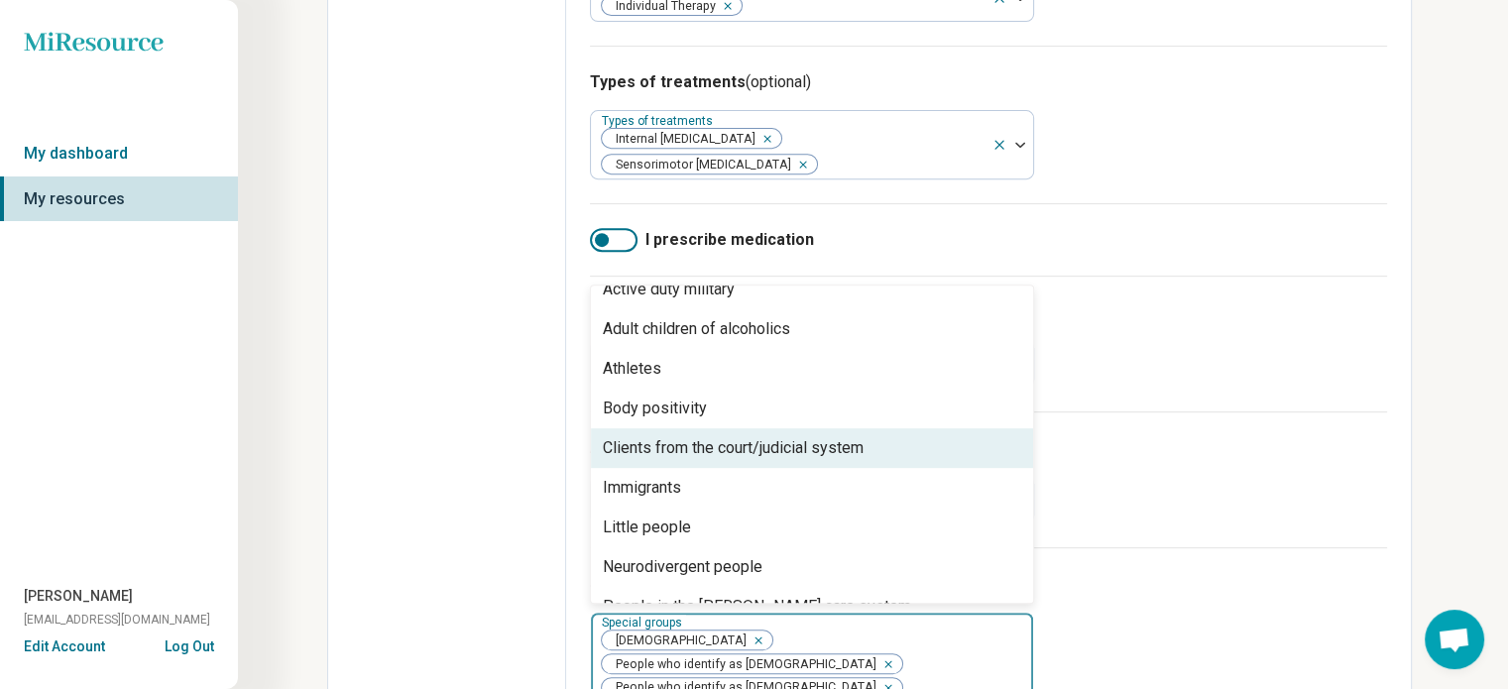
scroll to position [0, 0]
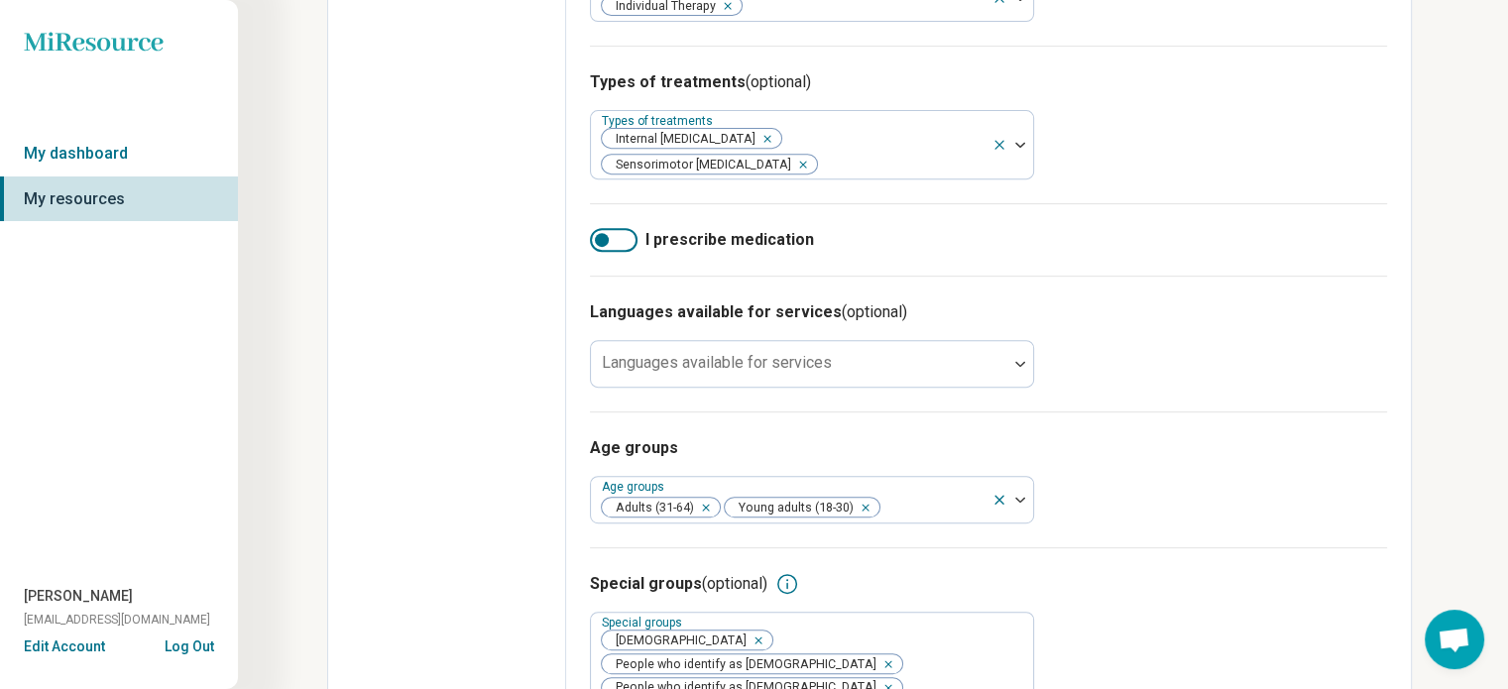
click at [1194, 379] on div "Languages available for services (optional) Languages available for services" at bounding box center [988, 344] width 797 height 136
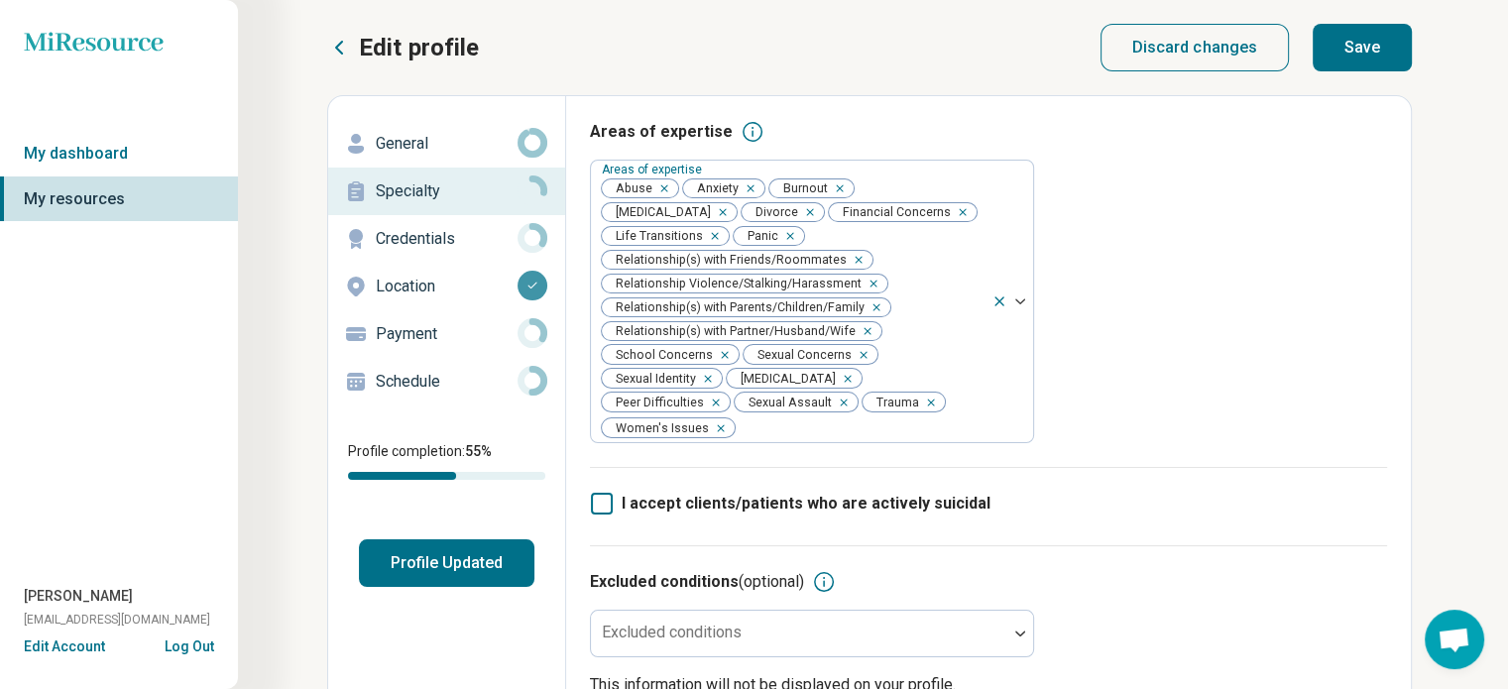
click at [1365, 54] on button "Save" at bounding box center [1362, 48] width 99 height 48
click at [404, 243] on p "Credentials" at bounding box center [447, 239] width 142 height 24
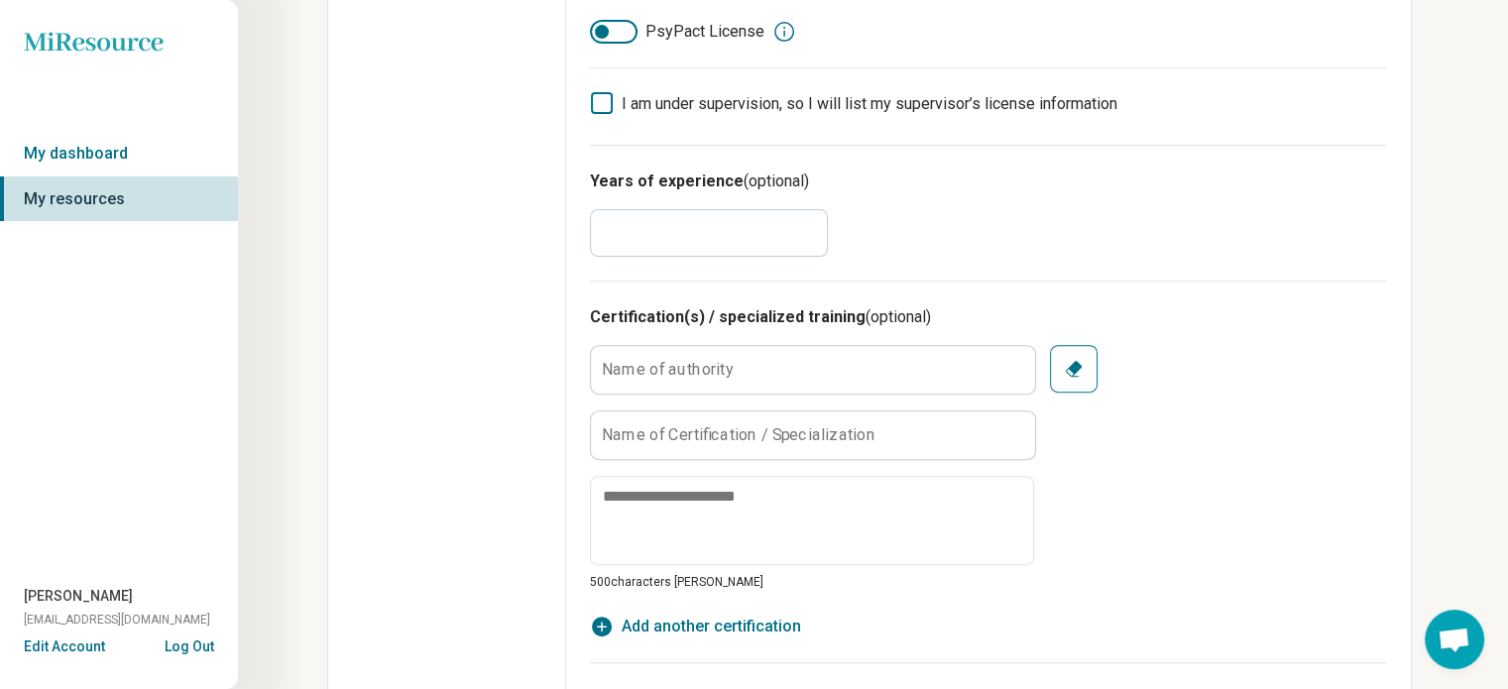
scroll to position [668, 0]
click at [701, 233] on input "*" at bounding box center [709, 234] width 238 height 48
type textarea "*"
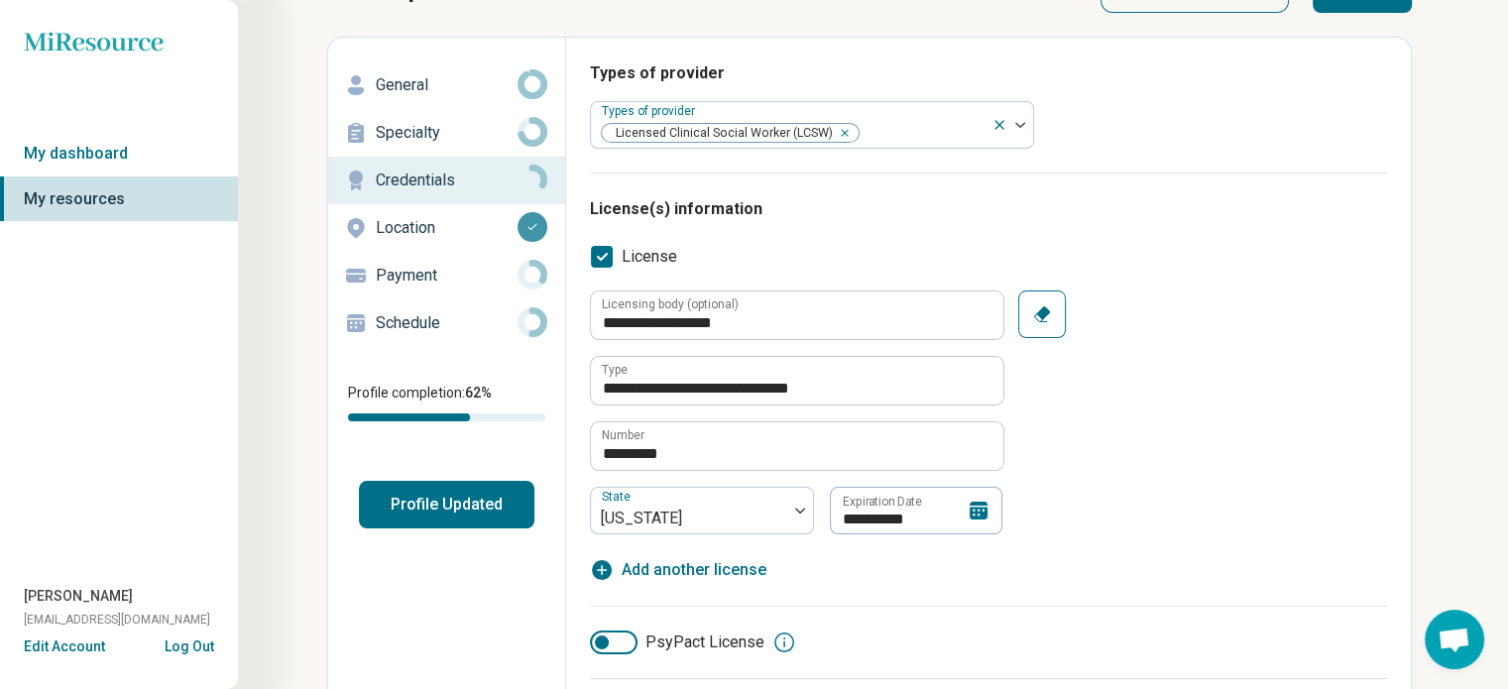
scroll to position [0, 0]
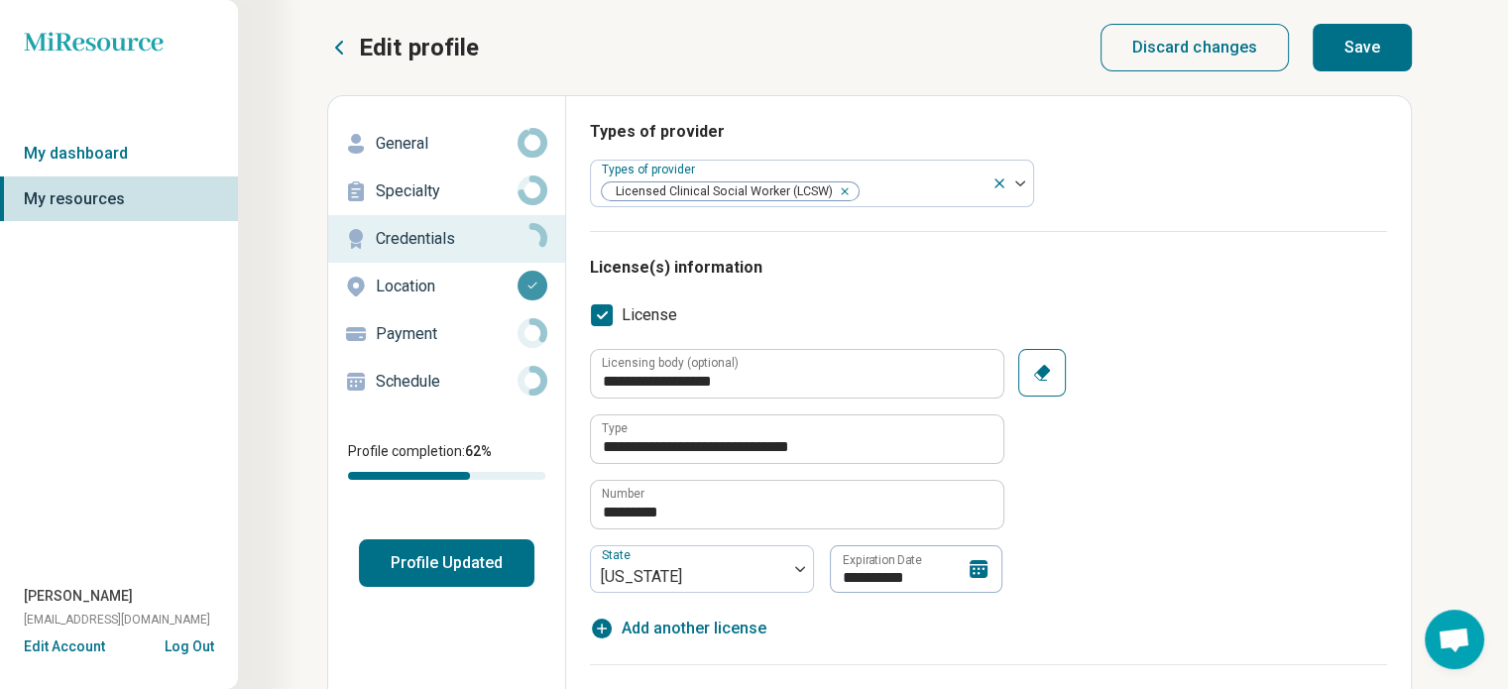
type input "**"
click at [1341, 45] on button "Save" at bounding box center [1362, 48] width 99 height 48
type textarea "*"
click at [414, 324] on p "Payment" at bounding box center [447, 334] width 142 height 24
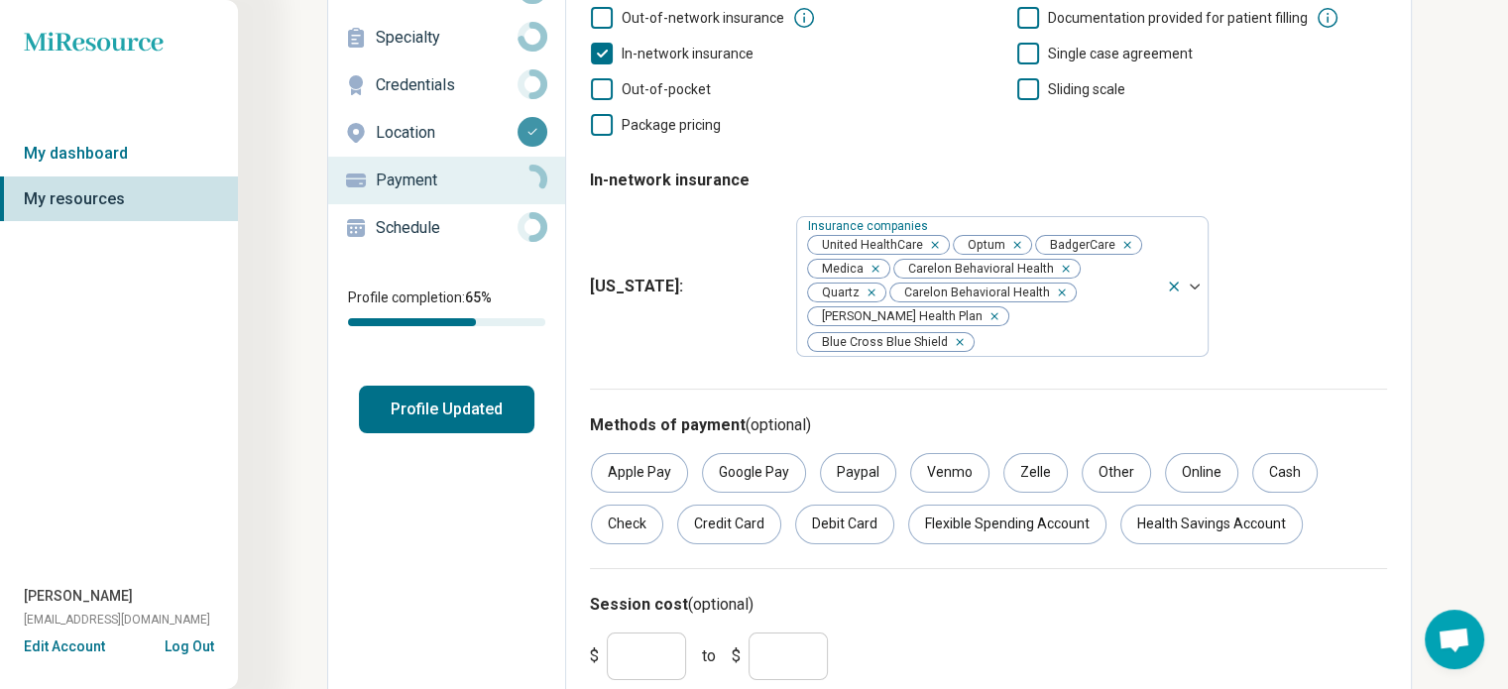
scroll to position [194, 0]
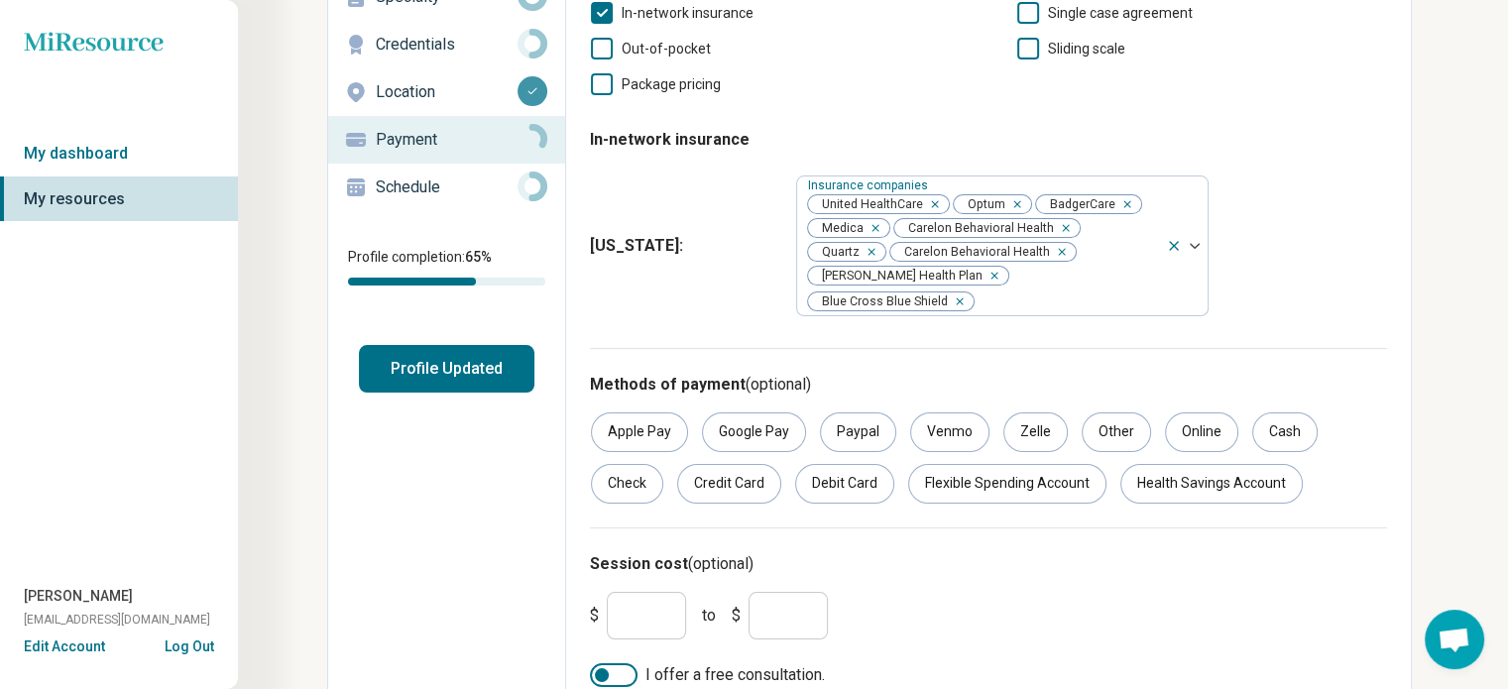
click at [438, 188] on p "Schedule" at bounding box center [447, 187] width 142 height 24
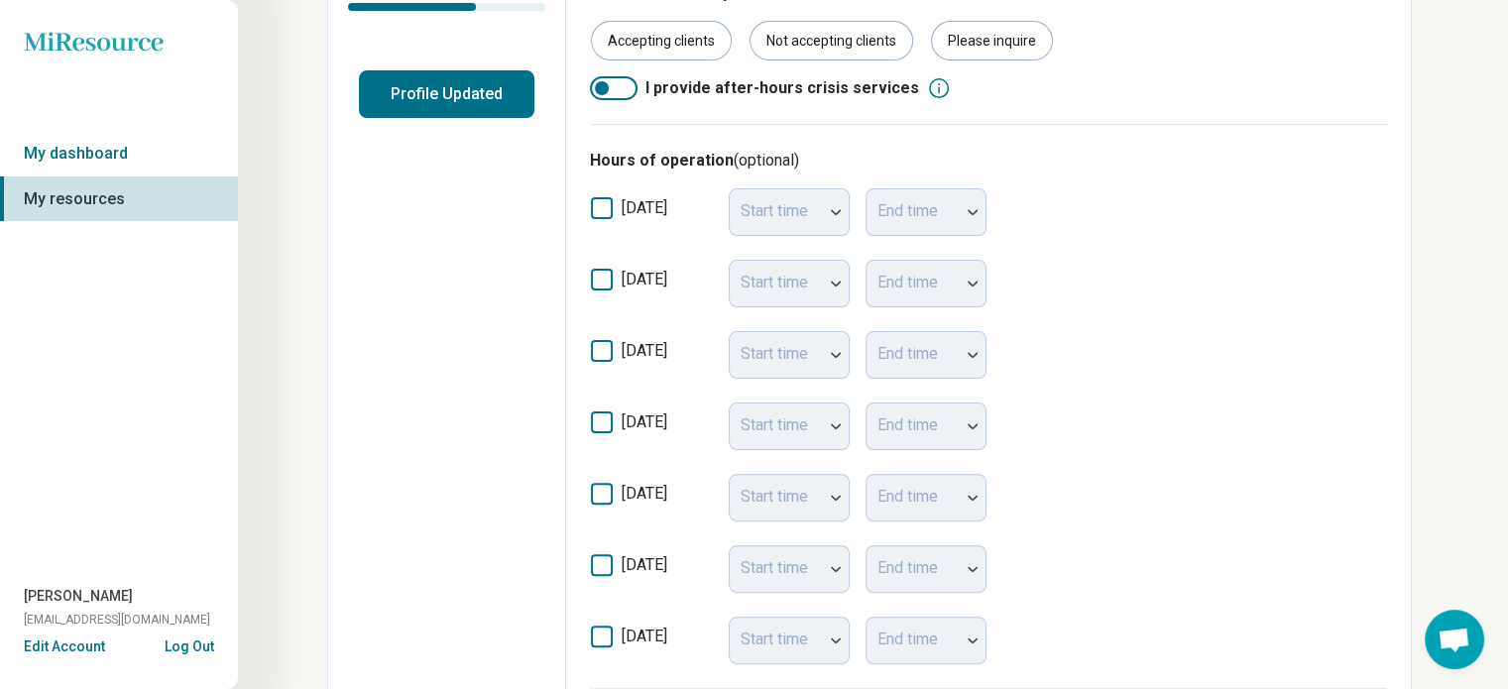
scroll to position [464, 0]
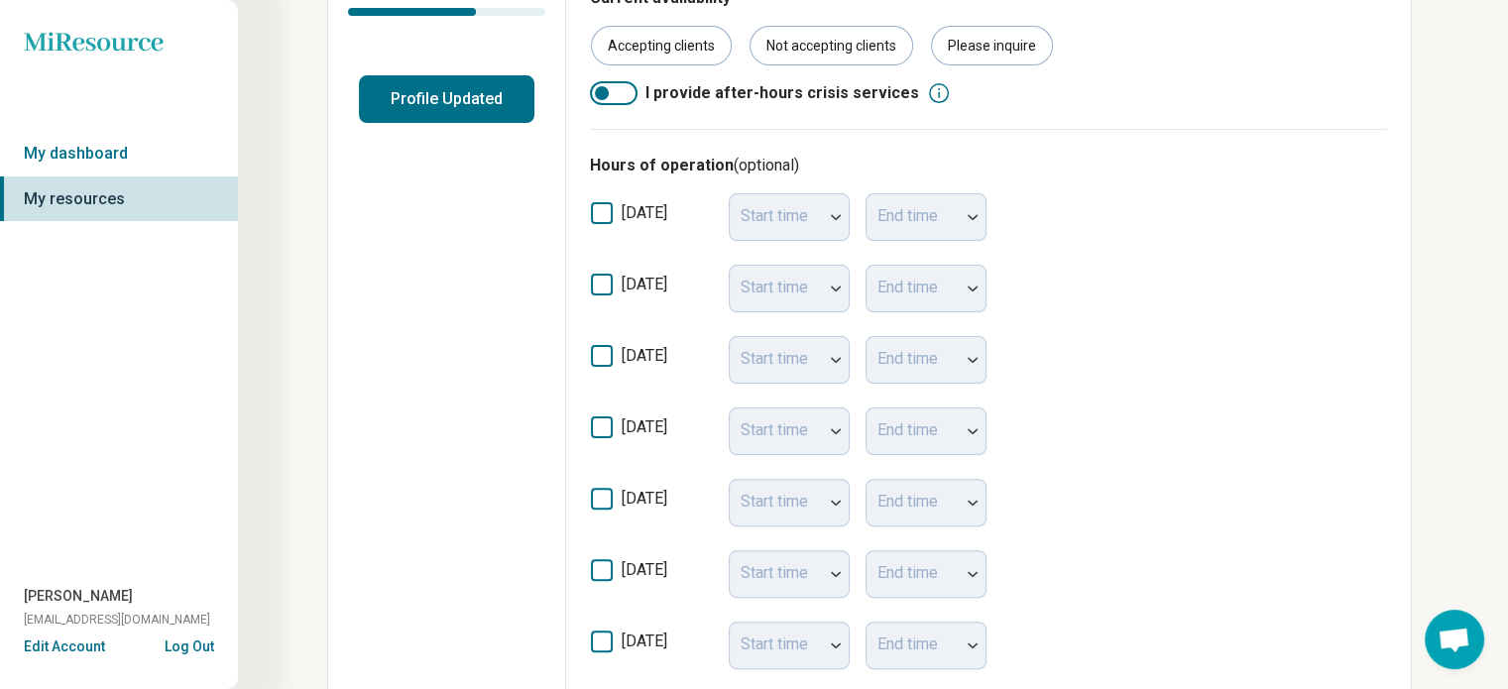
click at [597, 277] on icon at bounding box center [602, 285] width 22 height 22
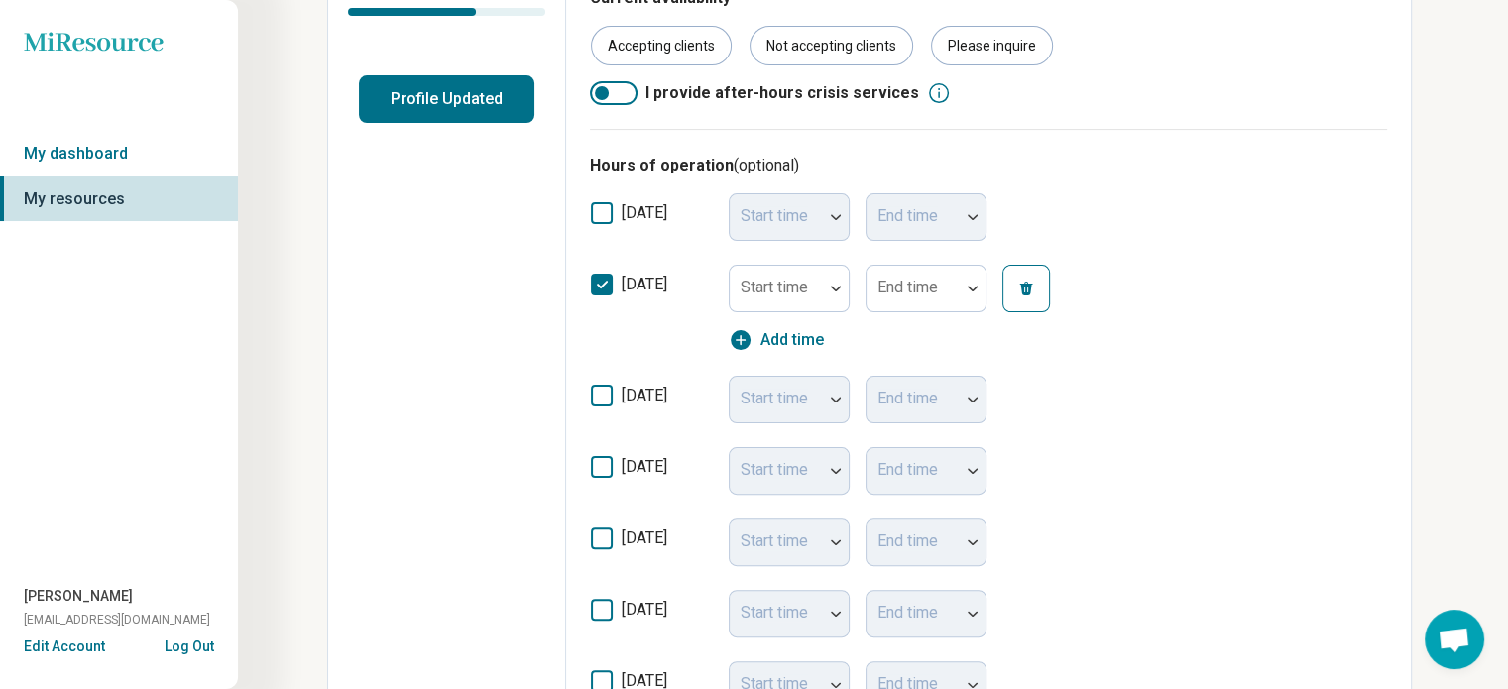
scroll to position [10, 0]
click at [598, 388] on icon at bounding box center [602, 396] width 22 height 22
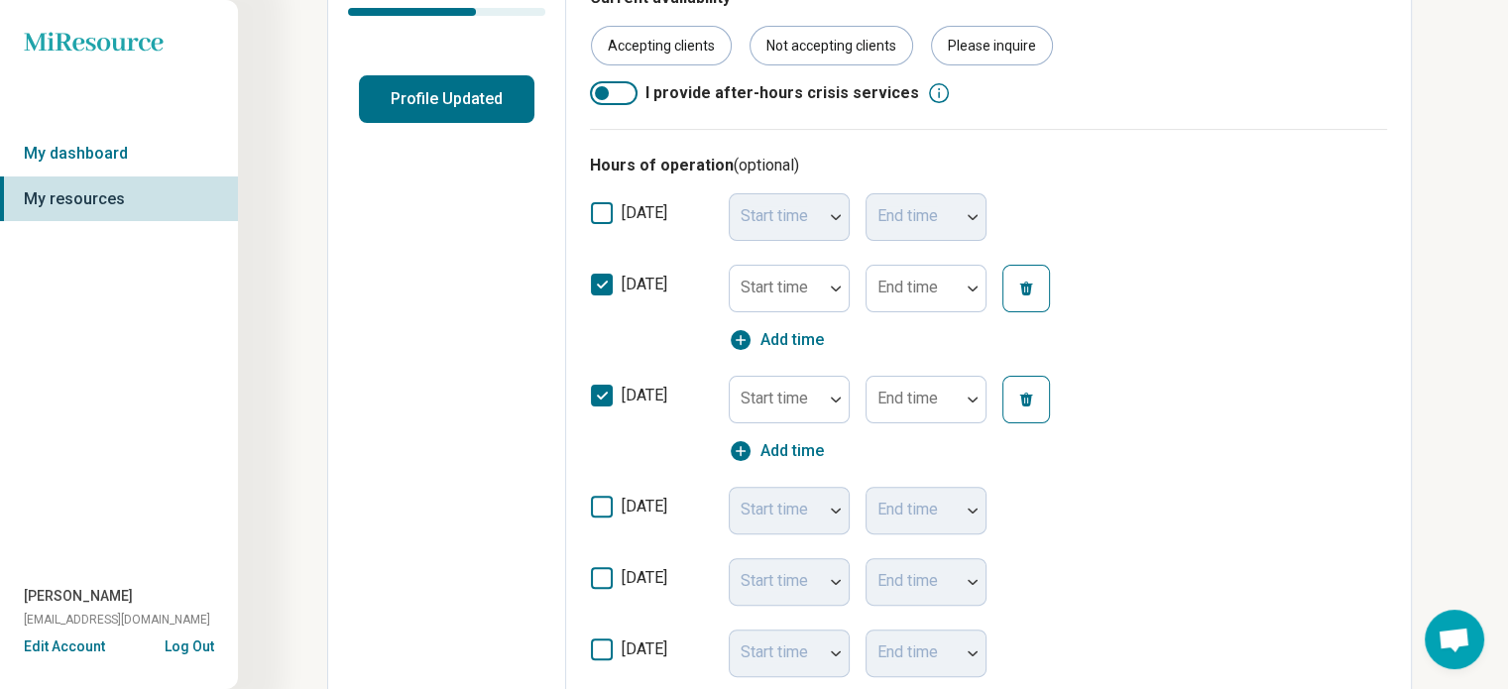
click at [597, 505] on icon at bounding box center [602, 507] width 22 height 22
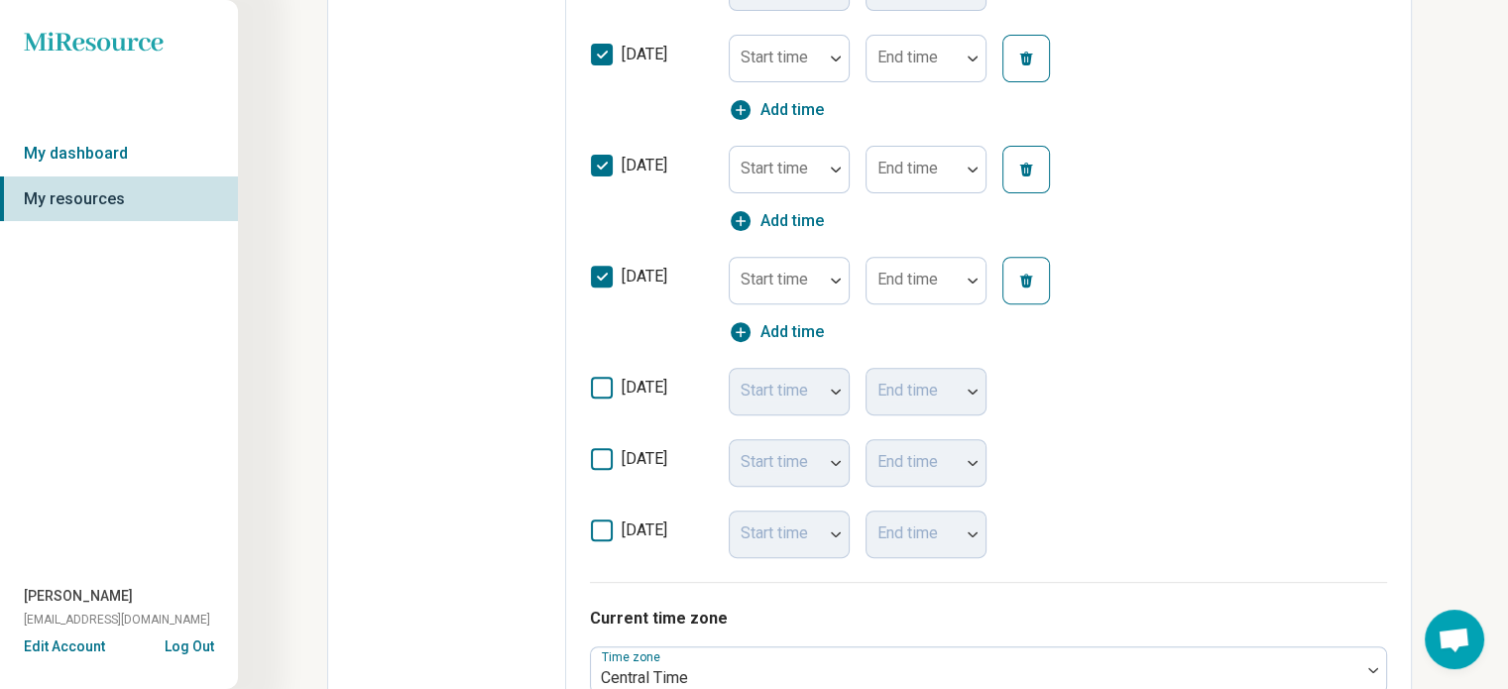
scroll to position [697, 0]
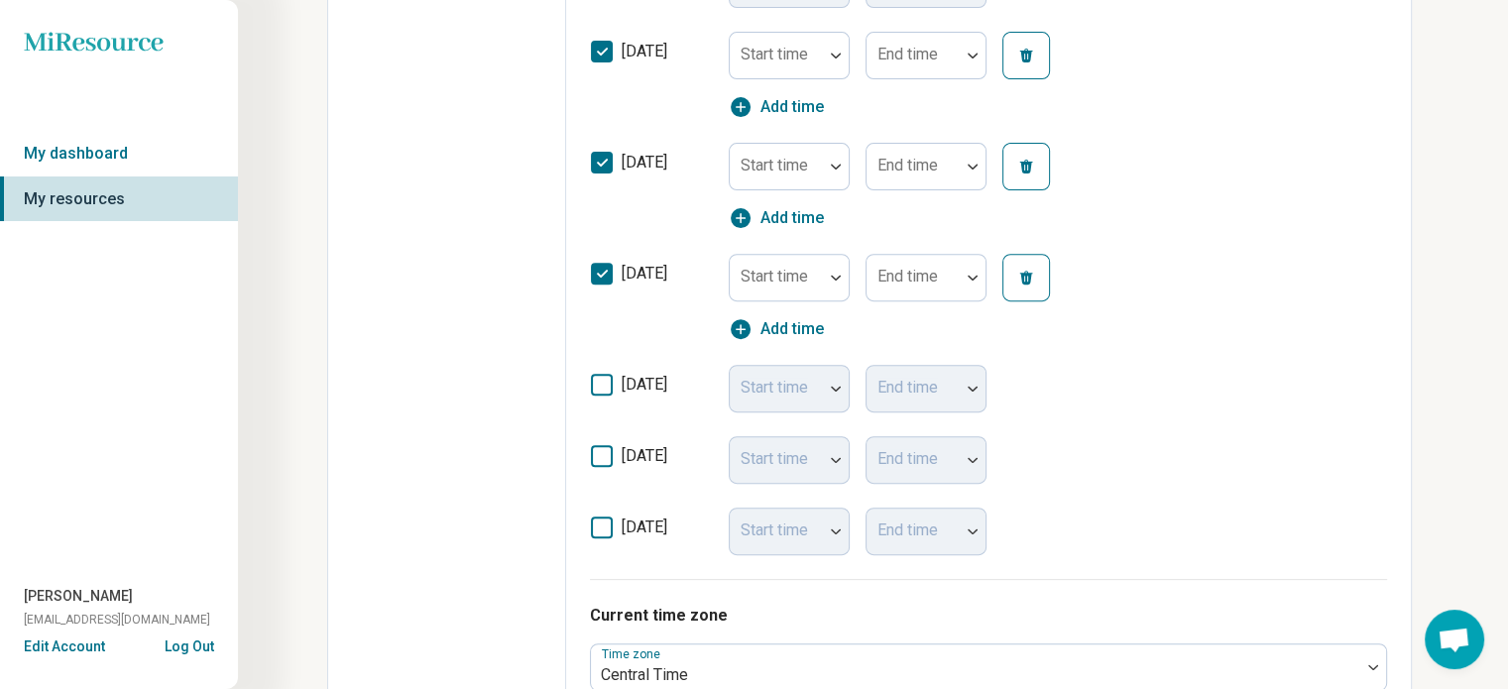
click at [598, 386] on icon at bounding box center [602, 385] width 22 height 22
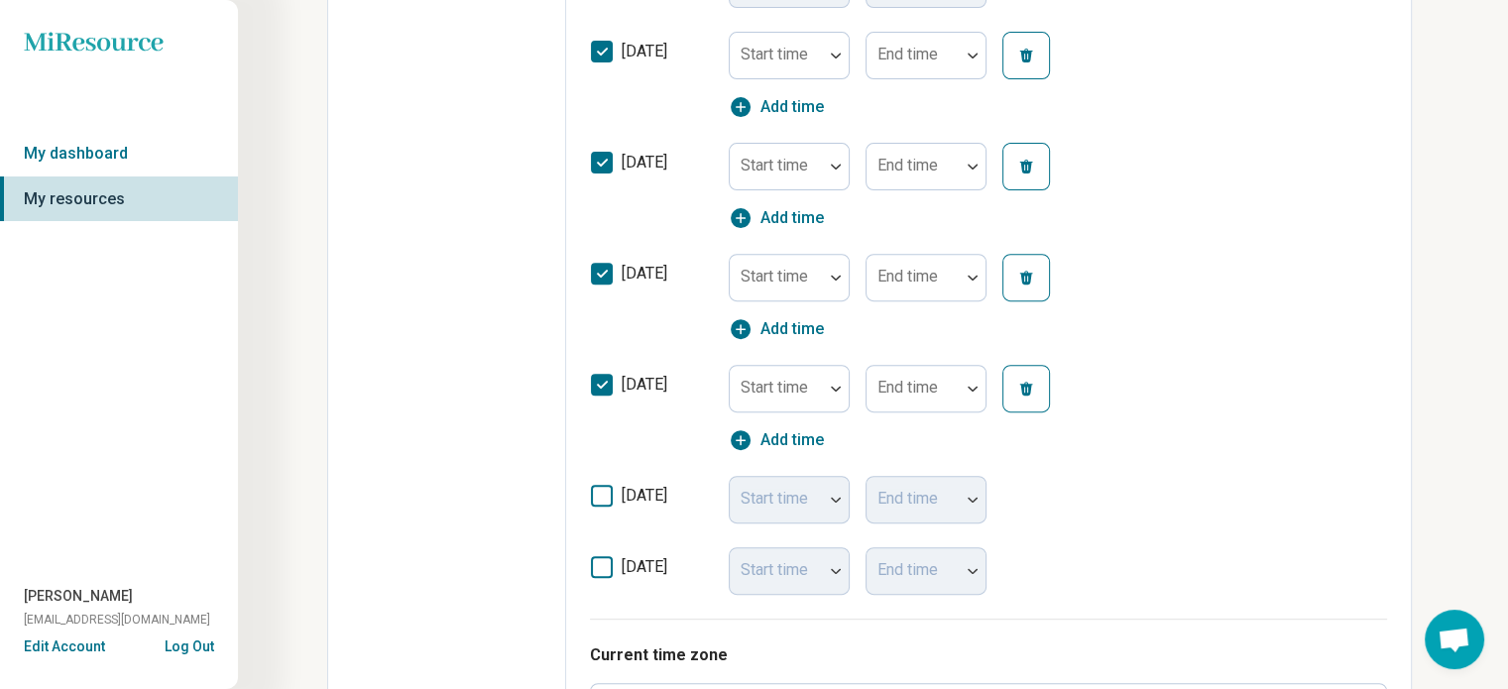
scroll to position [10, 0]
click at [599, 501] on icon at bounding box center [602, 496] width 22 height 22
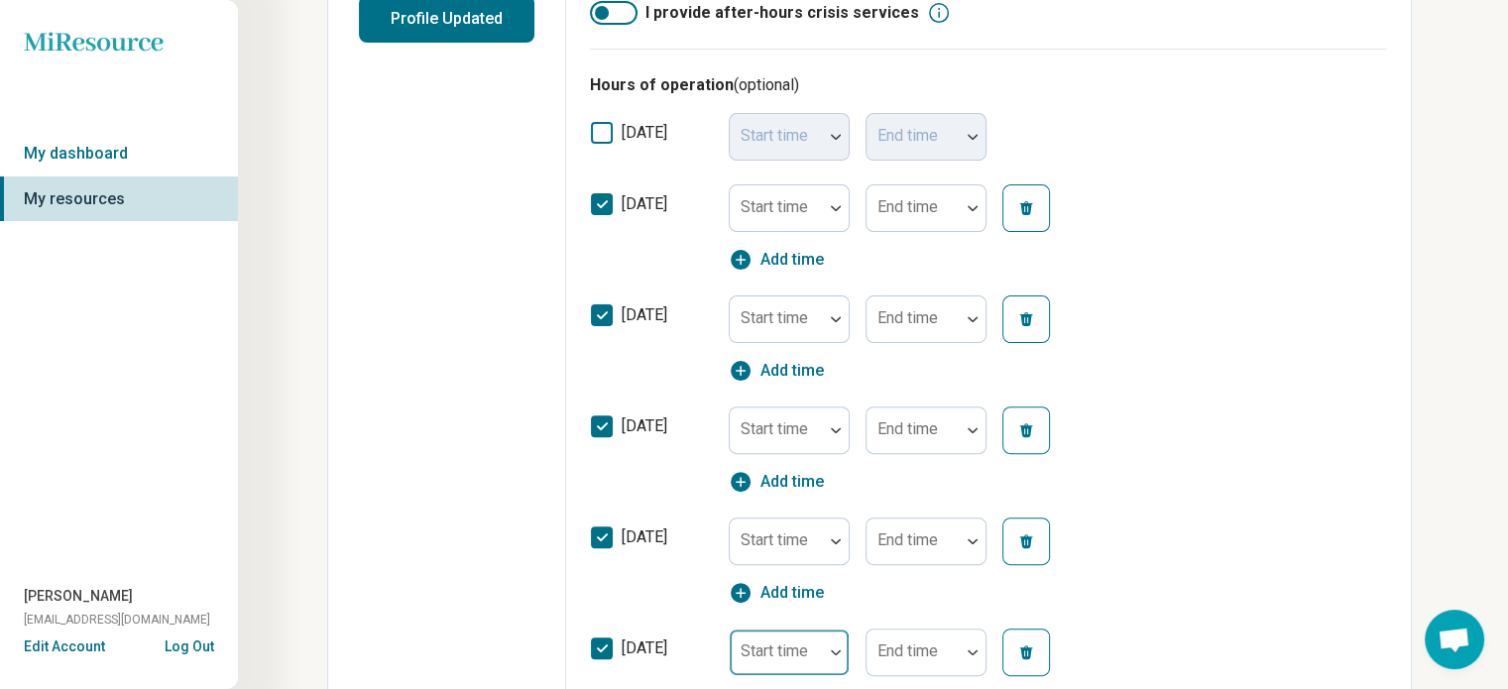
scroll to position [543, 0]
click at [837, 201] on div at bounding box center [836, 209] width 26 height 46
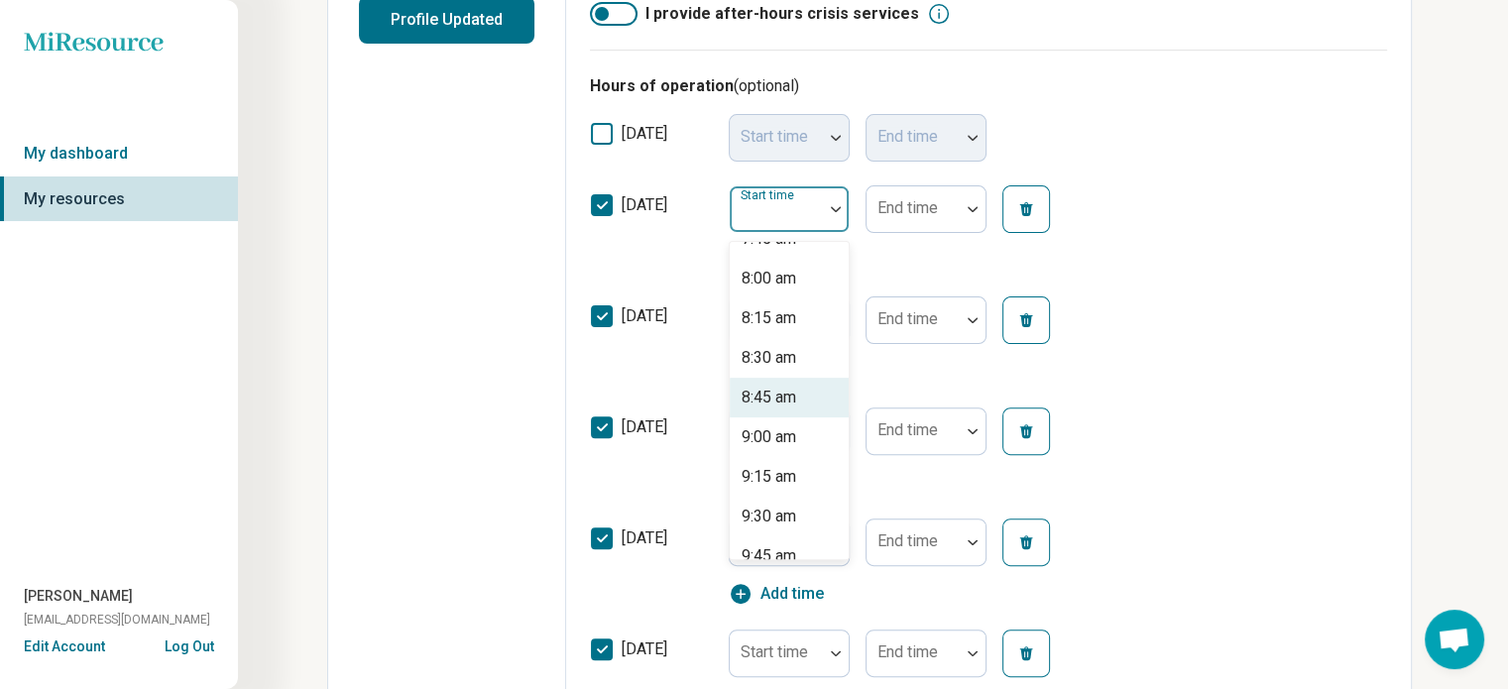
scroll to position [1257, 0]
click at [791, 511] on div "9:30 am" at bounding box center [769, 516] width 55 height 24
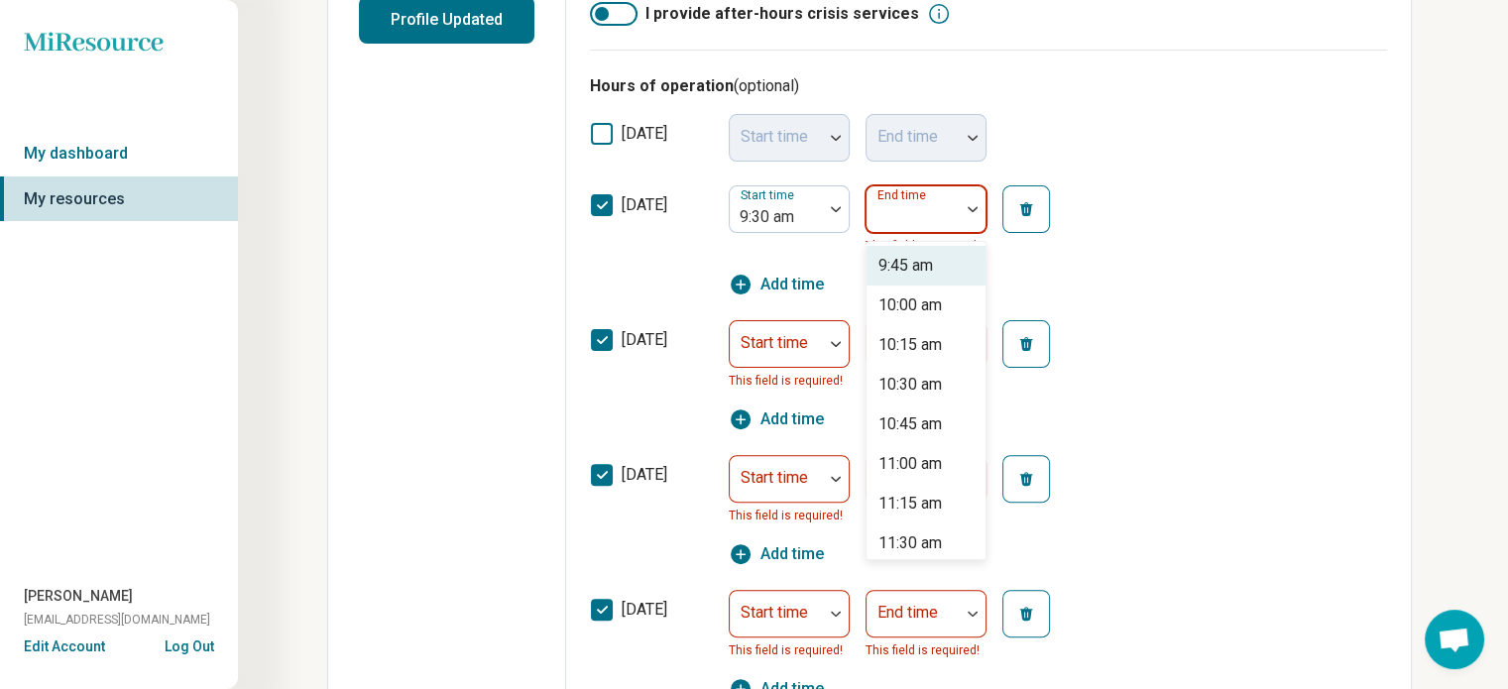
click at [968, 206] on img at bounding box center [973, 209] width 10 height 6
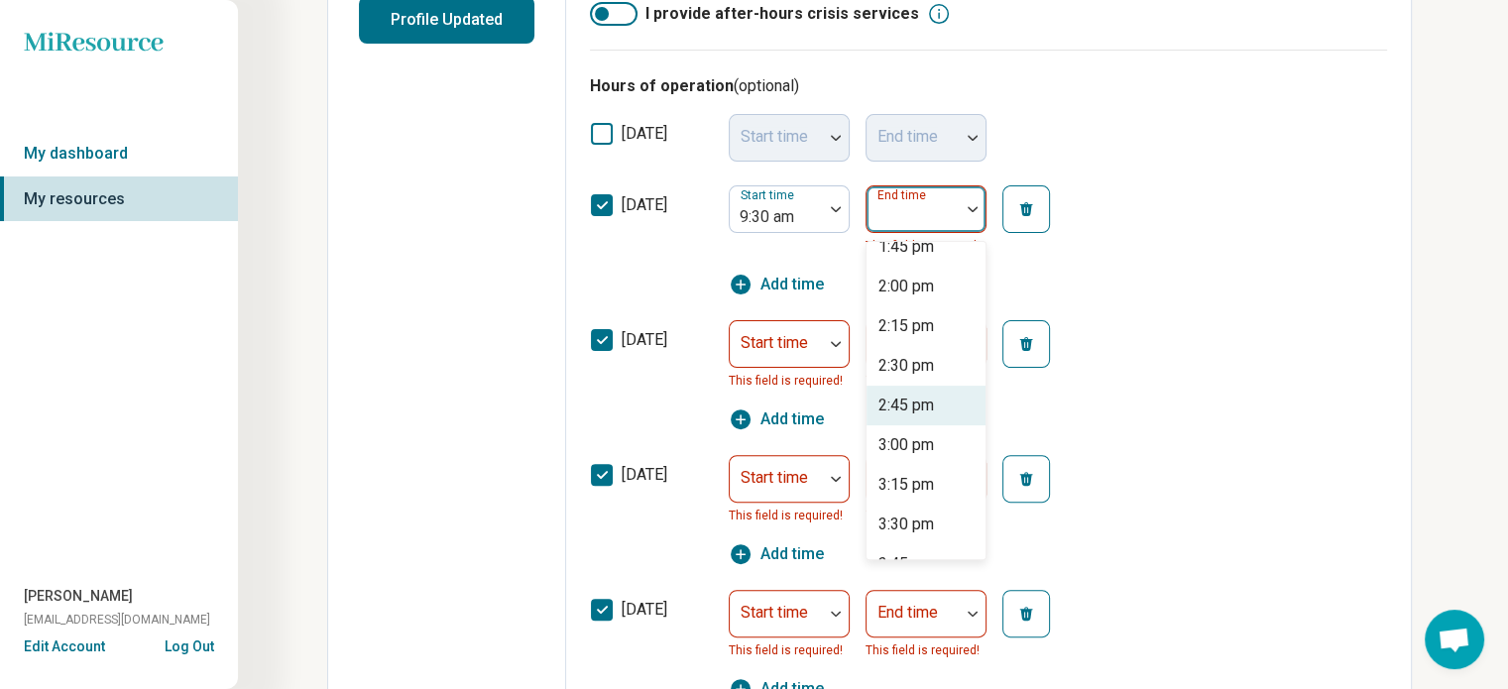
scroll to position [654, 0]
click at [922, 366] on div "2:30 pm" at bounding box center [906, 365] width 56 height 24
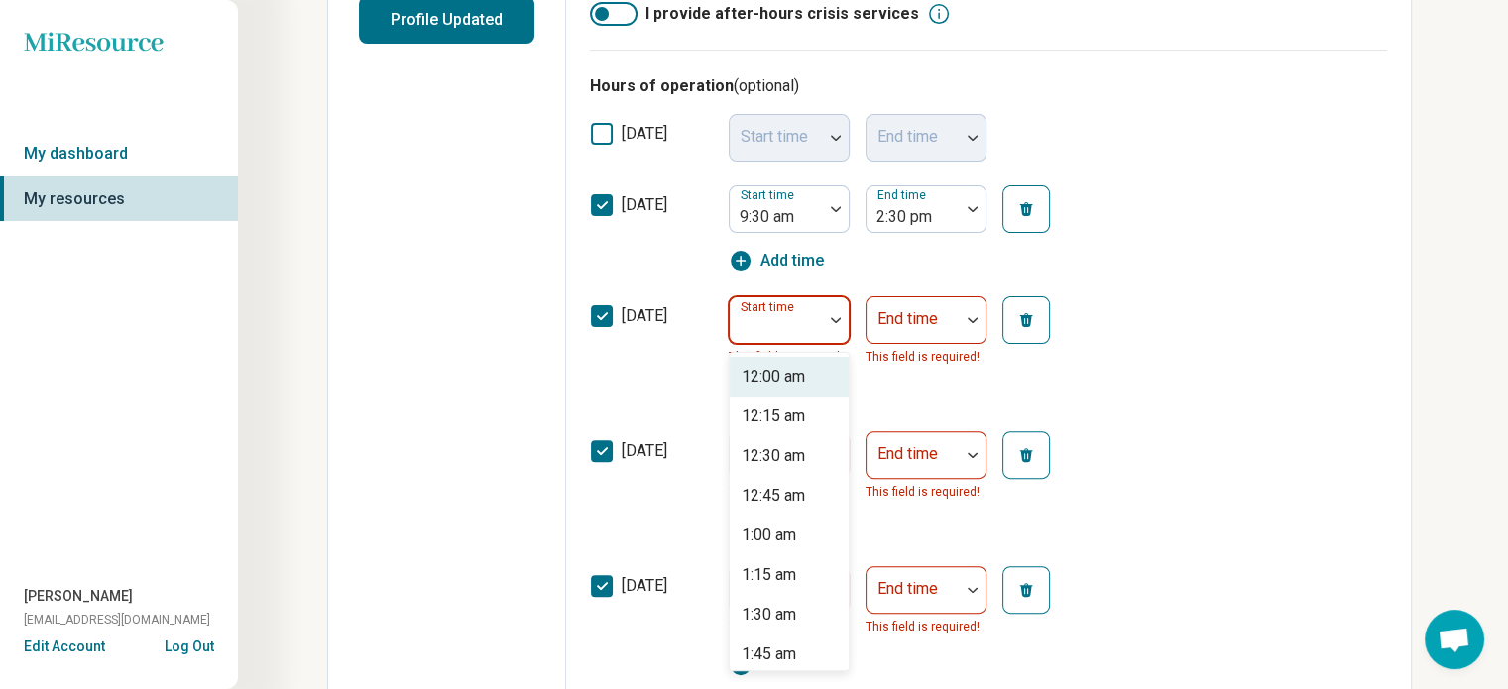
click at [837, 323] on div at bounding box center [836, 320] width 26 height 46
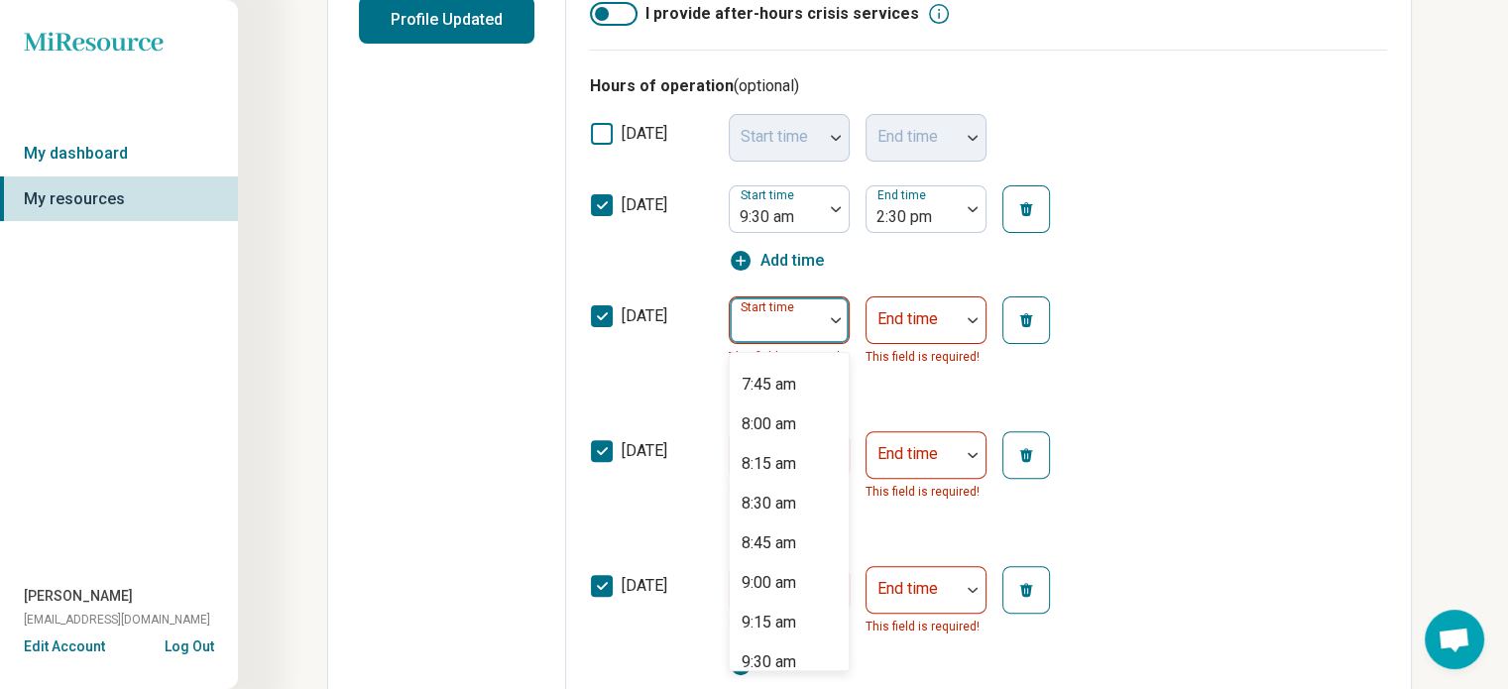
scroll to position [1225, 0]
click at [765, 649] on div "9:30 am" at bounding box center [769, 658] width 55 height 24
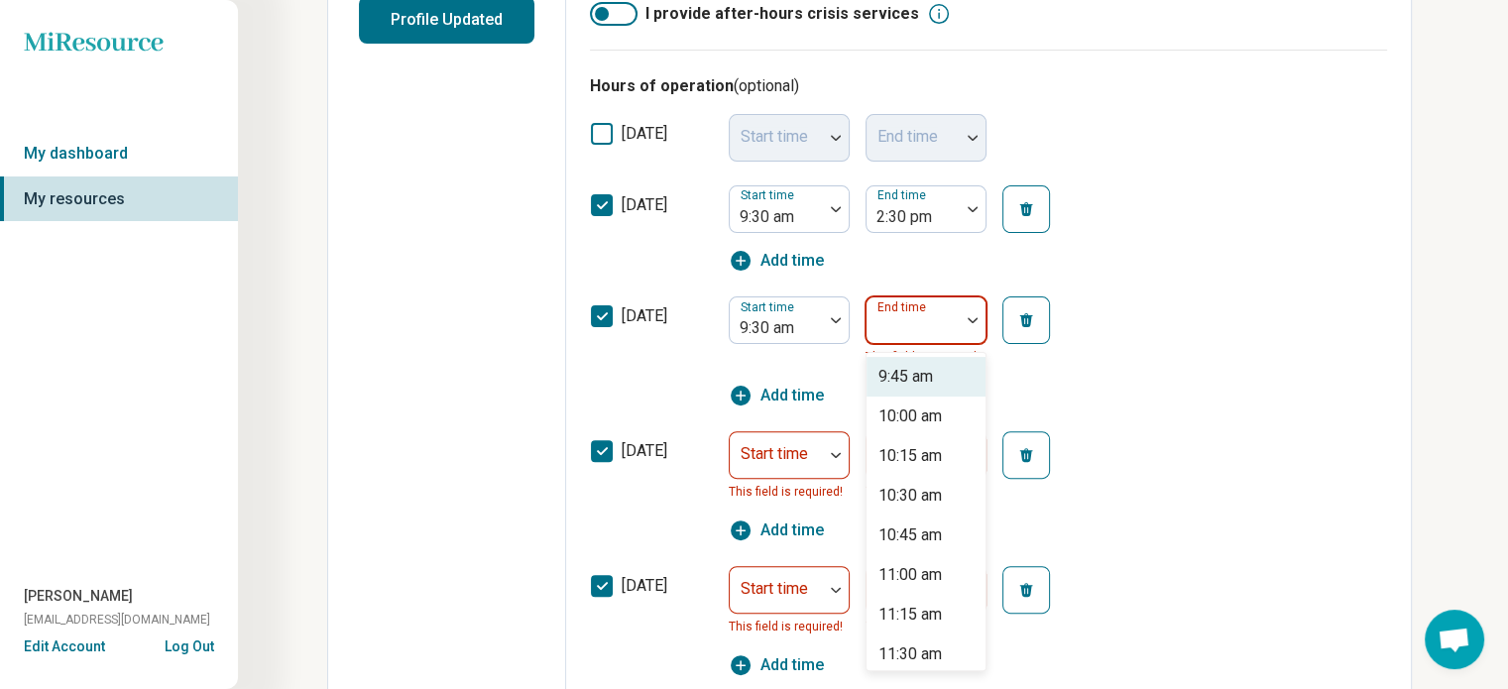
click at [971, 318] on img at bounding box center [973, 320] width 10 height 6
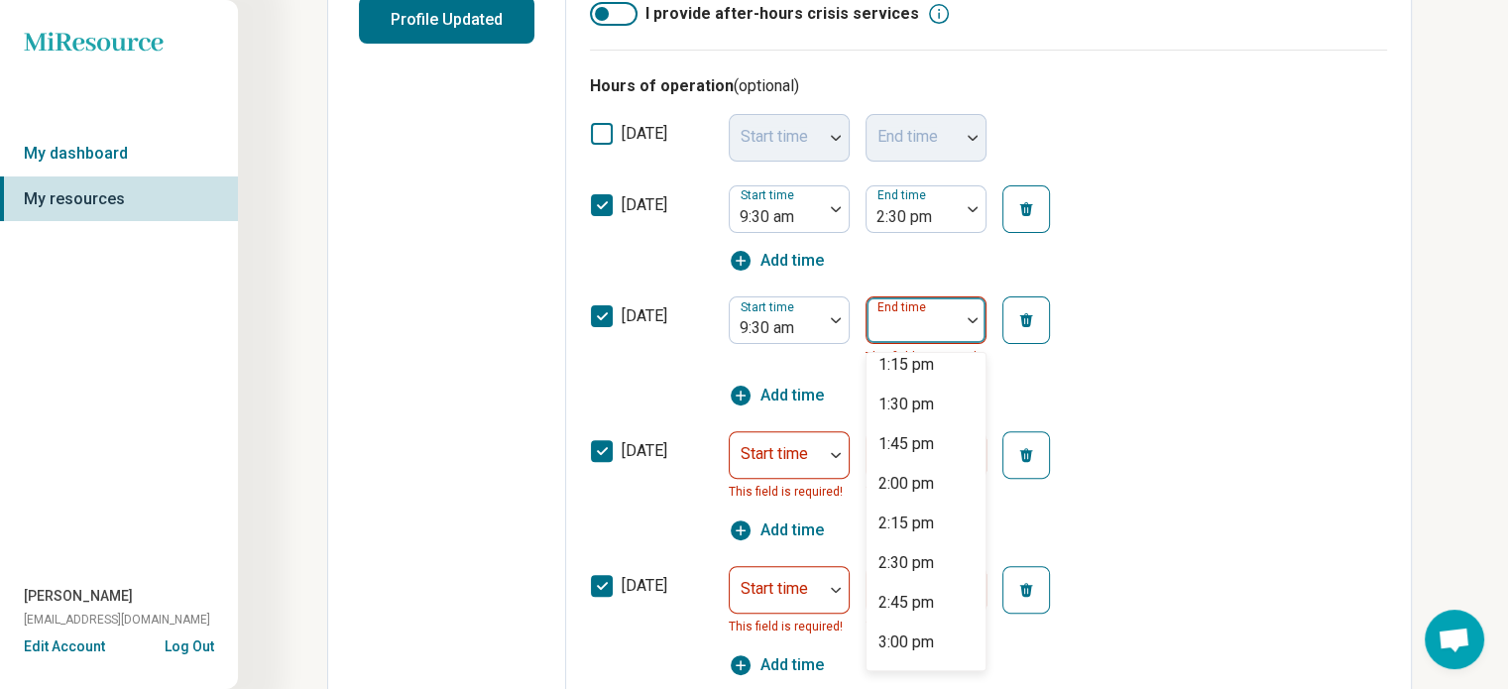
scroll to position [566, 0]
click at [948, 566] on div "2:30 pm" at bounding box center [926, 564] width 119 height 40
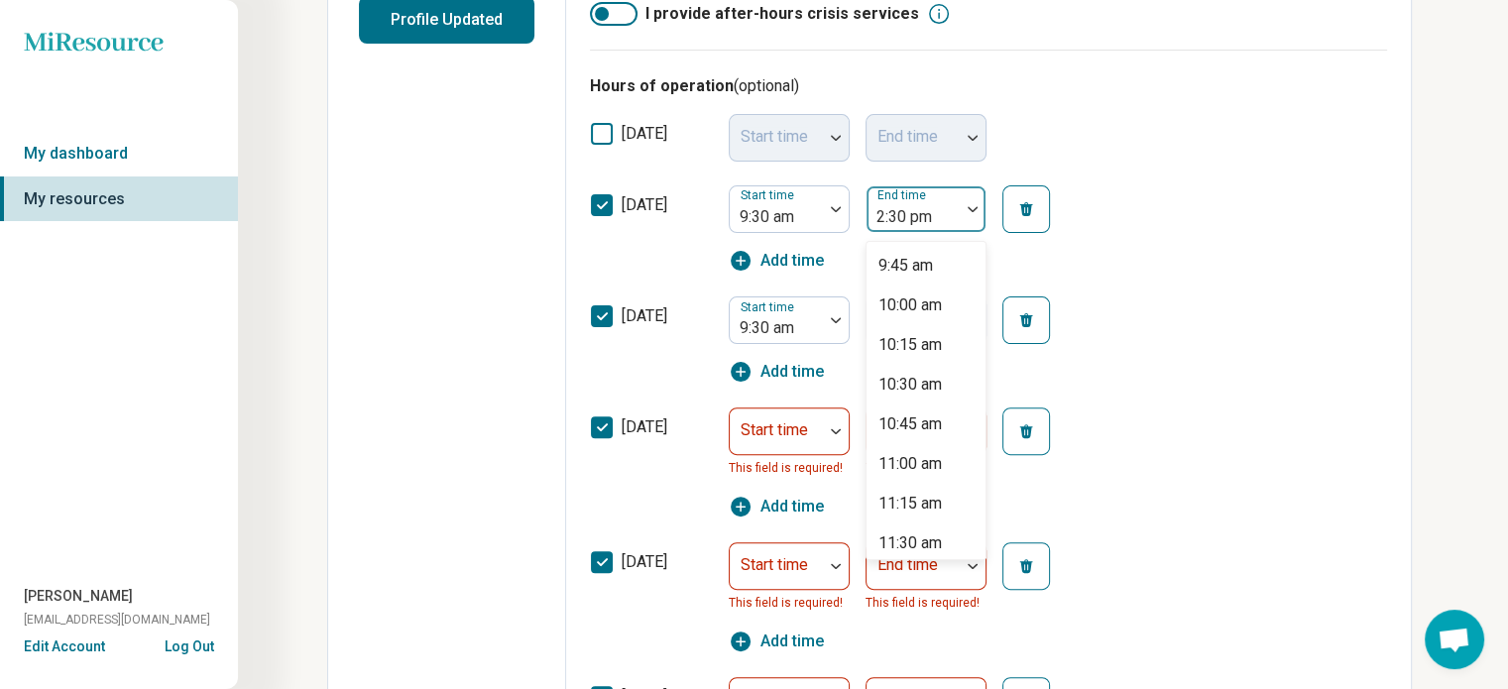
click at [971, 209] on img at bounding box center [973, 209] width 10 height 6
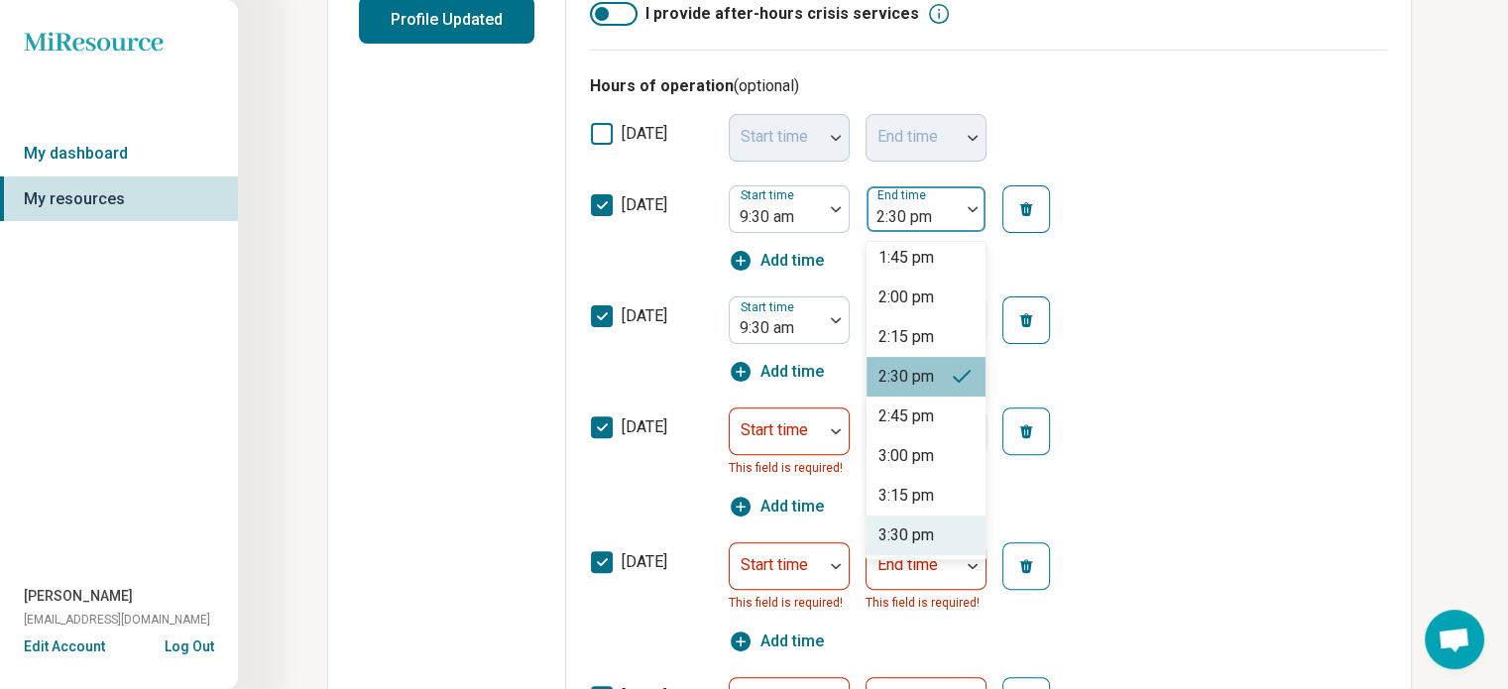
click at [959, 530] on div "3:30 pm" at bounding box center [926, 536] width 119 height 40
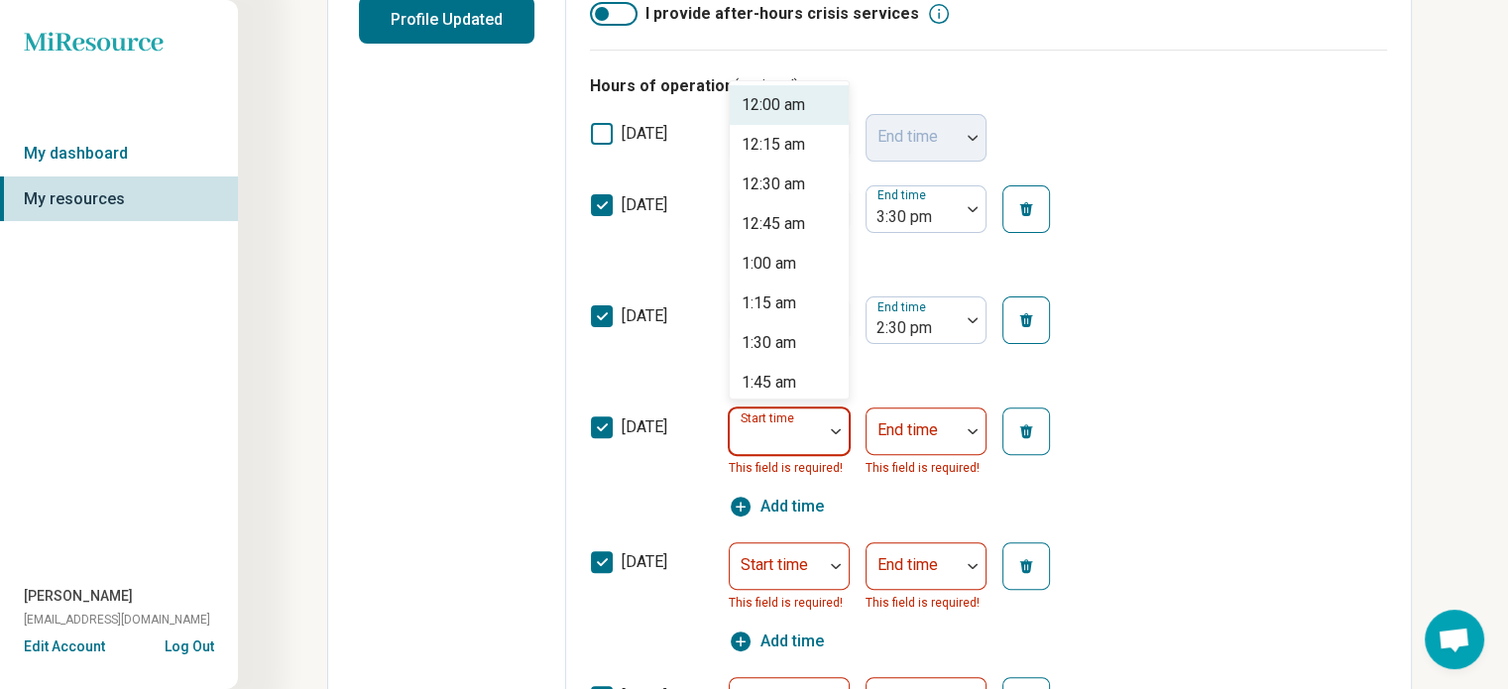
click at [834, 430] on img at bounding box center [836, 431] width 10 height 6
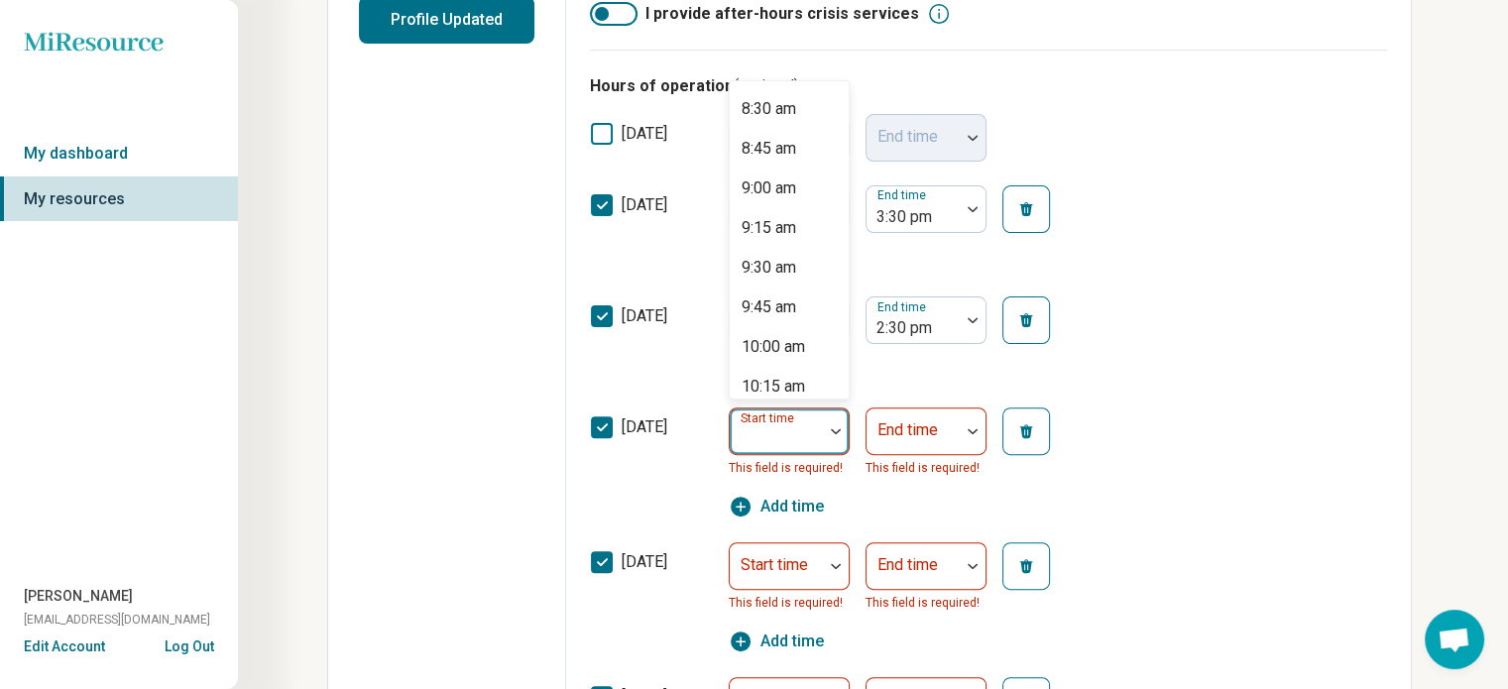
scroll to position [1344, 0]
click at [796, 269] on div "9:30 am" at bounding box center [769, 268] width 55 height 24
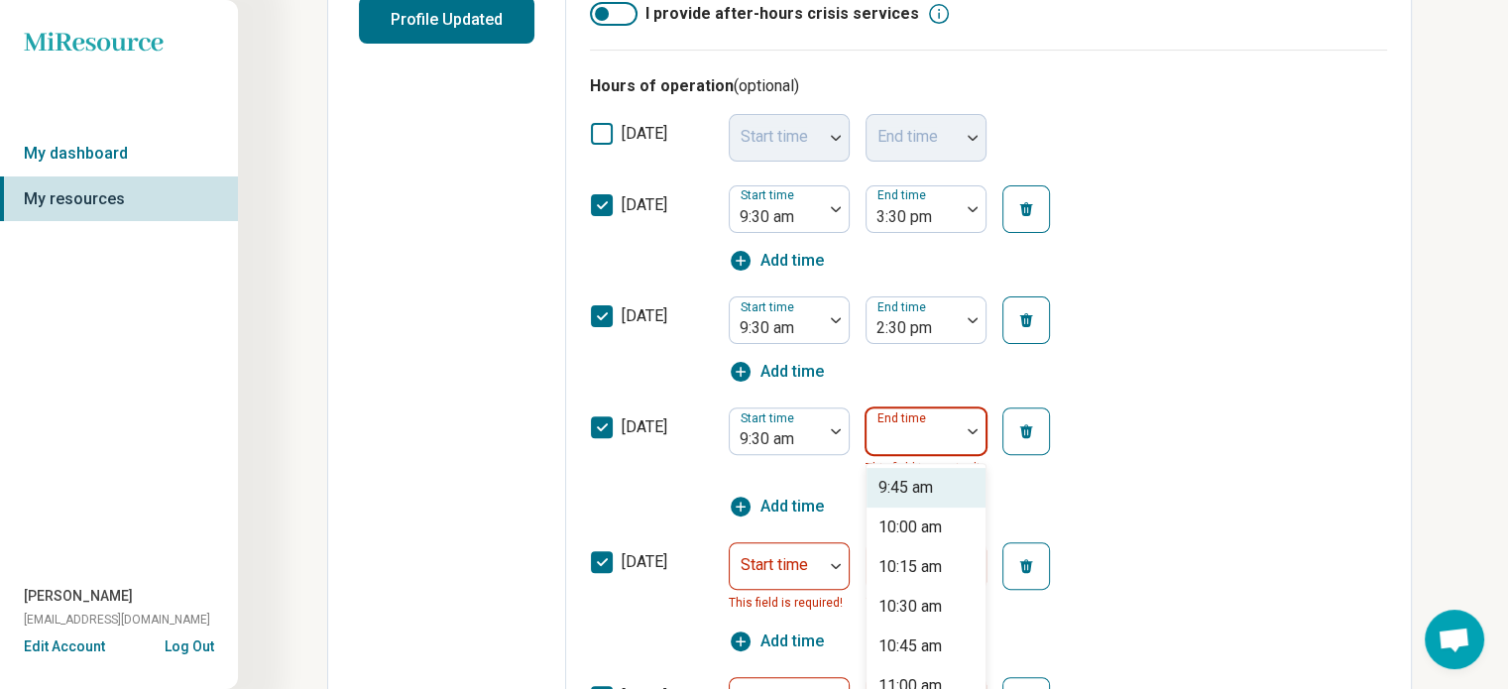
click at [976, 428] on img at bounding box center [973, 431] width 10 height 6
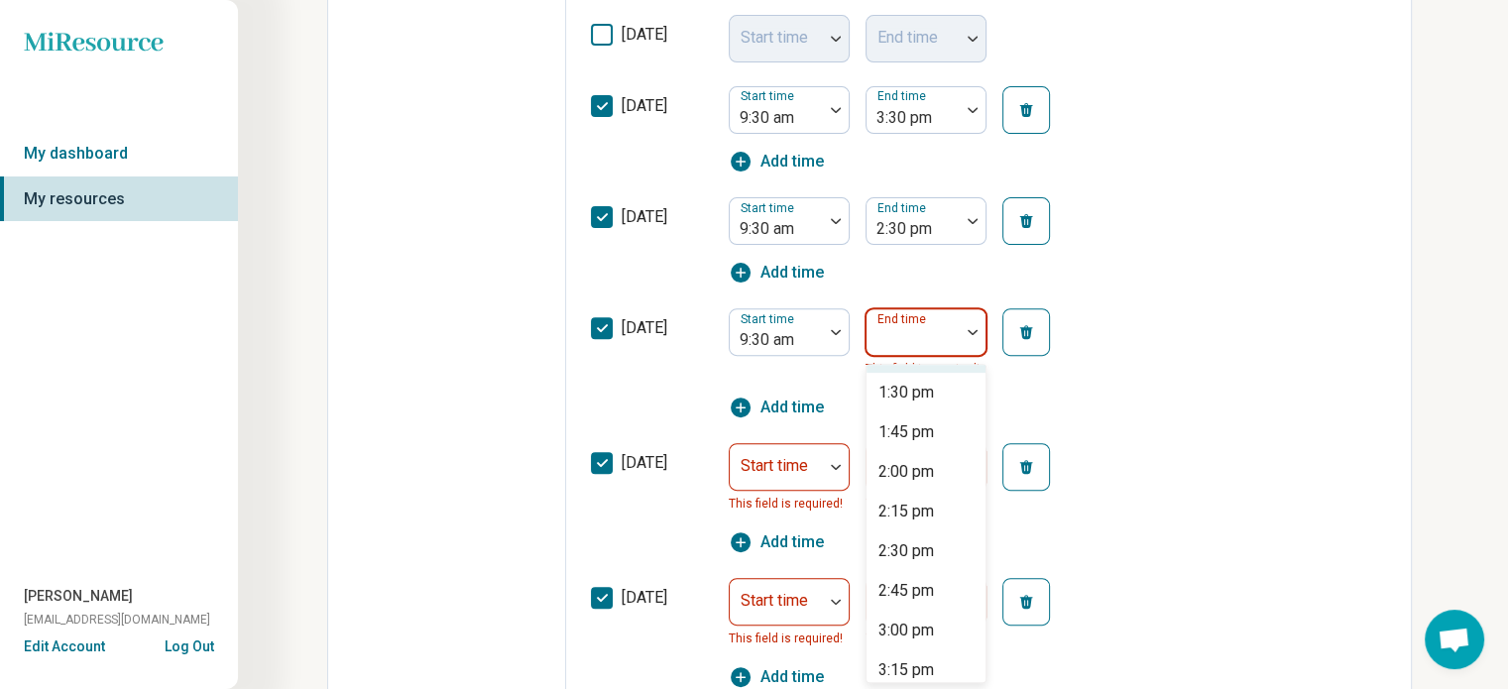
scroll to position [614, 0]
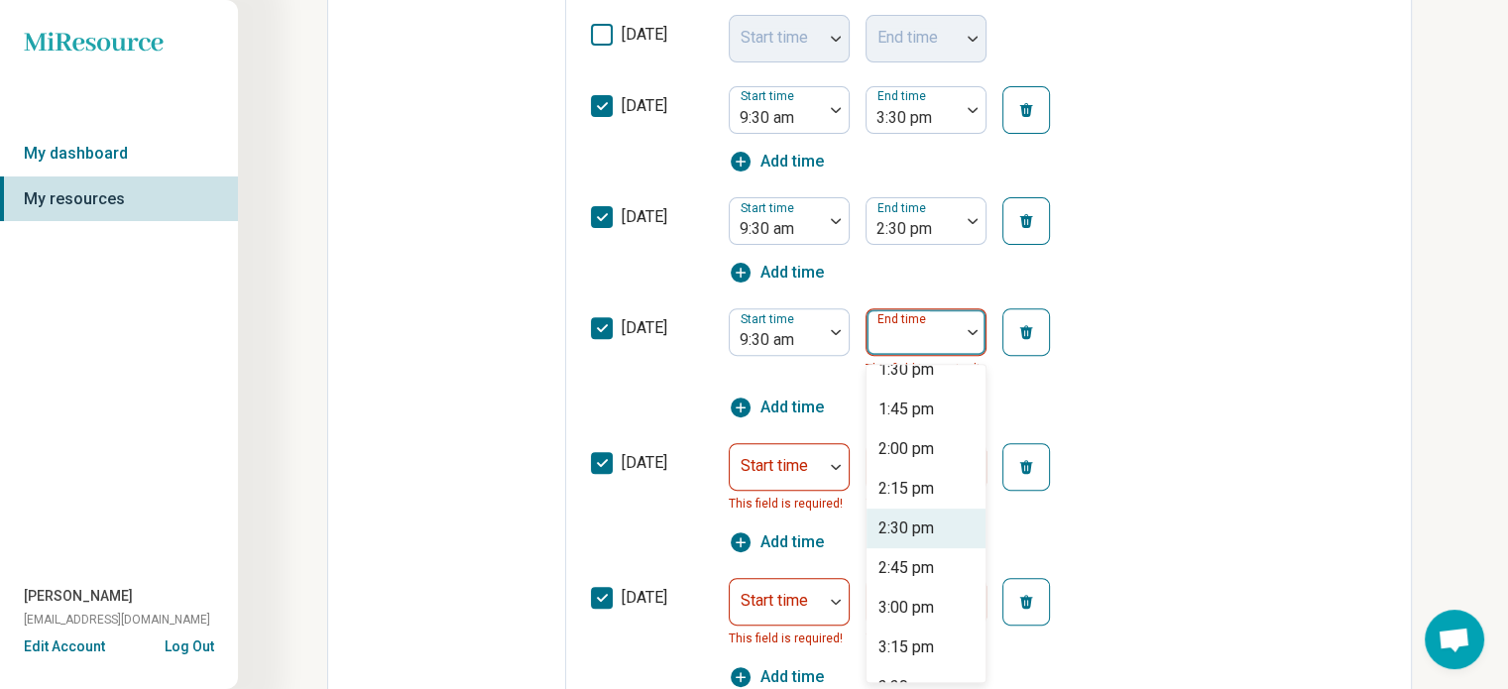
click at [942, 532] on div "2:30 pm" at bounding box center [926, 529] width 119 height 40
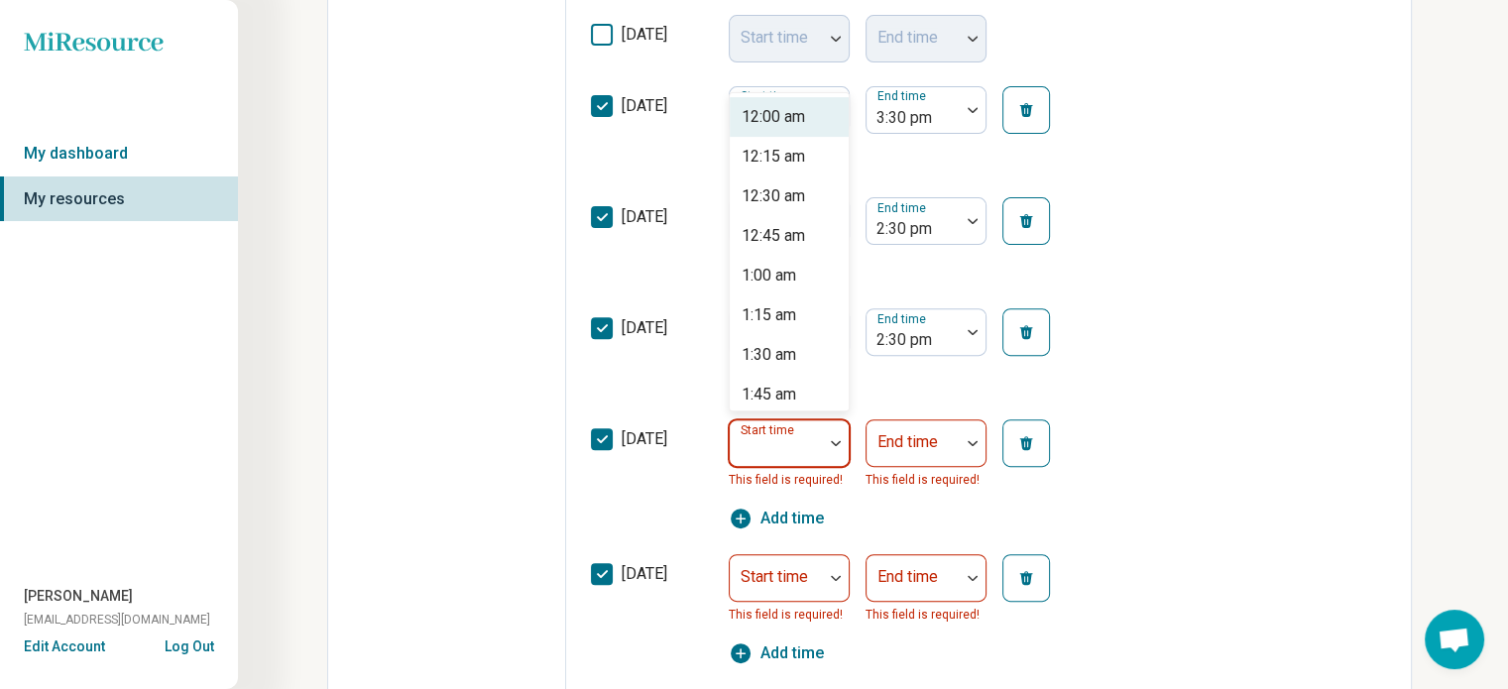
click at [834, 440] on img at bounding box center [836, 443] width 10 height 6
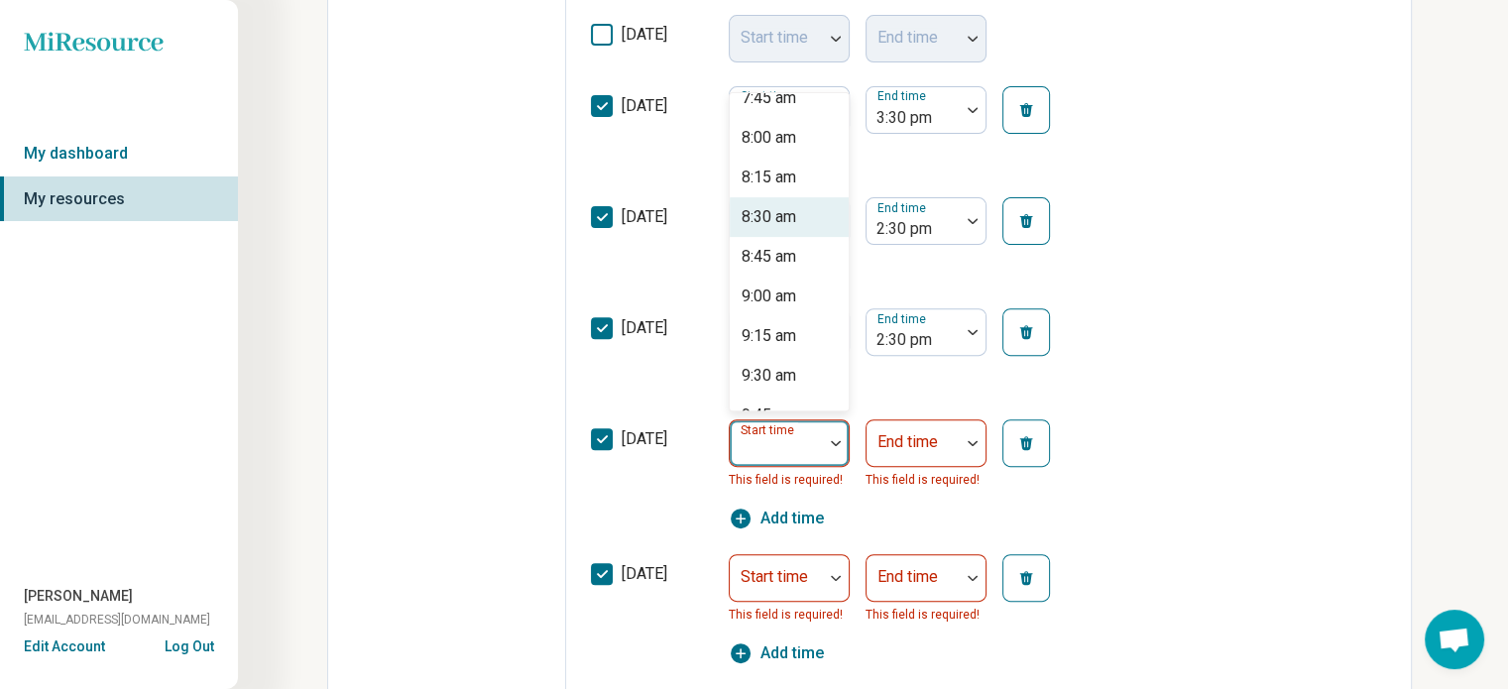
scroll to position [1252, 0]
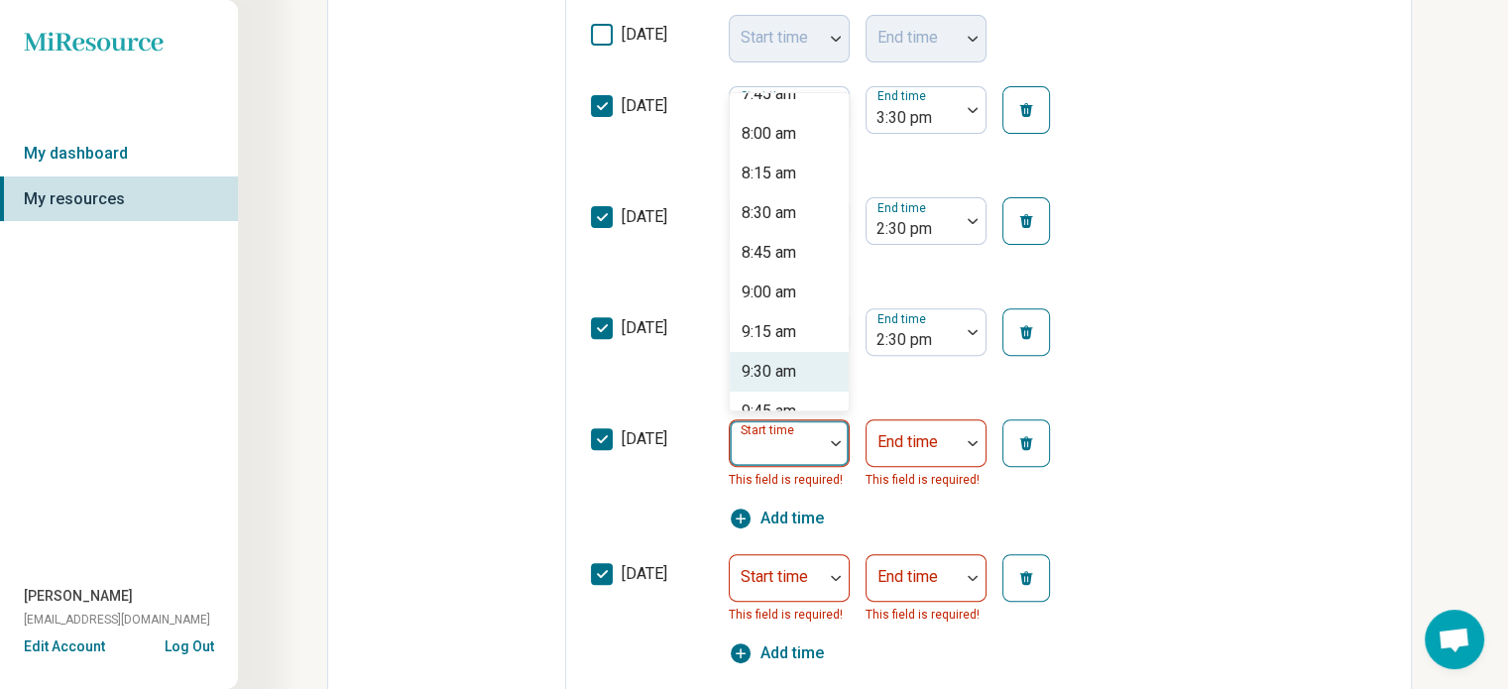
click at [789, 369] on div "9:30 am" at bounding box center [769, 372] width 55 height 24
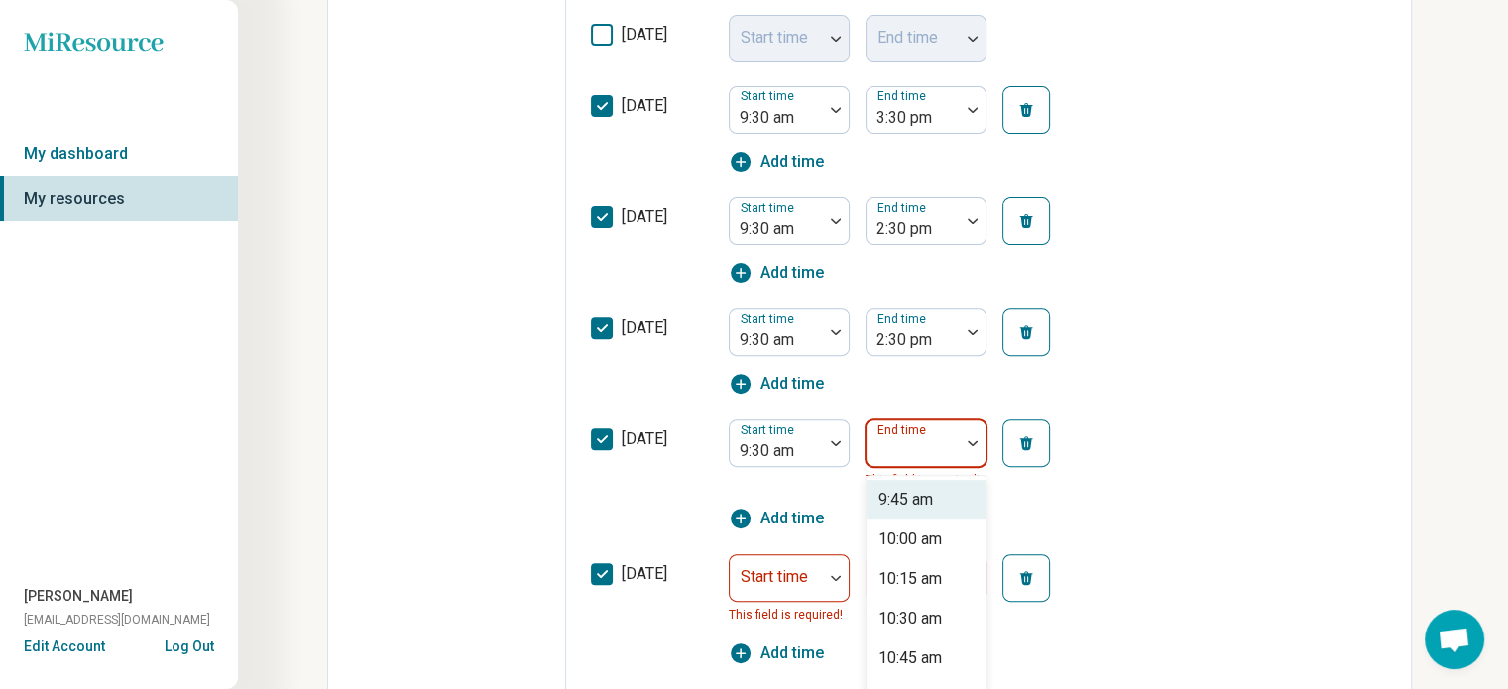
click at [973, 441] on img at bounding box center [973, 443] width 10 height 6
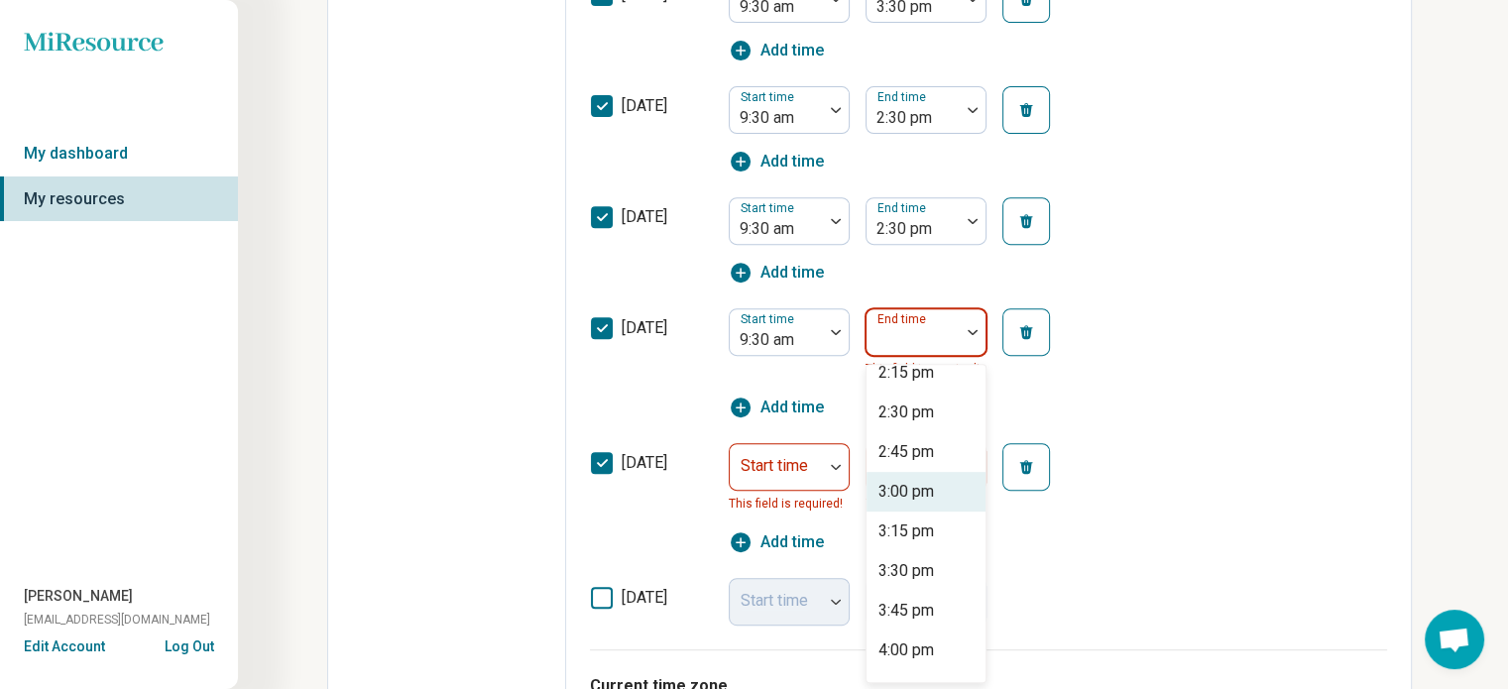
scroll to position [729, 0]
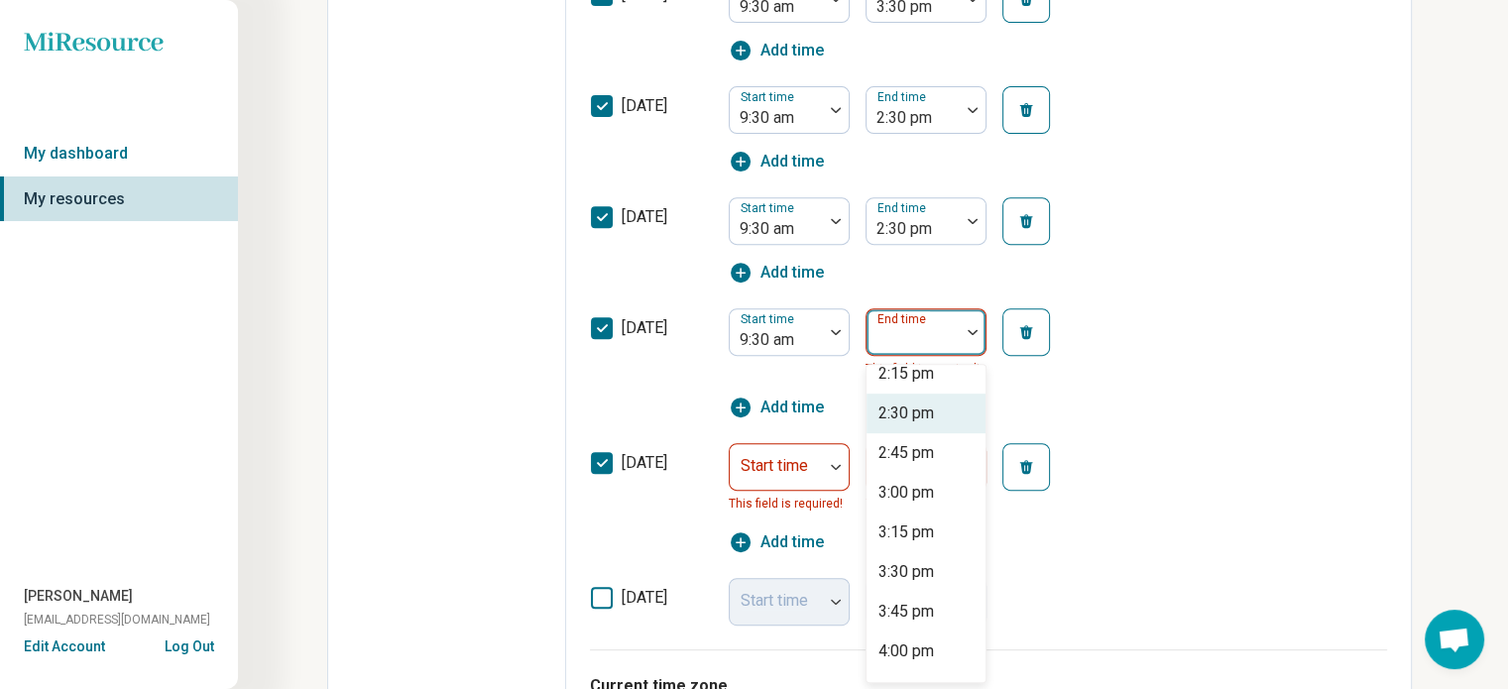
click at [950, 416] on div "2:30 pm" at bounding box center [926, 414] width 119 height 40
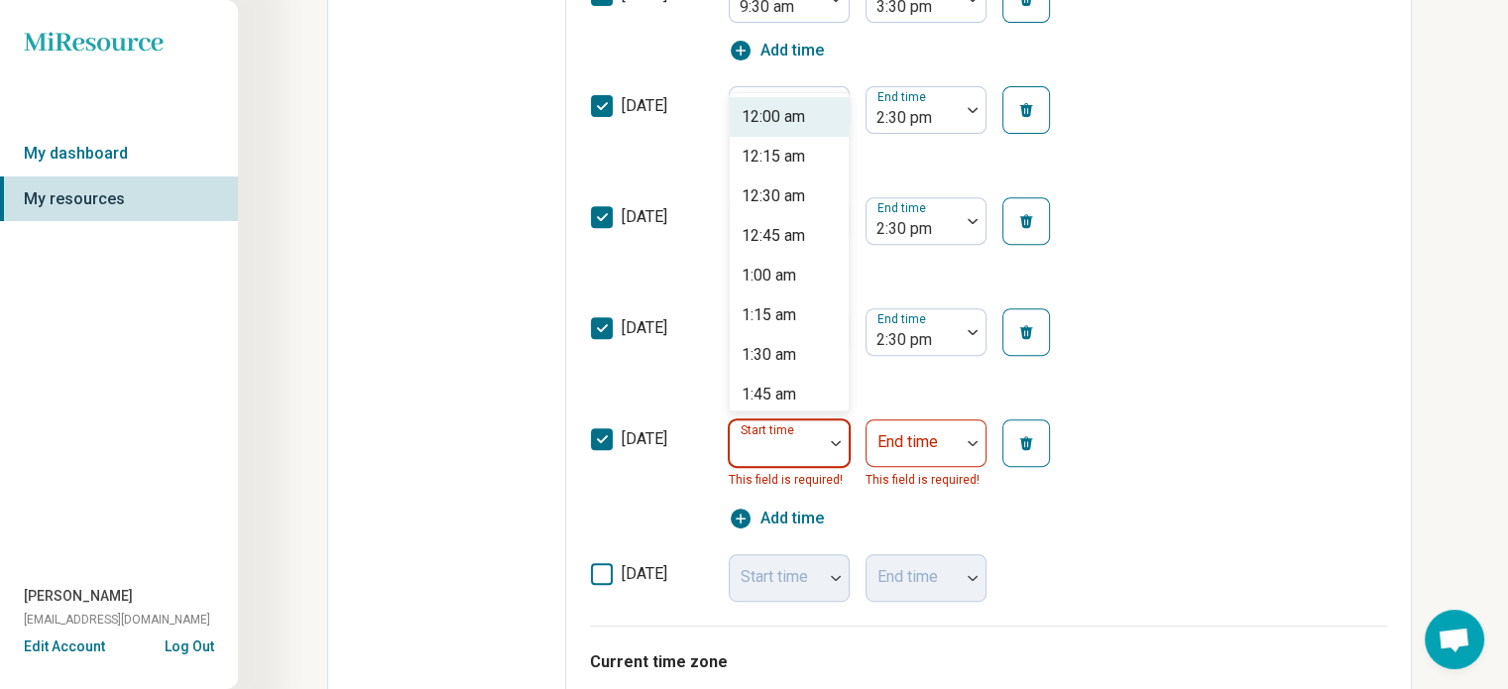
click at [827, 440] on div at bounding box center [836, 443] width 26 height 6
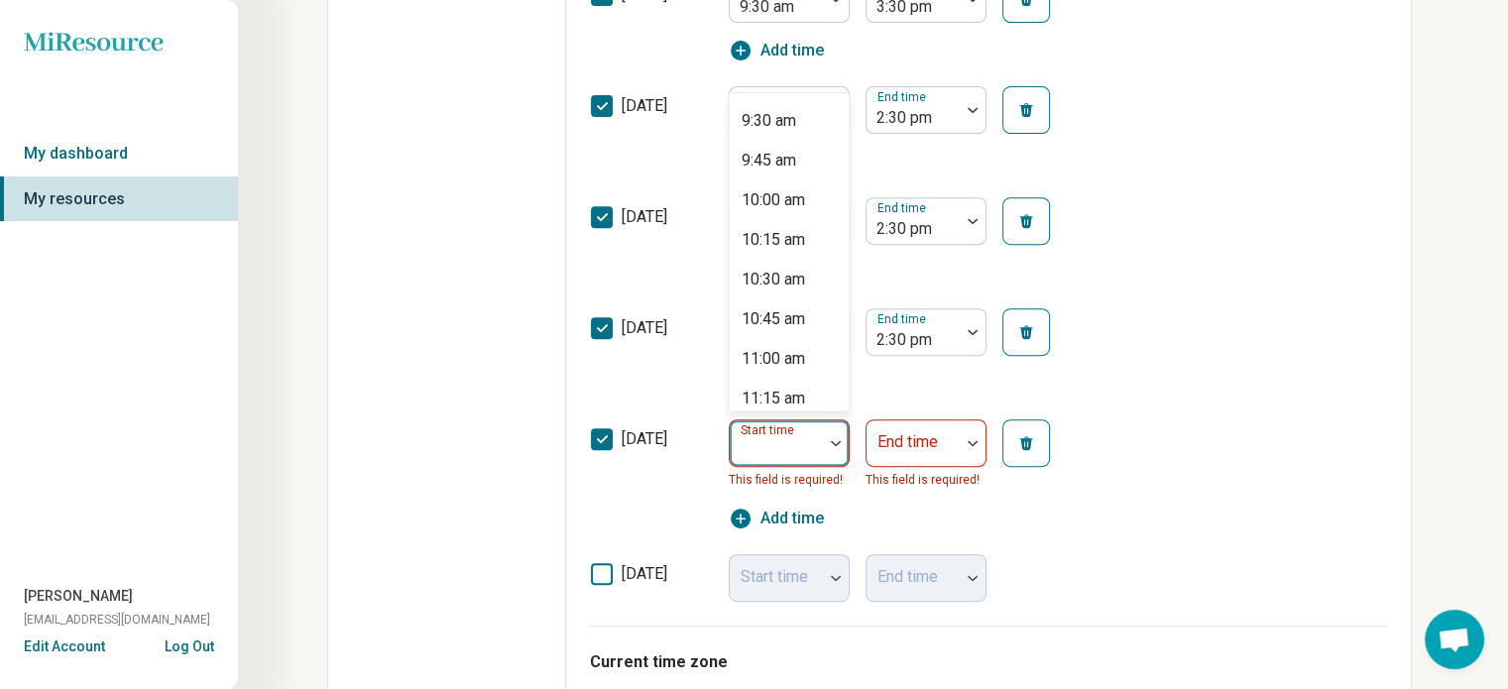
scroll to position [1505, 0]
click at [799, 120] on div "9:30 am" at bounding box center [789, 119] width 119 height 40
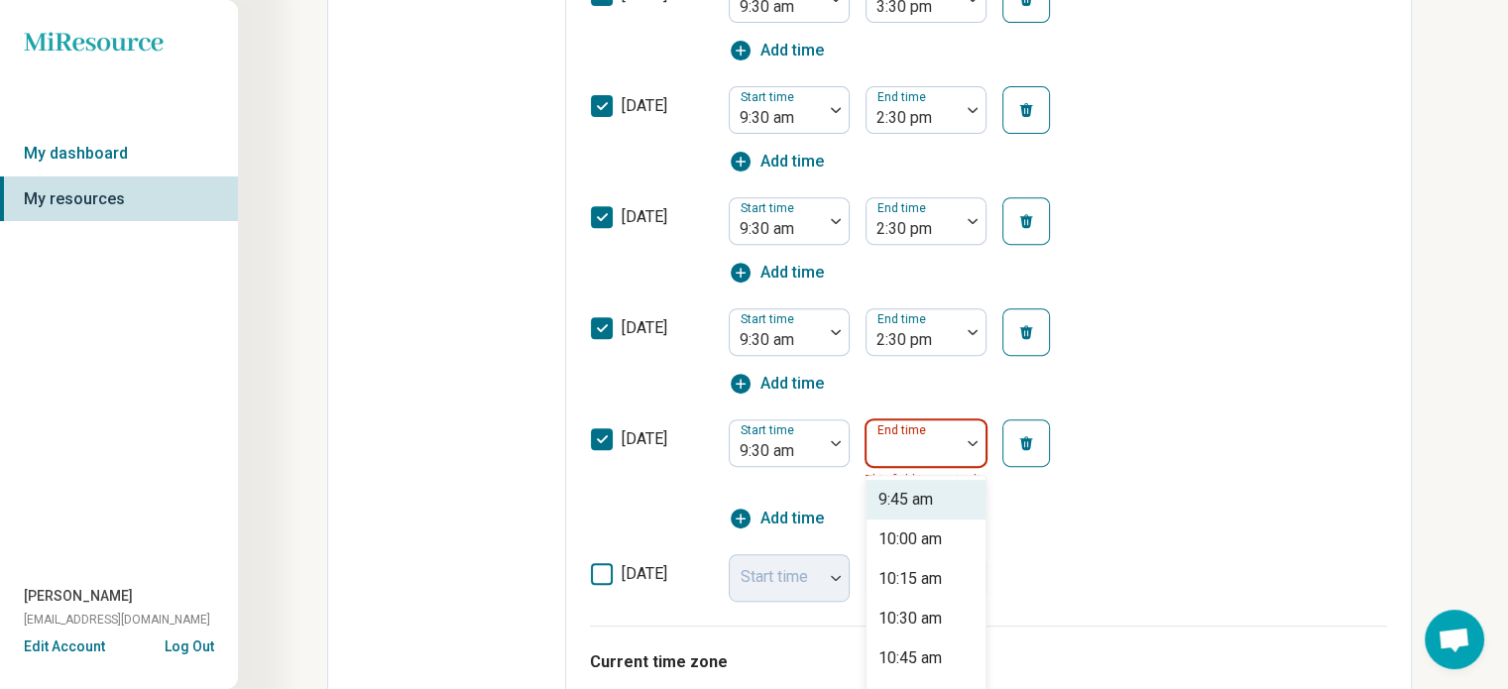
click at [970, 433] on div at bounding box center [973, 443] width 26 height 46
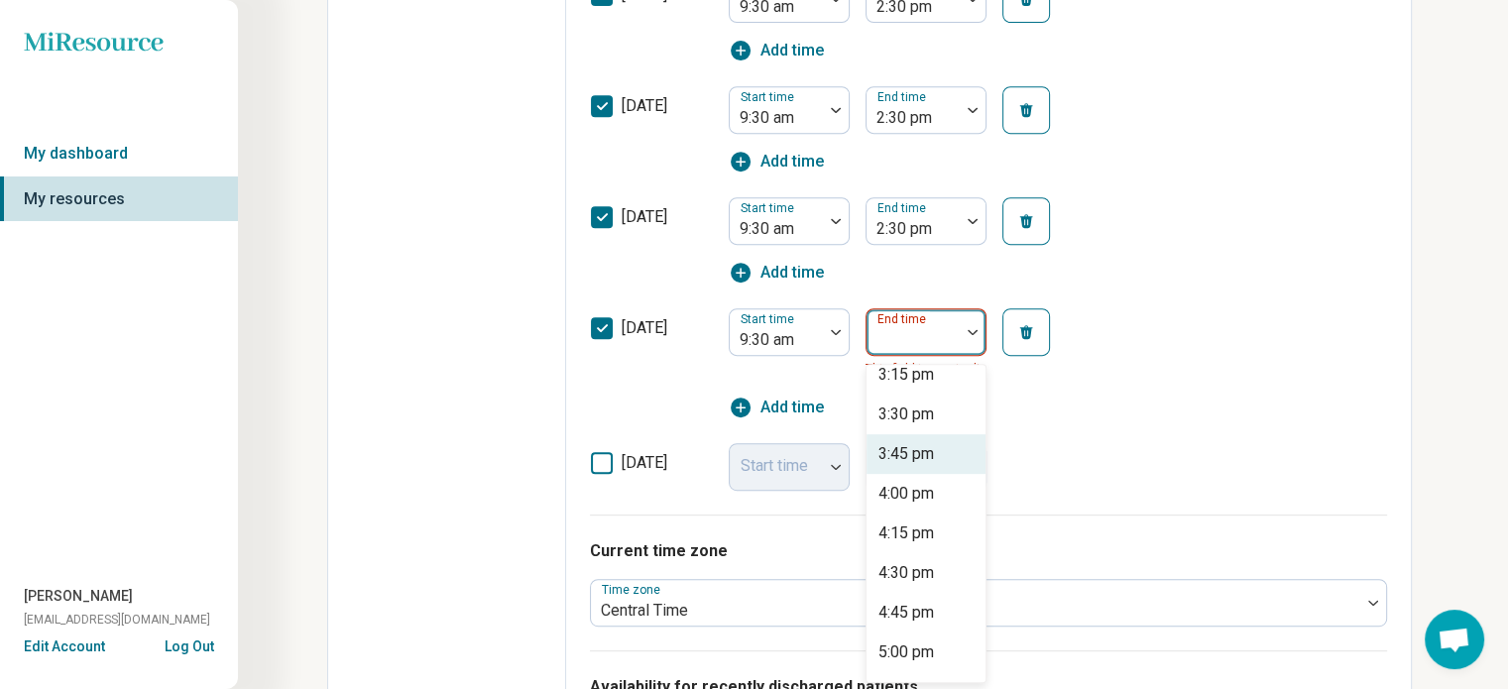
scroll to position [884, 0]
click at [933, 410] on div "3:30 pm" at bounding box center [906, 417] width 56 height 24
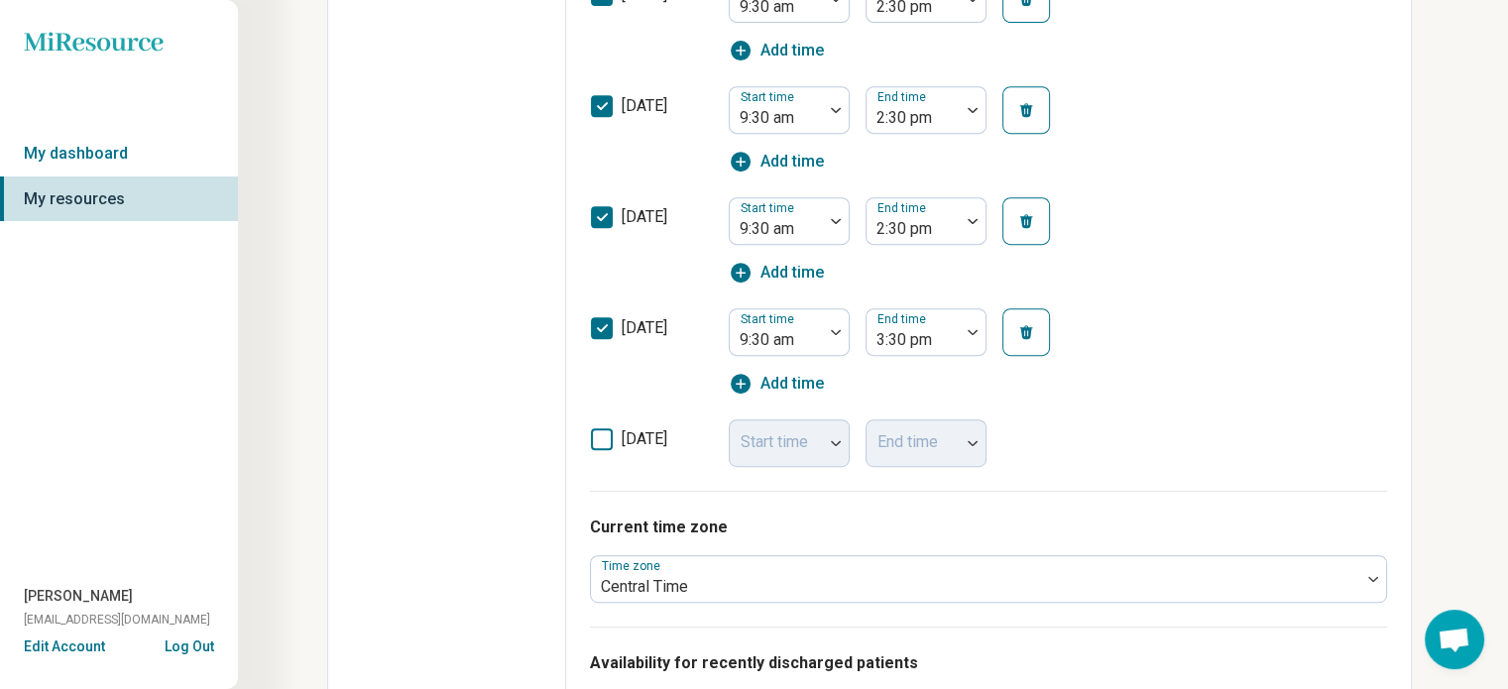
click at [933, 410] on div "[DATE] Start time End time" at bounding box center [988, 436] width 797 height 59
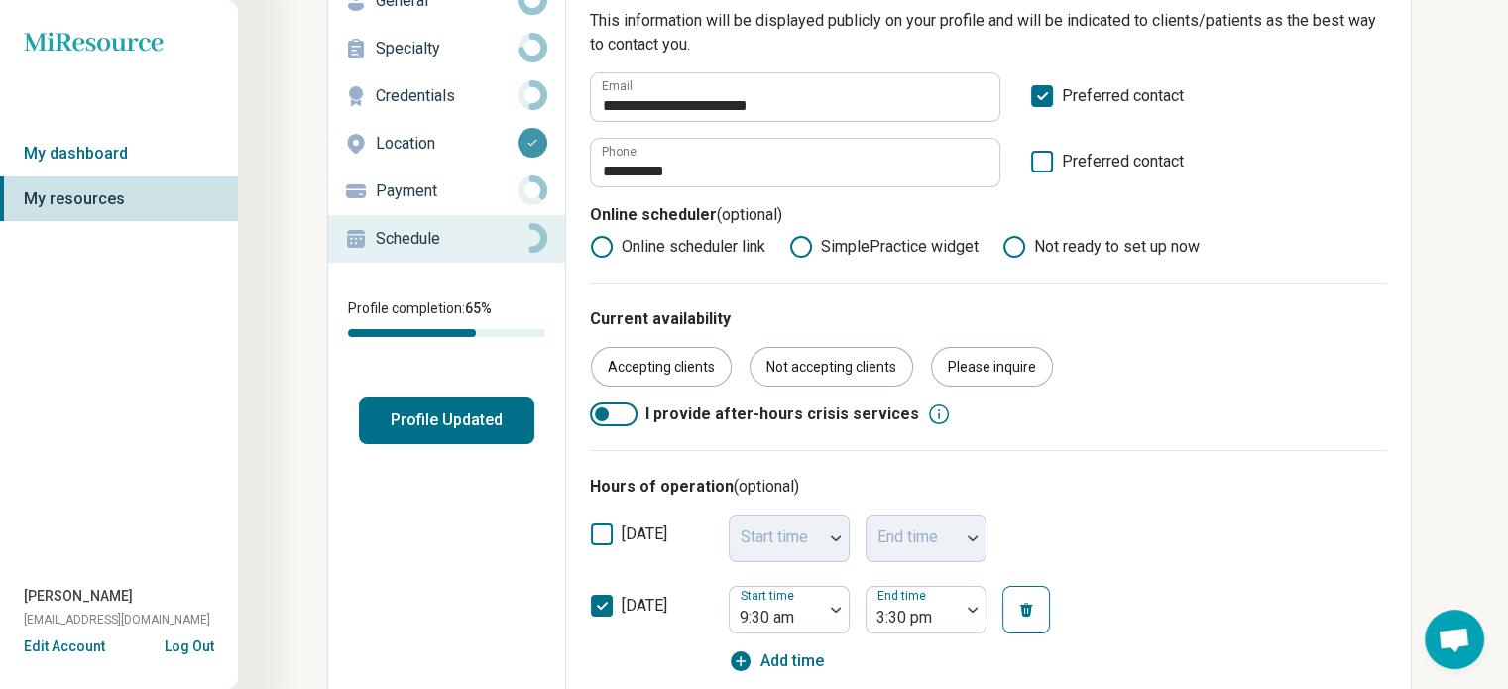
scroll to position [0, 0]
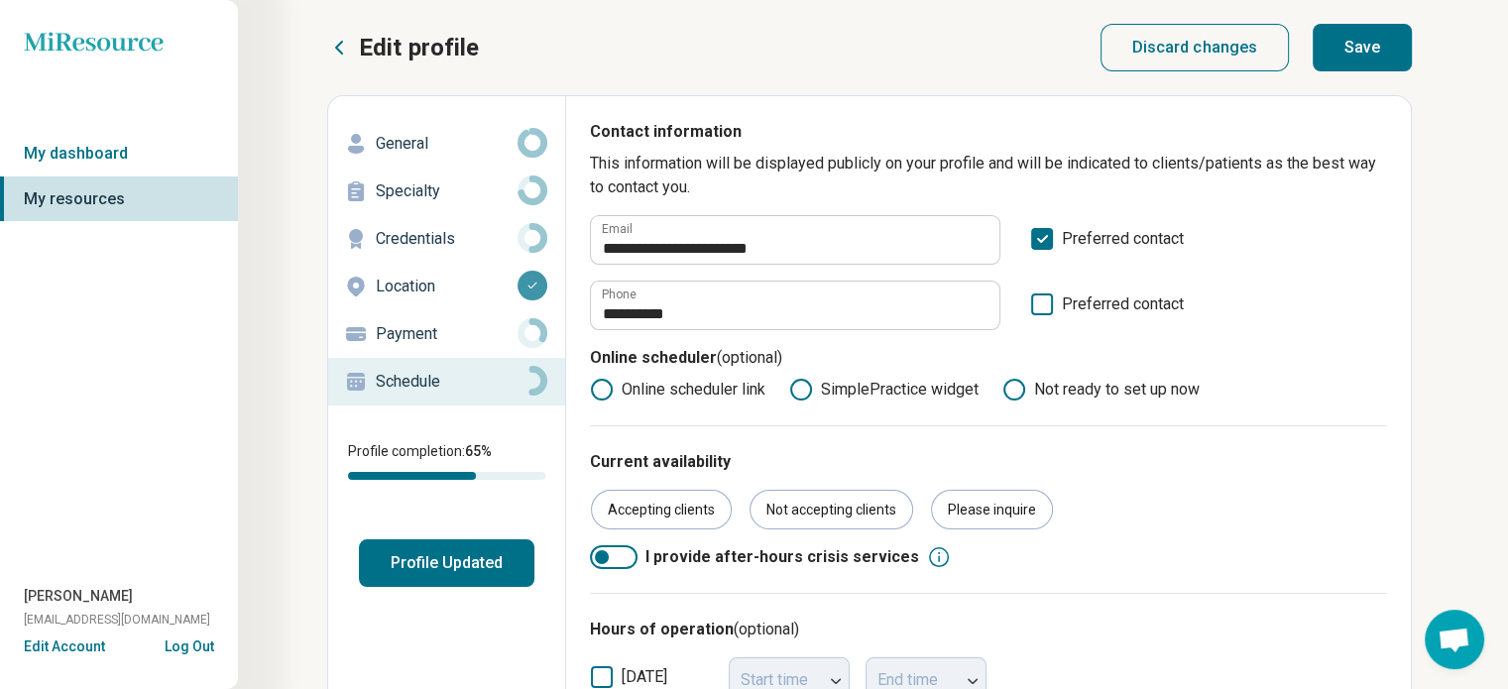
click at [1360, 52] on button "Save" at bounding box center [1362, 48] width 99 height 48
